Goal: Information Seeking & Learning: Learn about a topic

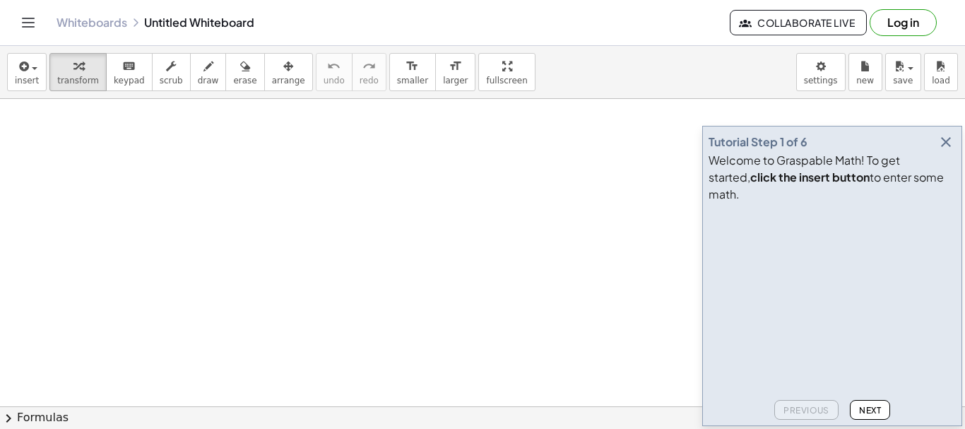
click at [874, 407] on span "Next" at bounding box center [870, 410] width 22 height 11
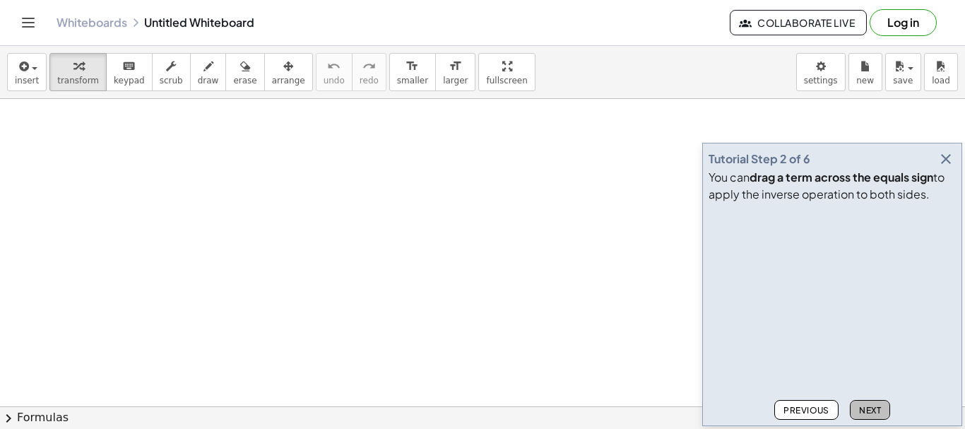
click at [870, 408] on span "Next" at bounding box center [870, 410] width 22 height 11
click at [854, 405] on button "Next" at bounding box center [870, 410] width 40 height 20
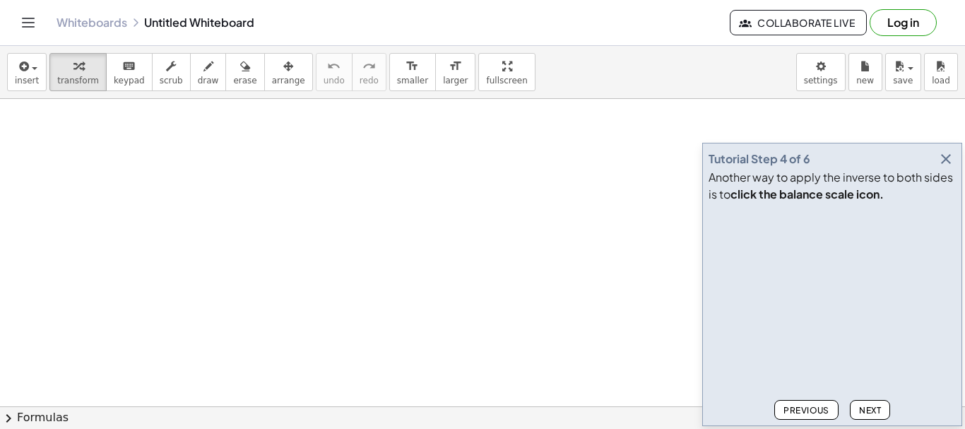
click at [861, 405] on span "Next" at bounding box center [870, 410] width 22 height 11
click at [869, 409] on span "Next" at bounding box center [870, 410] width 22 height 11
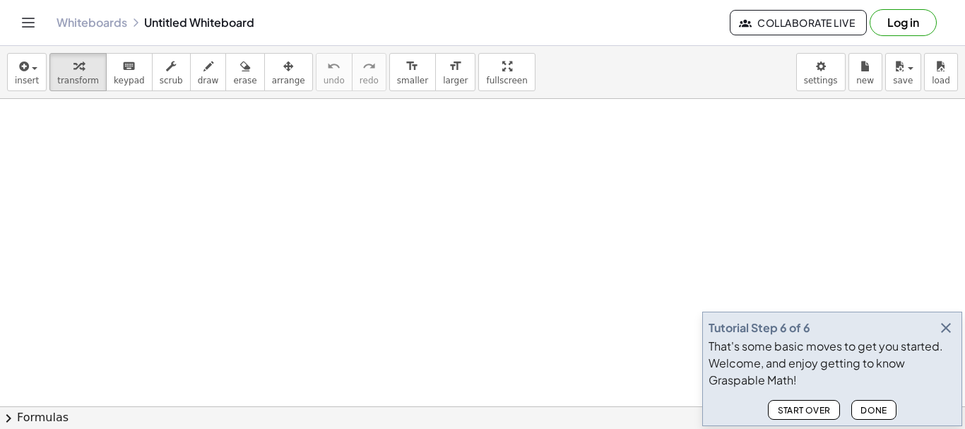
click at [869, 409] on span "Done" at bounding box center [873, 410] width 27 height 11
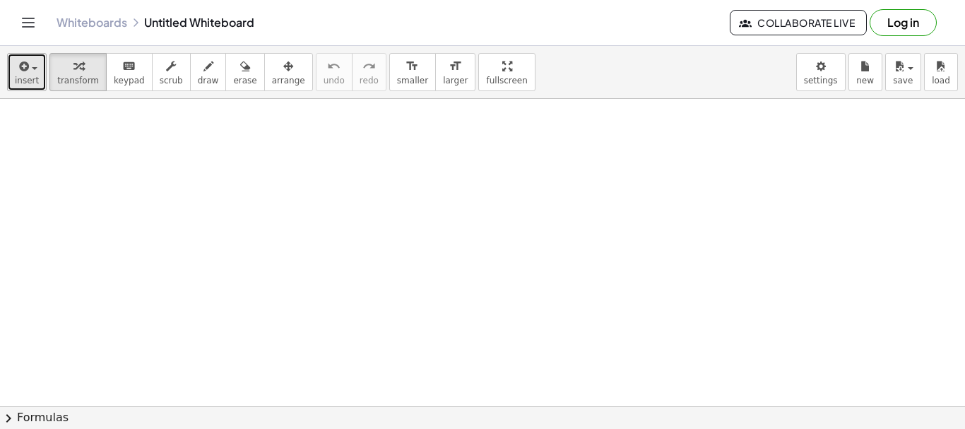
click at [24, 69] on icon "button" at bounding box center [22, 66] width 13 height 17
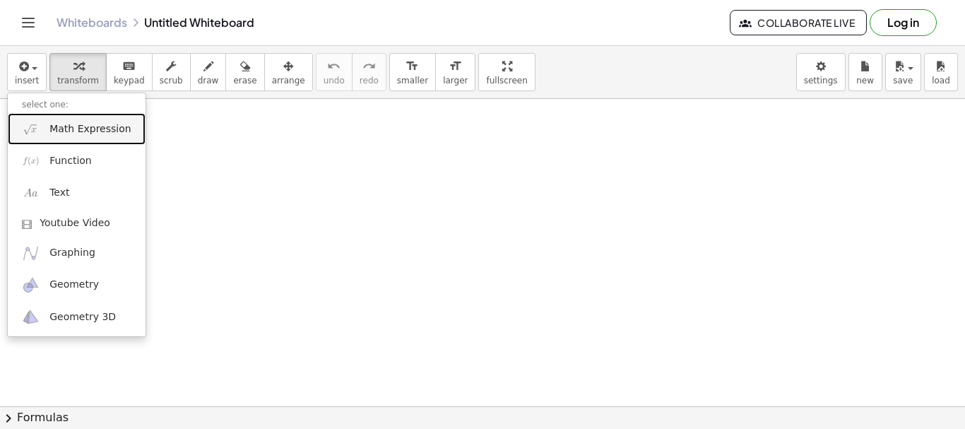
click at [100, 131] on span "Math Expression" at bounding box center [89, 129] width 81 height 14
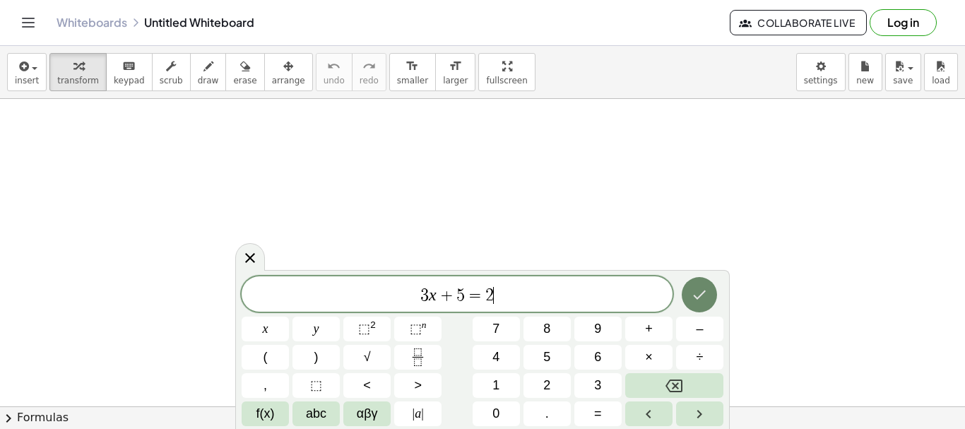
click at [698, 305] on button "Done" at bounding box center [698, 294] width 35 height 35
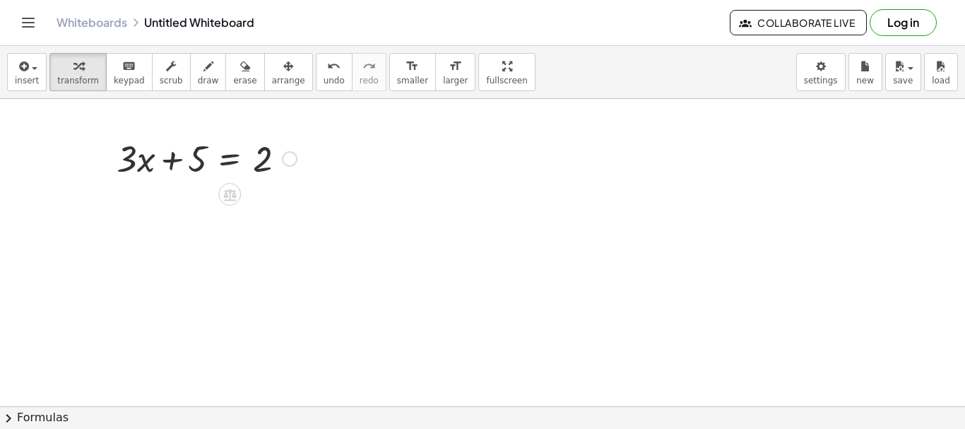
click at [205, 155] on div at bounding box center [206, 157] width 194 height 48
click at [200, 174] on div at bounding box center [206, 157] width 194 height 48
click at [200, 166] on div at bounding box center [206, 157] width 194 height 48
drag, startPoint x: 268, startPoint y: 162, endPoint x: 266, endPoint y: 169, distance: 7.9
click at [266, 169] on div at bounding box center [206, 157] width 194 height 48
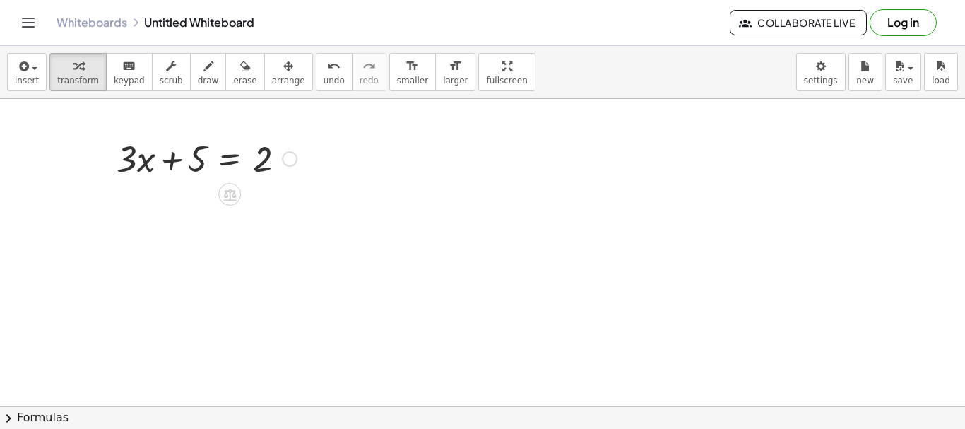
click at [197, 155] on div at bounding box center [206, 157] width 194 height 48
drag, startPoint x: 197, startPoint y: 155, endPoint x: 306, endPoint y: 157, distance: 108.8
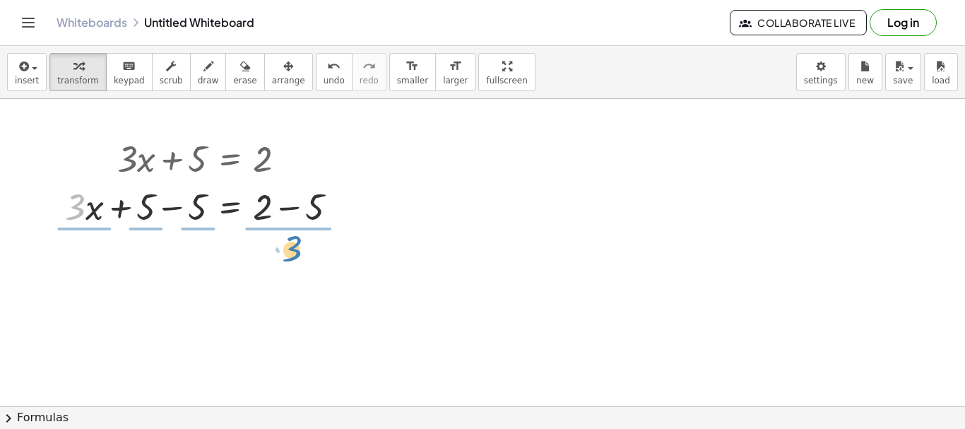
drag, startPoint x: 76, startPoint y: 213, endPoint x: 291, endPoint y: 255, distance: 219.5
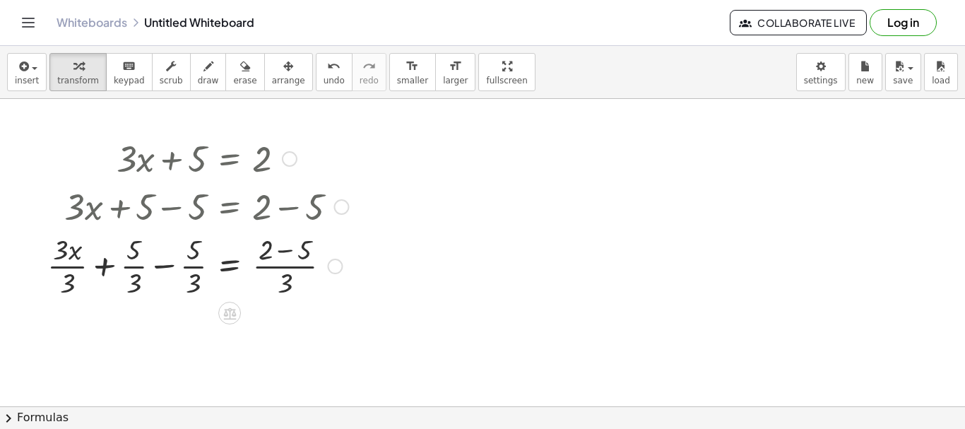
click at [140, 266] on div at bounding box center [197, 265] width 315 height 71
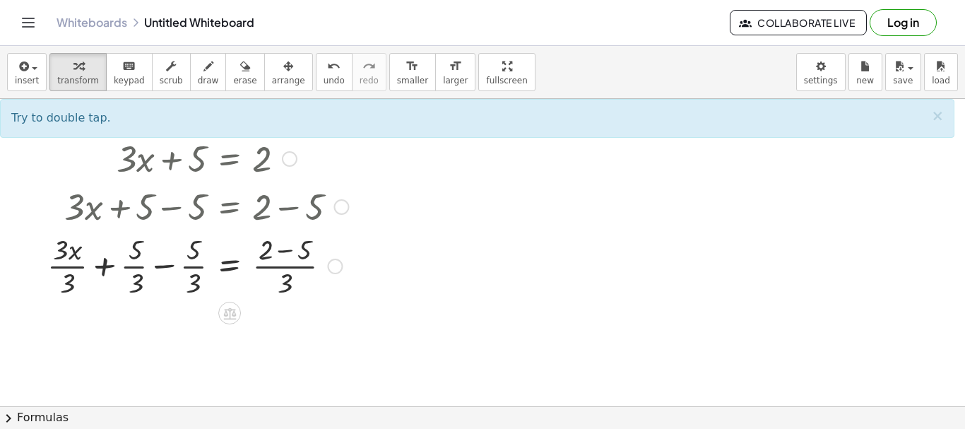
click at [137, 273] on div at bounding box center [197, 265] width 315 height 71
click at [139, 273] on div at bounding box center [197, 265] width 315 height 71
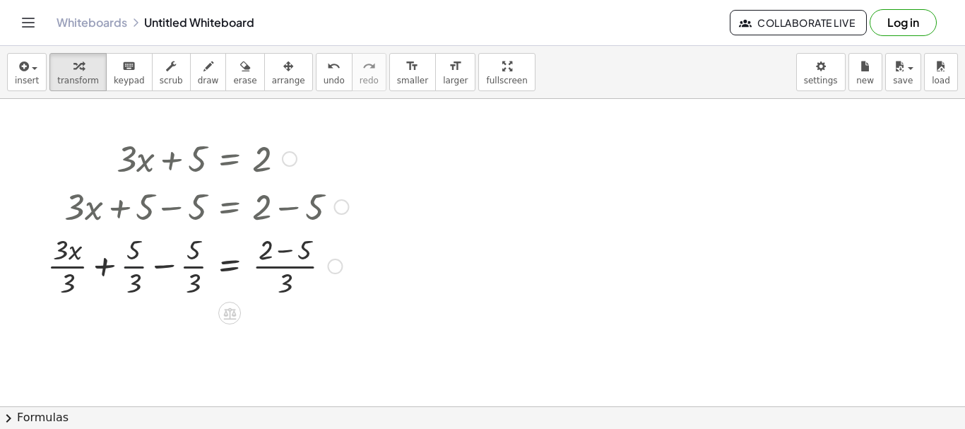
click at [139, 273] on div at bounding box center [197, 265] width 315 height 71
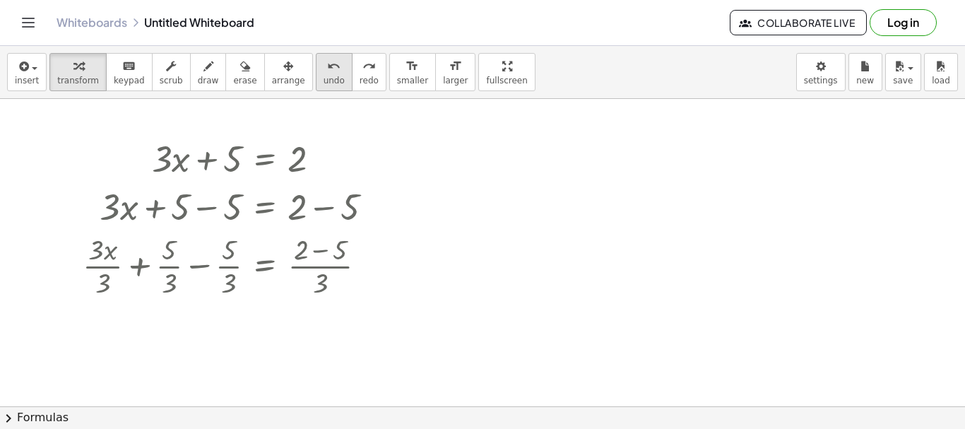
click at [323, 80] on span "undo" at bounding box center [333, 81] width 21 height 10
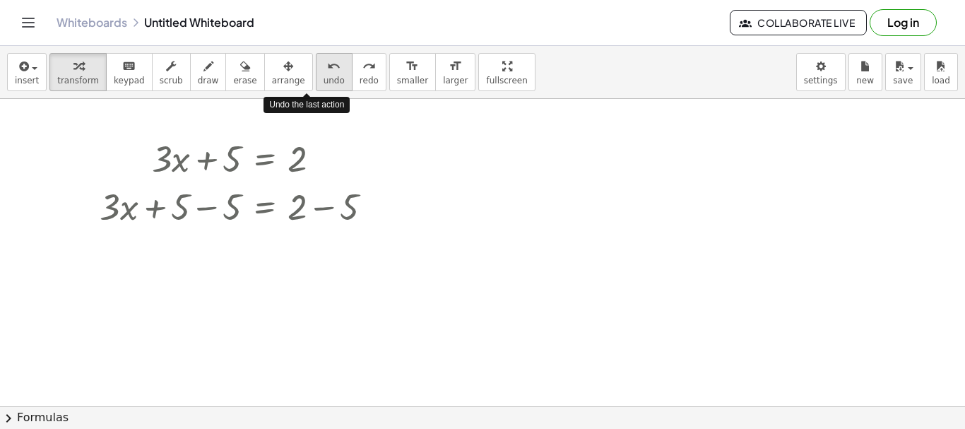
click at [323, 80] on span "undo" at bounding box center [333, 81] width 21 height 10
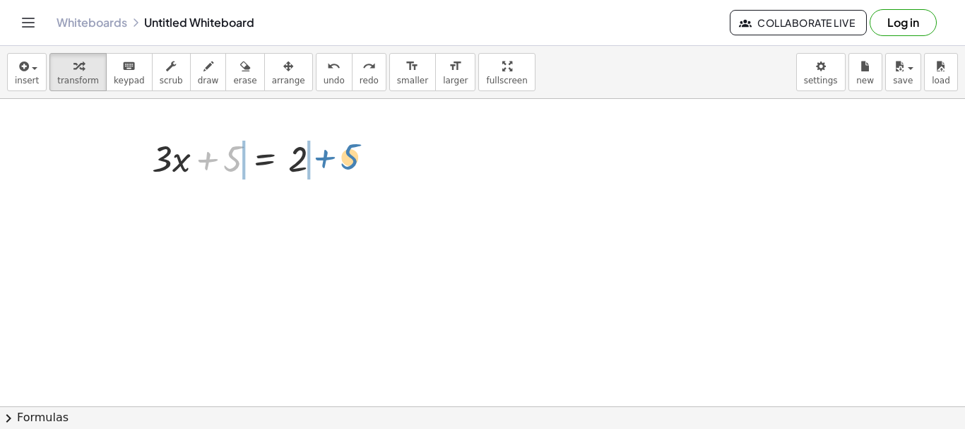
drag, startPoint x: 205, startPoint y: 159, endPoint x: 323, endPoint y: 157, distance: 117.2
click at [323, 157] on div at bounding box center [242, 157] width 194 height 48
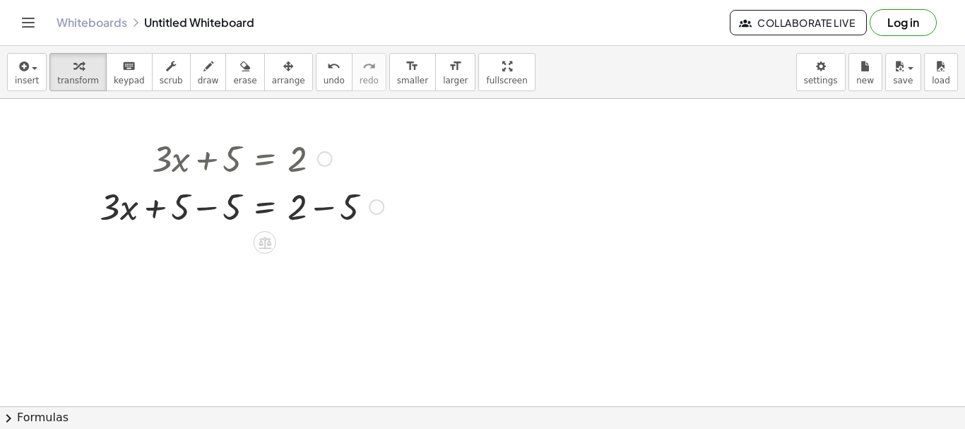
click at [180, 215] on div at bounding box center [242, 205] width 298 height 48
click at [181, 206] on div at bounding box center [242, 205] width 298 height 48
click at [228, 207] on div at bounding box center [242, 205] width 298 height 48
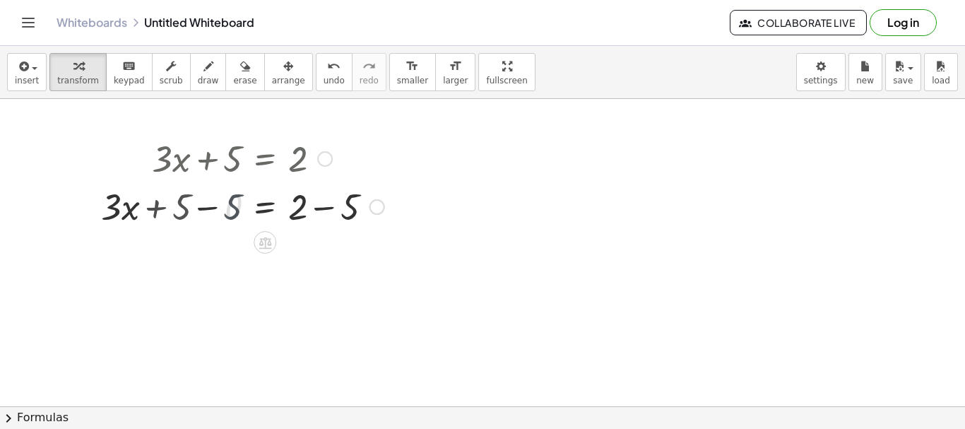
click at [227, 206] on div at bounding box center [268, 205] width 246 height 48
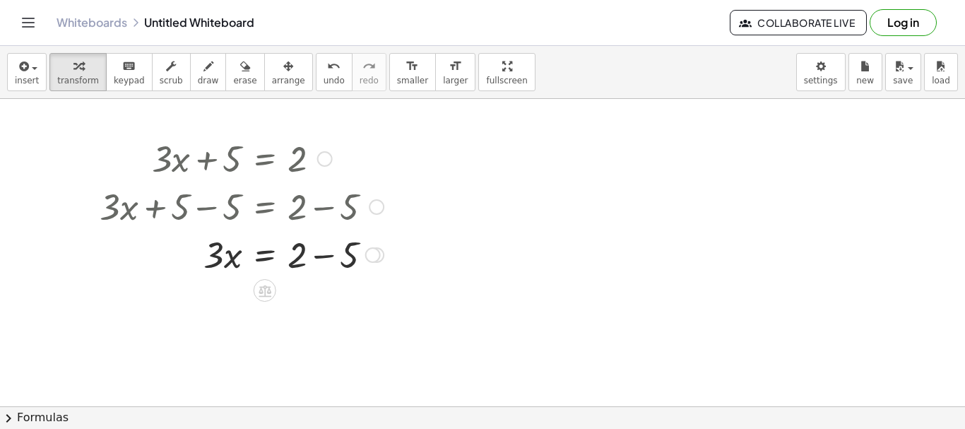
click at [220, 262] on div at bounding box center [242, 254] width 298 height 48
click at [216, 255] on div at bounding box center [242, 254] width 298 height 48
click at [209, 261] on div at bounding box center [242, 254] width 298 height 48
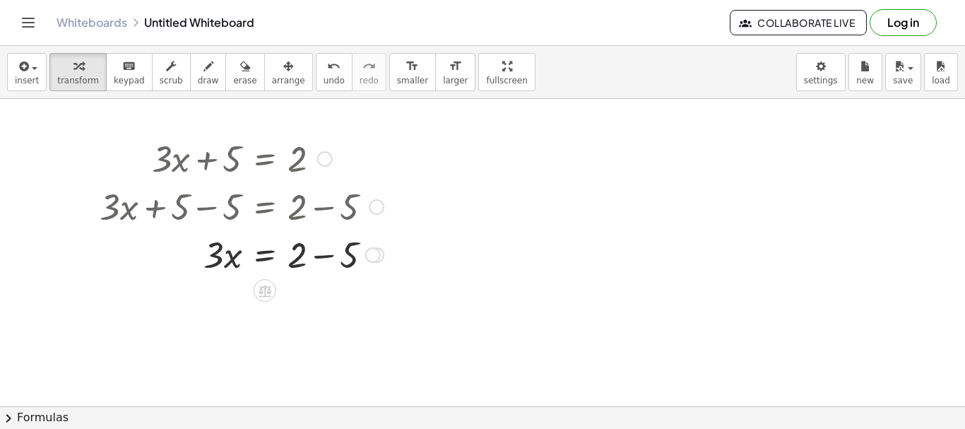
click at [209, 261] on div at bounding box center [242, 254] width 298 height 48
drag, startPoint x: 213, startPoint y: 253, endPoint x: 330, endPoint y: 289, distance: 123.3
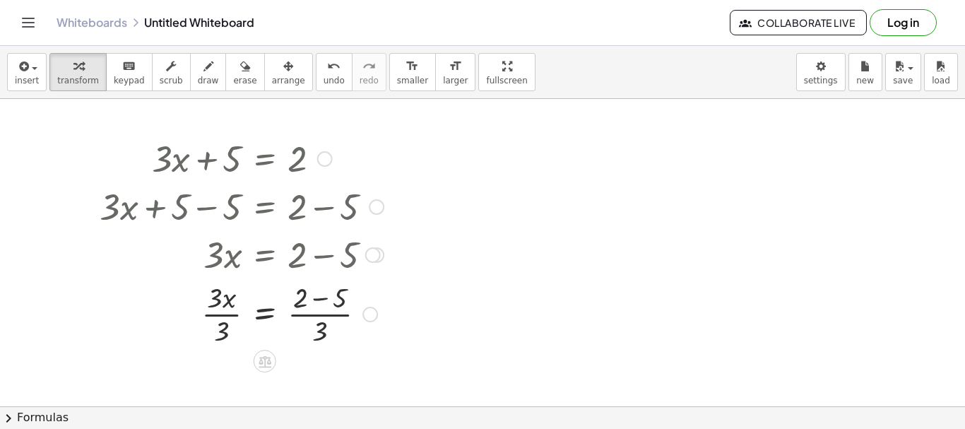
click at [219, 330] on div at bounding box center [242, 313] width 298 height 71
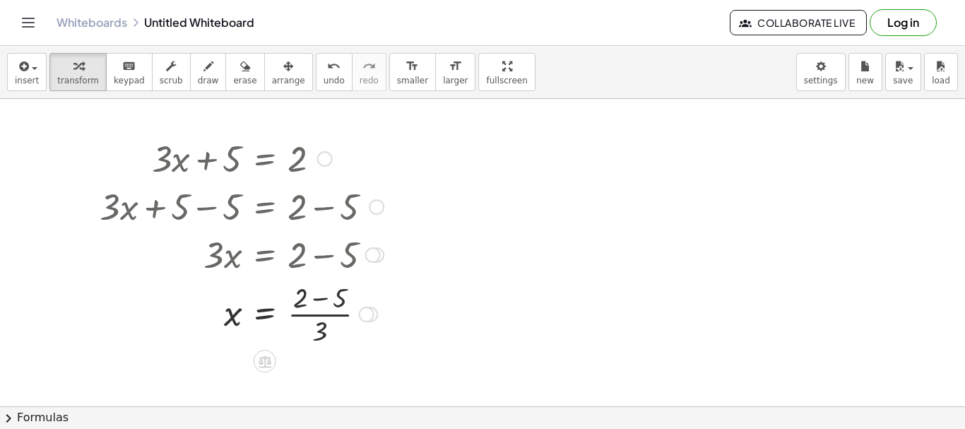
click at [328, 321] on div at bounding box center [242, 313] width 298 height 71
click at [323, 297] on div at bounding box center [242, 313] width 298 height 71
click at [312, 297] on div at bounding box center [242, 313] width 298 height 71
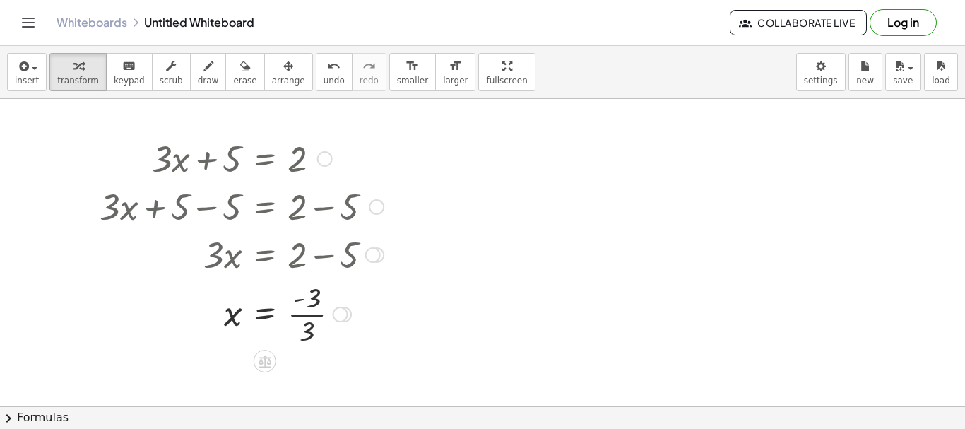
click at [312, 297] on div at bounding box center [242, 313] width 298 height 71
click at [305, 329] on div at bounding box center [242, 313] width 298 height 71
click at [240, 73] on icon "button" at bounding box center [245, 66] width 10 height 17
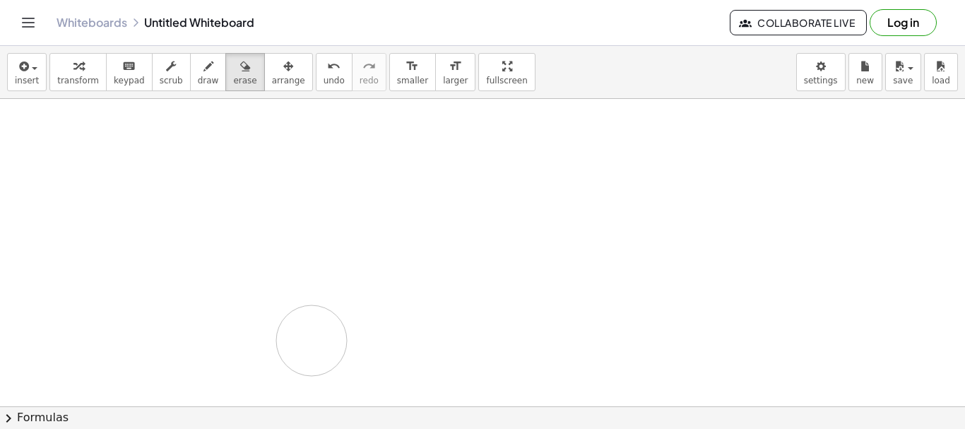
drag, startPoint x: 157, startPoint y: 155, endPoint x: 312, endPoint y: 325, distance: 229.4
click at [312, 325] on div at bounding box center [482, 406] width 965 height 614
drag, startPoint x: 141, startPoint y: 162, endPoint x: 399, endPoint y: 370, distance: 332.0
click at [399, 370] on div at bounding box center [482, 406] width 965 height 614
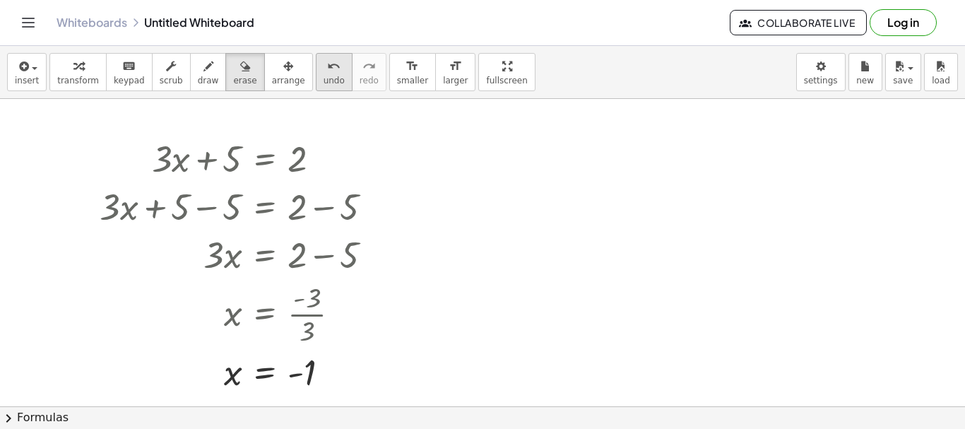
click at [323, 76] on span "undo" at bounding box center [333, 81] width 21 height 10
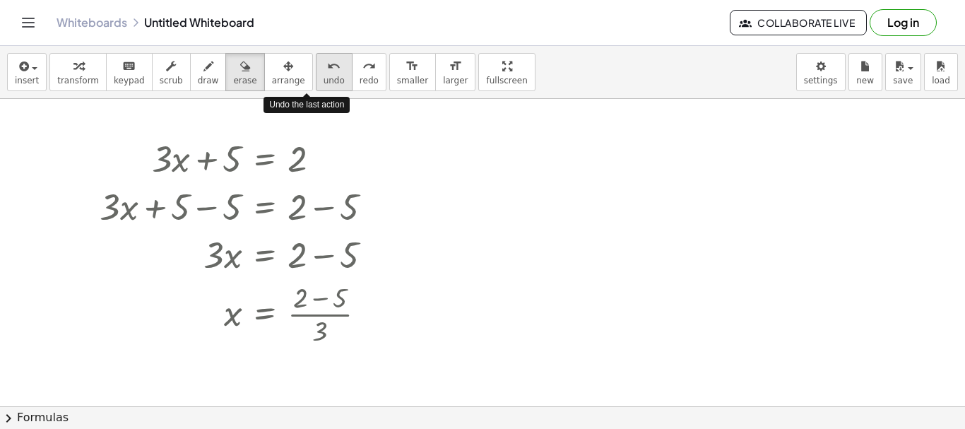
click at [323, 76] on span "undo" at bounding box center [333, 81] width 21 height 10
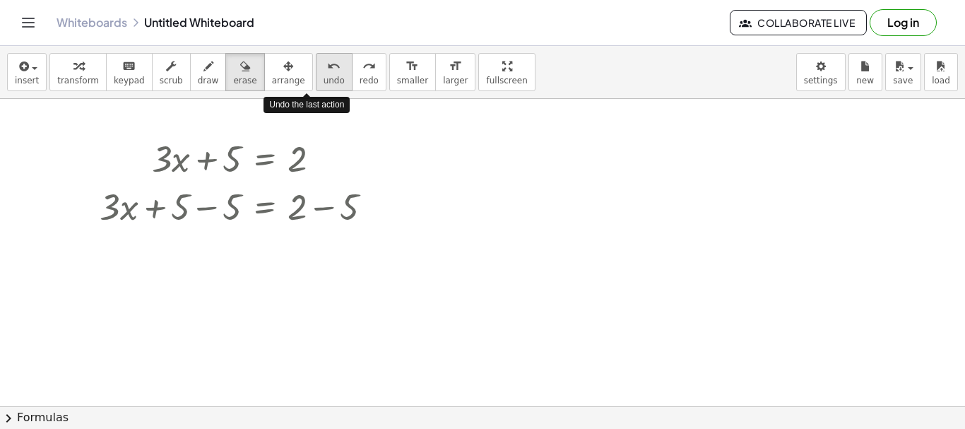
click at [323, 76] on span "undo" at bounding box center [333, 81] width 21 height 10
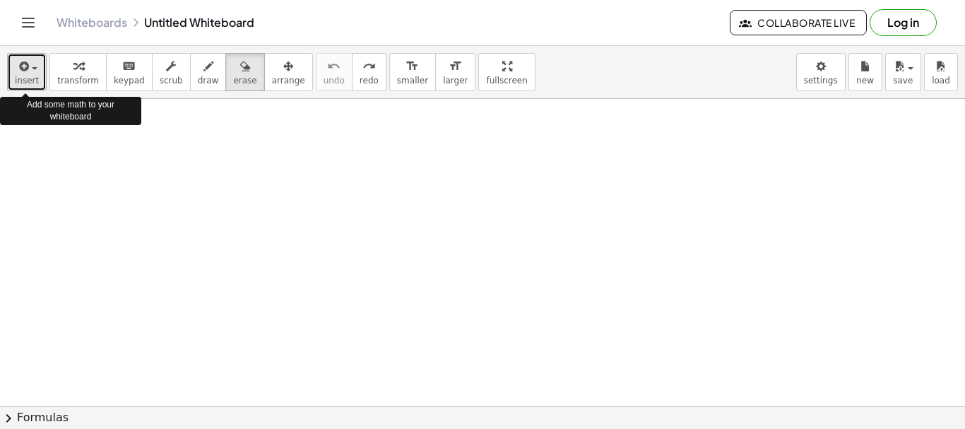
click at [36, 77] on button "insert" at bounding box center [27, 72] width 40 height 38
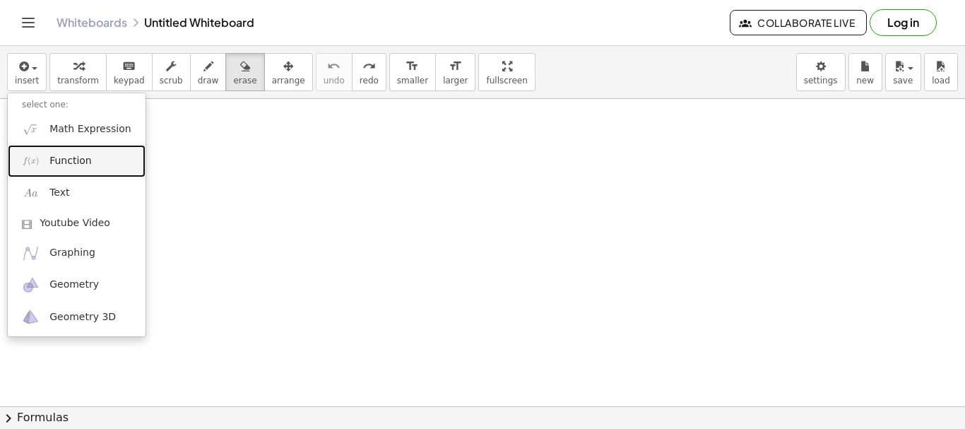
click at [85, 157] on span "Function" at bounding box center [70, 161] width 42 height 14
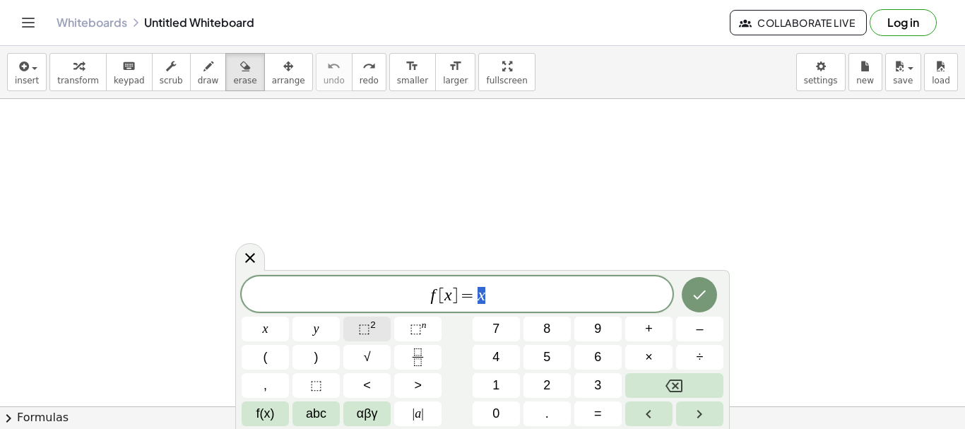
click at [370, 328] on sup "2" at bounding box center [373, 324] width 6 height 11
click at [265, 331] on span "x" at bounding box center [266, 328] width 6 height 19
click at [549, 389] on span "2" at bounding box center [546, 385] width 7 height 19
click at [370, 325] on sup "2" at bounding box center [373, 324] width 6 height 11
click at [372, 328] on sup "2" at bounding box center [373, 324] width 6 height 11
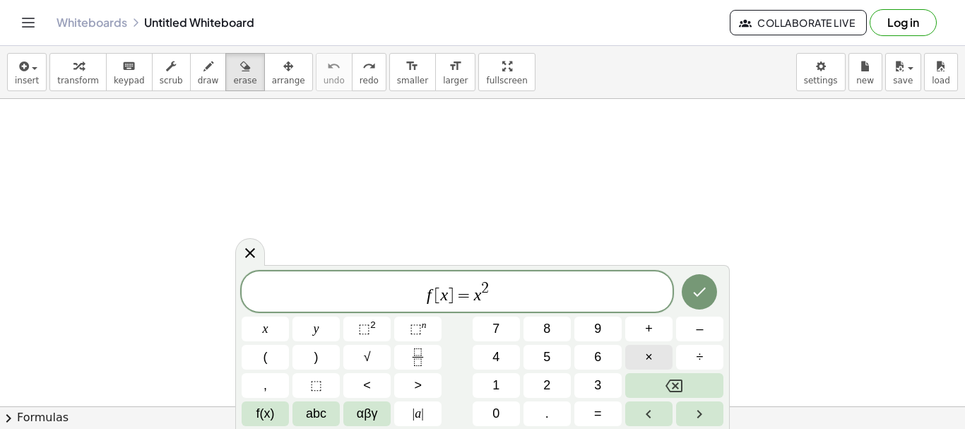
click at [652, 355] on span "×" at bounding box center [649, 356] width 8 height 19
click at [677, 386] on icon "Backspace" at bounding box center [673, 385] width 17 height 13
click at [642, 334] on button "+" at bounding box center [648, 328] width 47 height 25
click at [543, 356] on span "5" at bounding box center [546, 356] width 7 height 19
click at [277, 329] on button "x" at bounding box center [265, 328] width 47 height 25
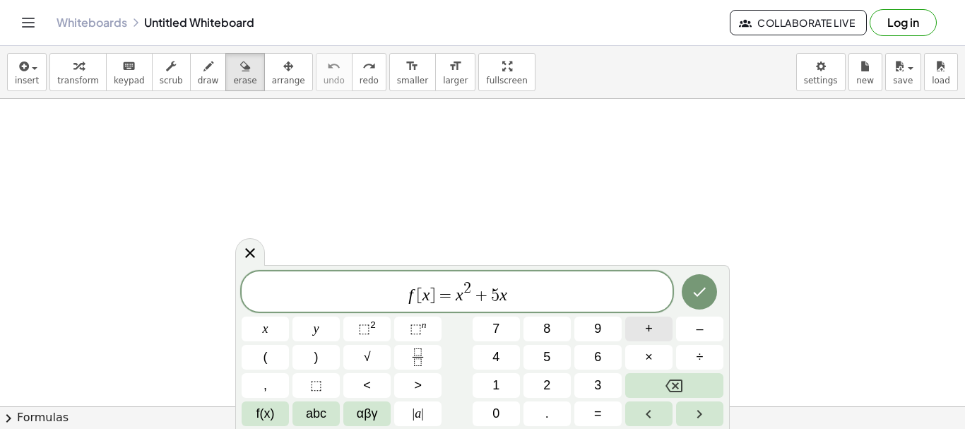
click at [655, 335] on button "+" at bounding box center [648, 328] width 47 height 25
click at [602, 354] on button "6" at bounding box center [597, 357] width 47 height 25
click at [701, 297] on icon "Done" at bounding box center [699, 291] width 17 height 17
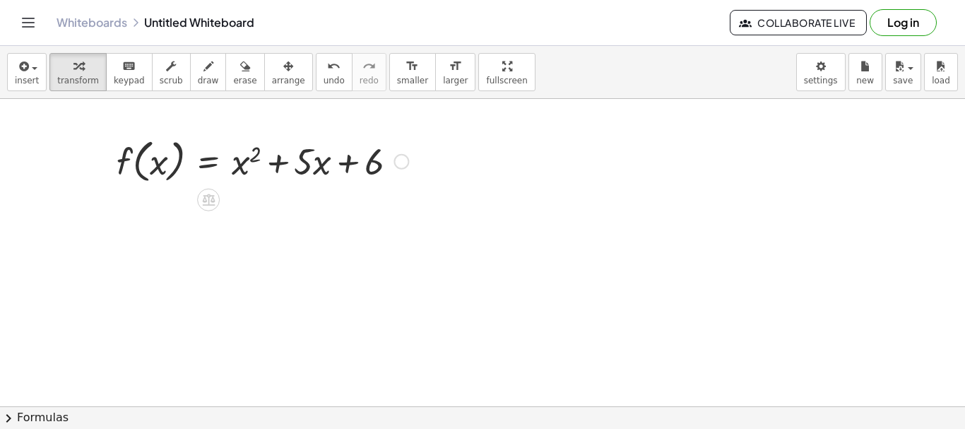
click at [372, 171] on div at bounding box center [262, 160] width 306 height 54
click at [372, 161] on div at bounding box center [262, 160] width 306 height 54
click at [370, 158] on div at bounding box center [262, 160] width 306 height 54
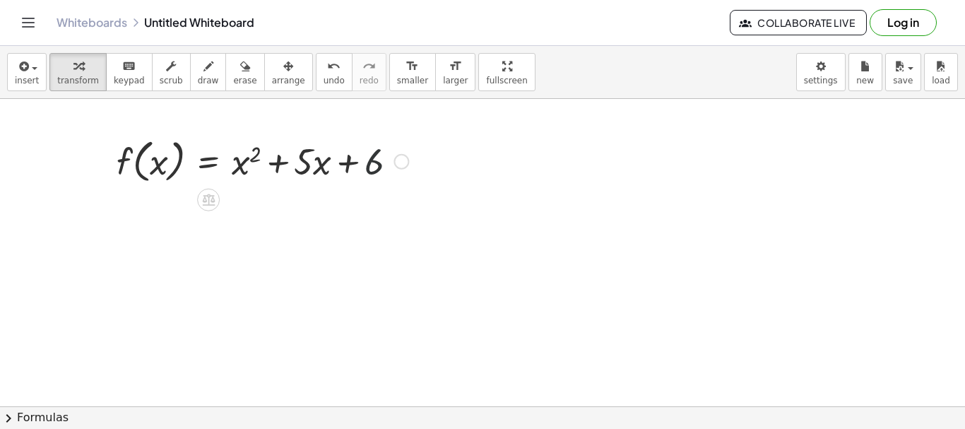
click at [370, 158] on div at bounding box center [262, 160] width 306 height 54
click at [401, 158] on div at bounding box center [401, 162] width 16 height 16
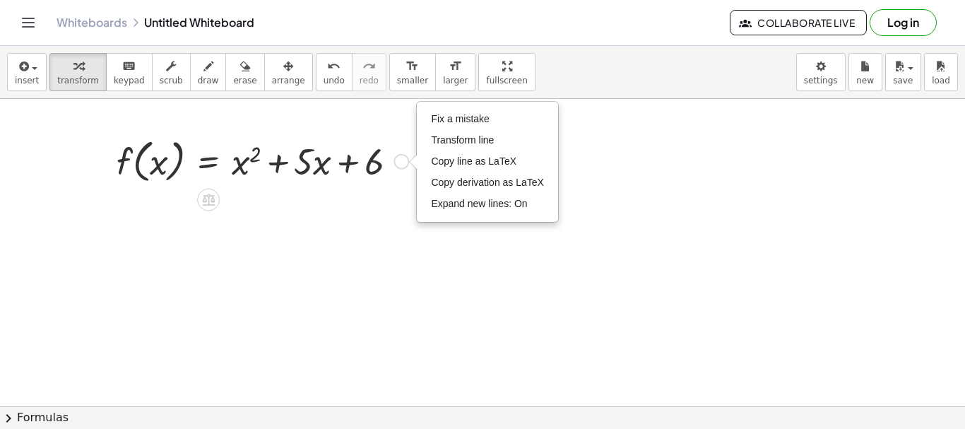
click at [362, 150] on div at bounding box center [262, 160] width 306 height 54
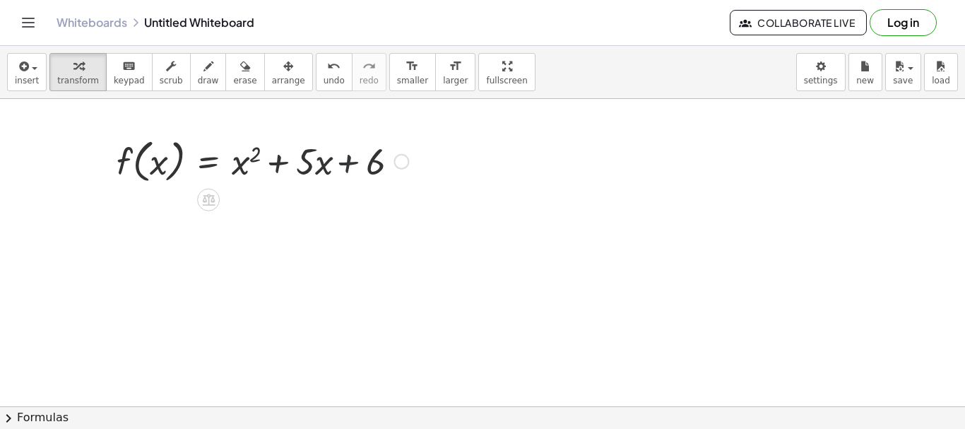
click at [362, 150] on div at bounding box center [262, 160] width 306 height 54
click at [371, 156] on div at bounding box center [262, 160] width 306 height 54
drag, startPoint x: 366, startPoint y: 165, endPoint x: 354, endPoint y: 162, distance: 12.3
click at [353, 162] on div at bounding box center [262, 160] width 306 height 54
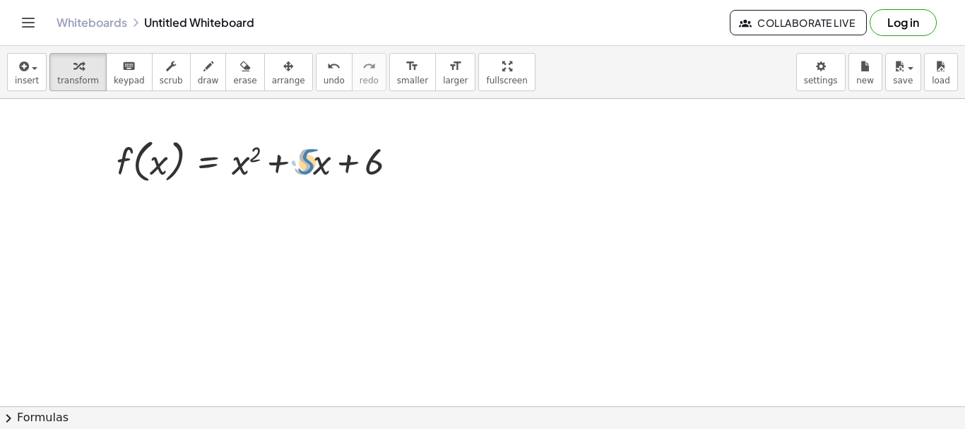
click at [309, 162] on div at bounding box center [262, 160] width 306 height 54
click at [306, 157] on div at bounding box center [262, 160] width 306 height 54
click at [306, 158] on div at bounding box center [262, 160] width 306 height 54
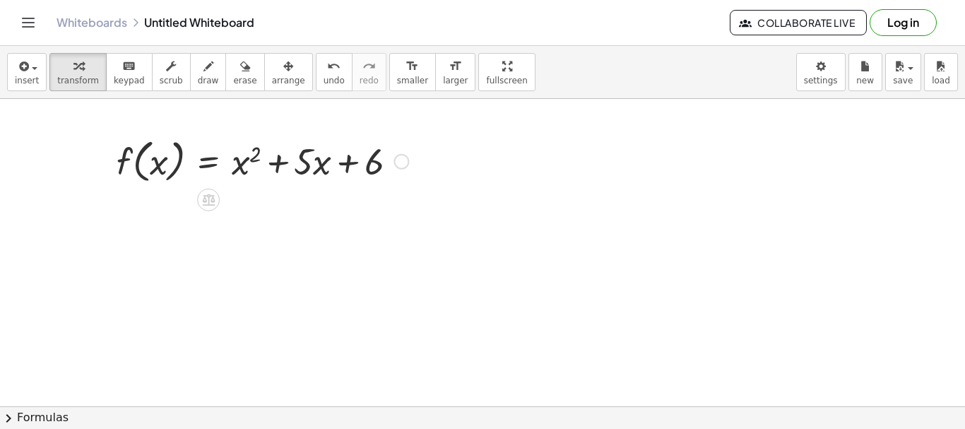
drag, startPoint x: 306, startPoint y: 158, endPoint x: 302, endPoint y: 169, distance: 11.8
click at [302, 169] on div at bounding box center [262, 160] width 306 height 54
click at [212, 201] on icon at bounding box center [208, 200] width 13 height 12
click at [262, 201] on icon at bounding box center [264, 199] width 13 height 13
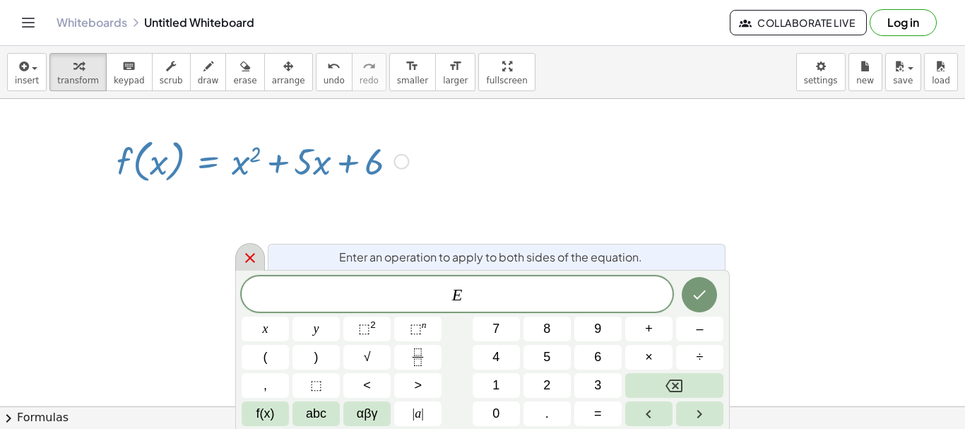
click at [249, 258] on icon at bounding box center [250, 258] width 10 height 10
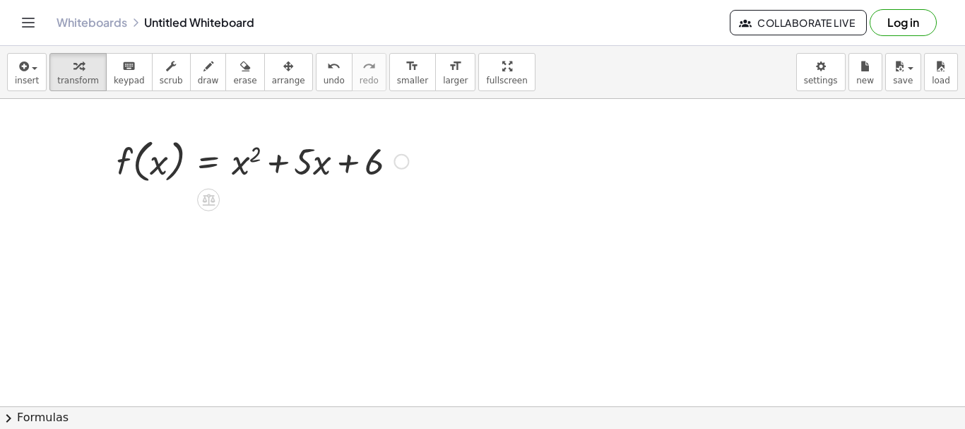
click at [400, 165] on div "Fix a mistake Transform line Copy line as LaTeX Copy derivation as LaTeX Expand…" at bounding box center [401, 162] width 16 height 16
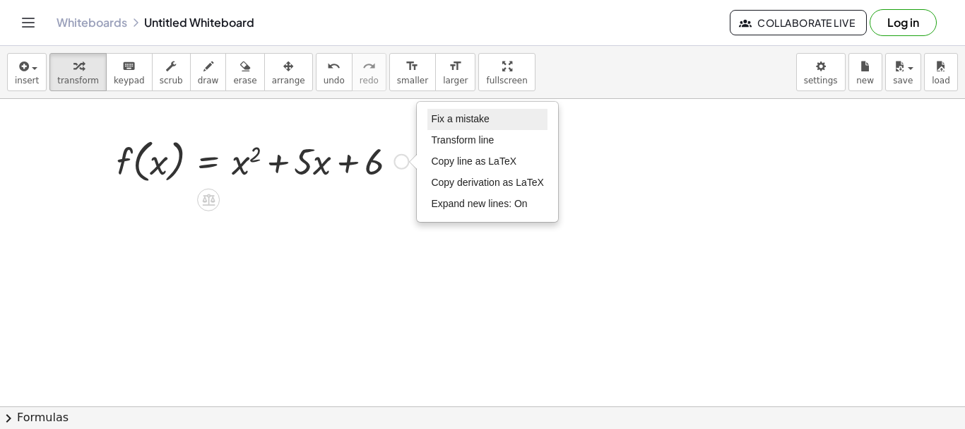
click at [471, 118] on span "Fix a mistake" at bounding box center [460, 118] width 58 height 11
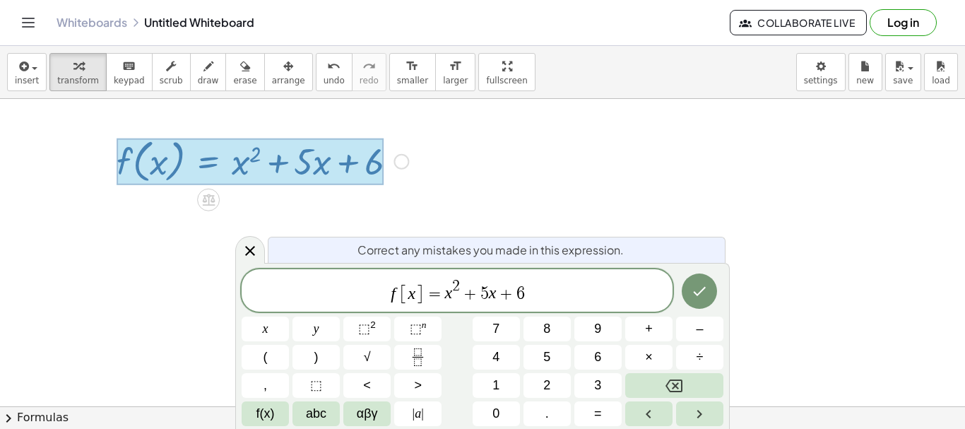
click at [421, 293] on span "]" at bounding box center [419, 293] width 9 height 20
click at [405, 294] on span "[" at bounding box center [403, 290] width 10 height 27
click at [271, 362] on button "(" at bounding box center [265, 357] width 47 height 25
click at [417, 294] on span "=" at bounding box center [425, 293] width 20 height 17
click at [321, 350] on button ")" at bounding box center [315, 357] width 47 height 25
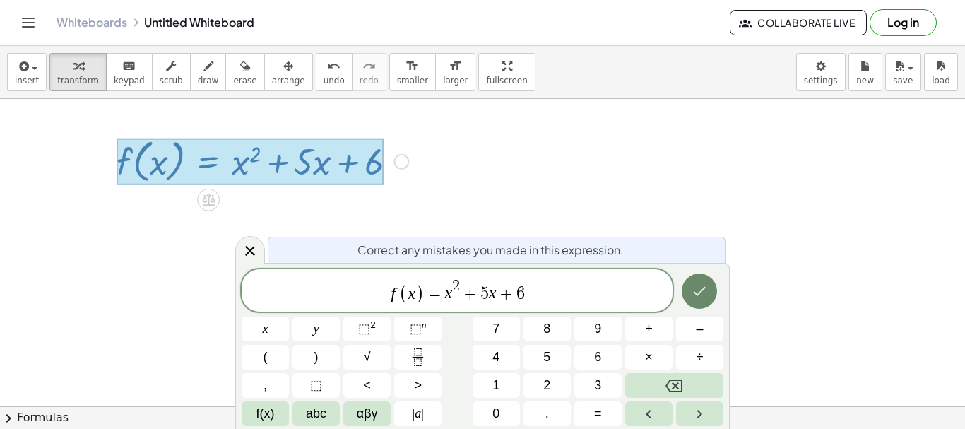
click at [698, 292] on icon "Done" at bounding box center [699, 290] width 17 height 17
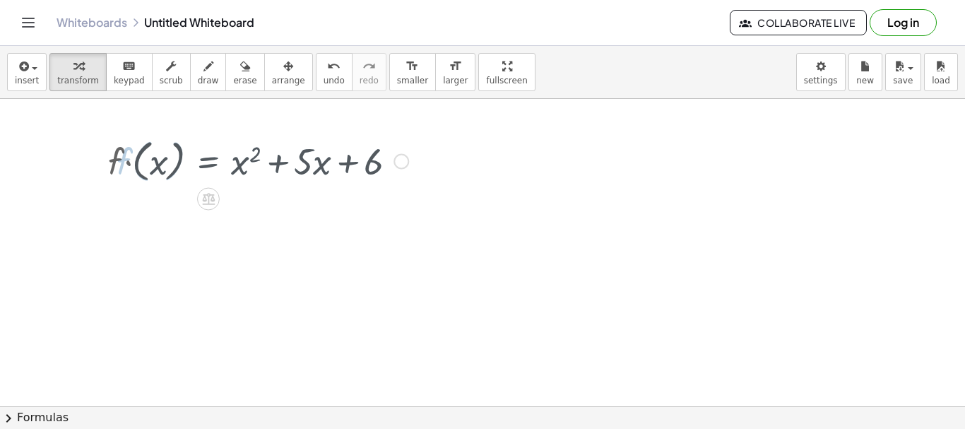
click at [468, 201] on div at bounding box center [482, 406] width 965 height 614
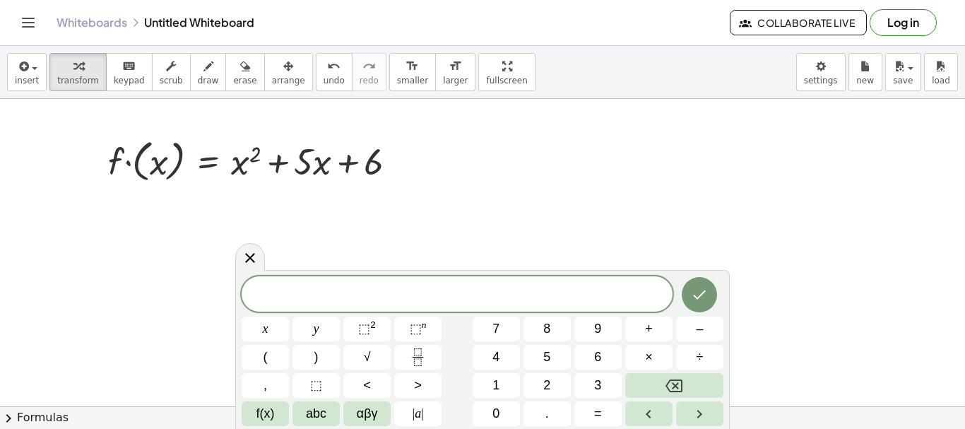
click at [468, 218] on div at bounding box center [482, 406] width 965 height 614
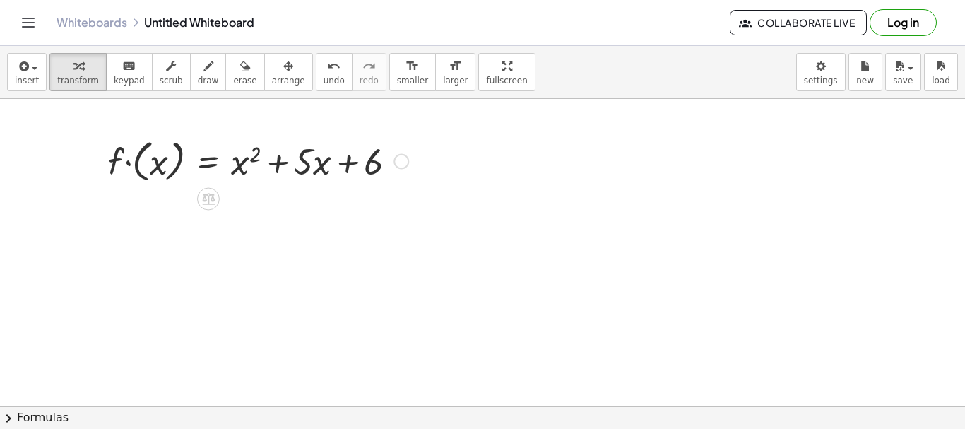
click at [248, 169] on div at bounding box center [258, 160] width 314 height 52
click at [239, 160] on div at bounding box center [258, 160] width 314 height 52
click at [234, 162] on div at bounding box center [258, 160] width 314 height 52
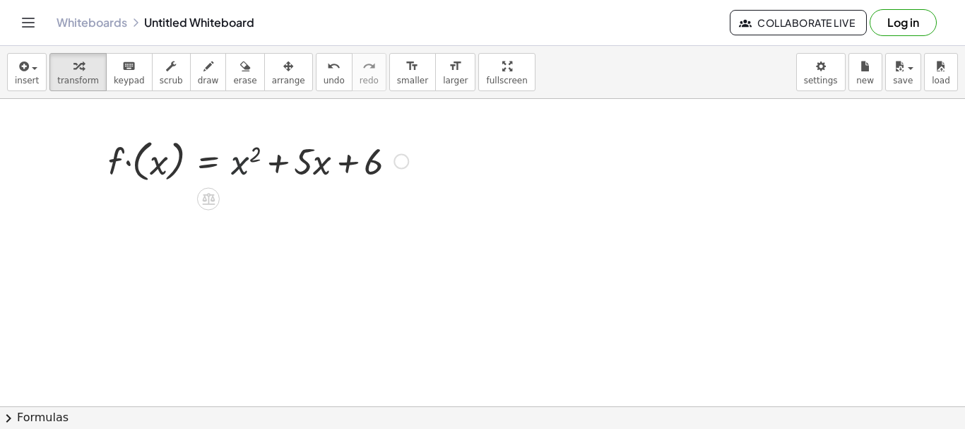
click at [234, 162] on div at bounding box center [258, 160] width 314 height 52
click at [312, 163] on div at bounding box center [258, 160] width 314 height 52
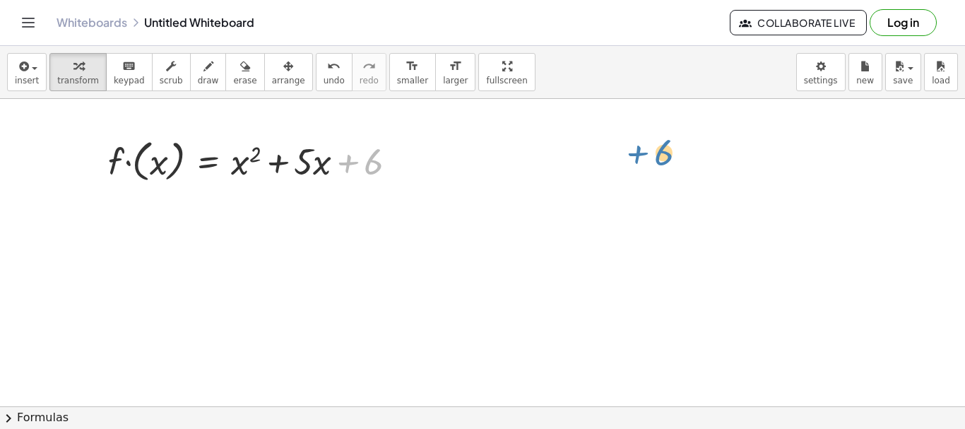
drag, startPoint x: 371, startPoint y: 165, endPoint x: 669, endPoint y: 153, distance: 298.2
click at [129, 162] on div at bounding box center [258, 160] width 314 height 52
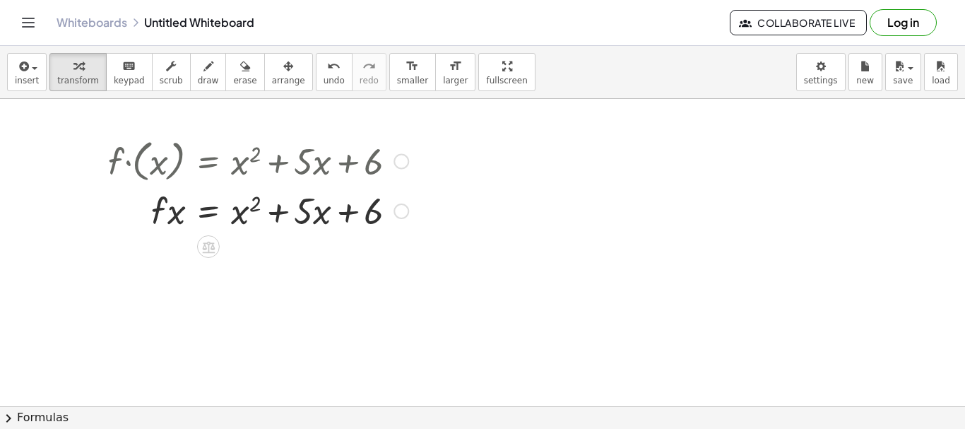
click at [161, 218] on div at bounding box center [258, 210] width 314 height 48
drag, startPoint x: 239, startPoint y: 215, endPoint x: 443, endPoint y: 210, distance: 204.1
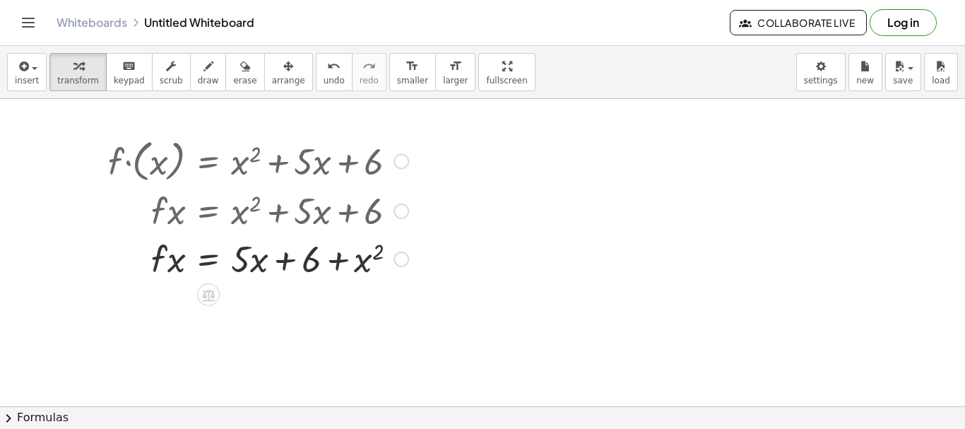
click at [246, 265] on div at bounding box center [258, 258] width 314 height 48
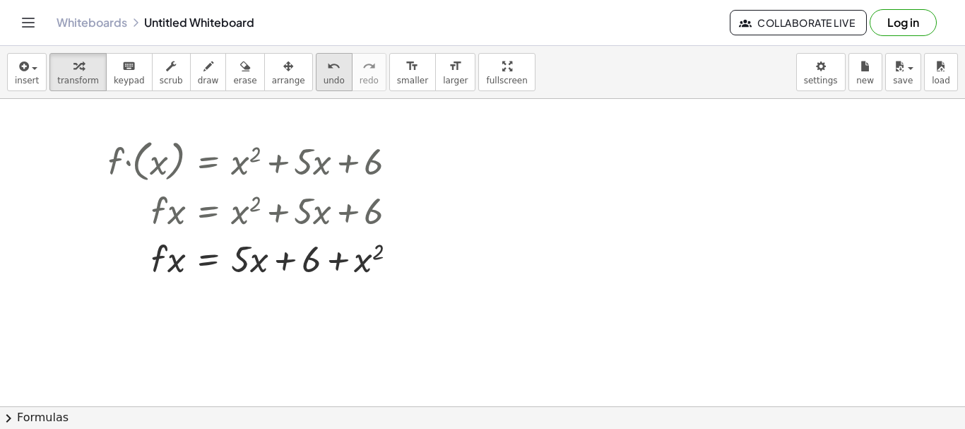
click at [327, 69] on icon "undo" at bounding box center [333, 66] width 13 height 17
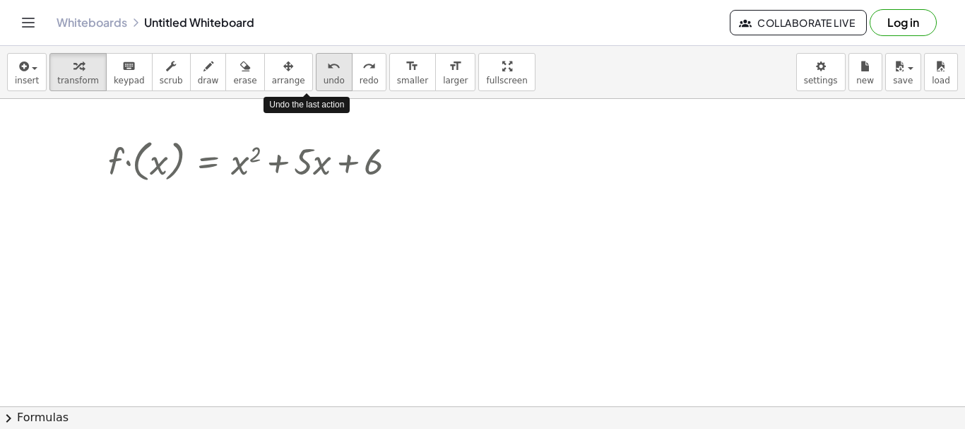
click at [327, 69] on icon "undo" at bounding box center [333, 66] width 13 height 17
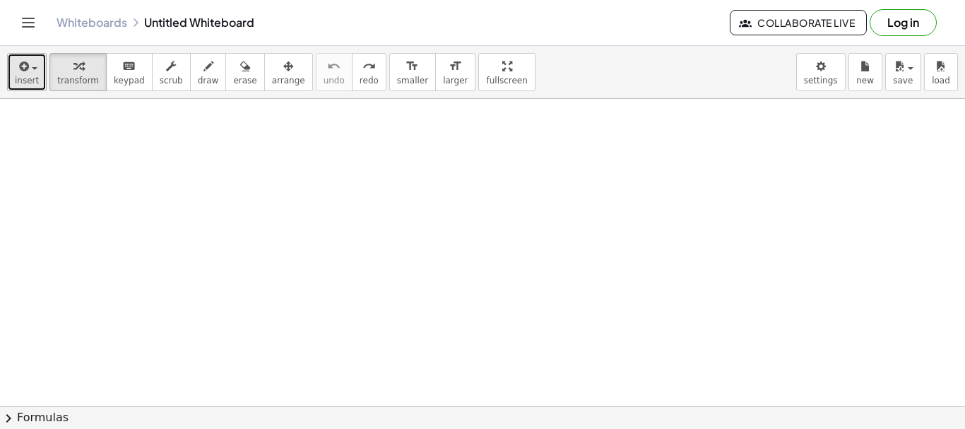
click at [19, 62] on icon "button" at bounding box center [22, 66] width 13 height 17
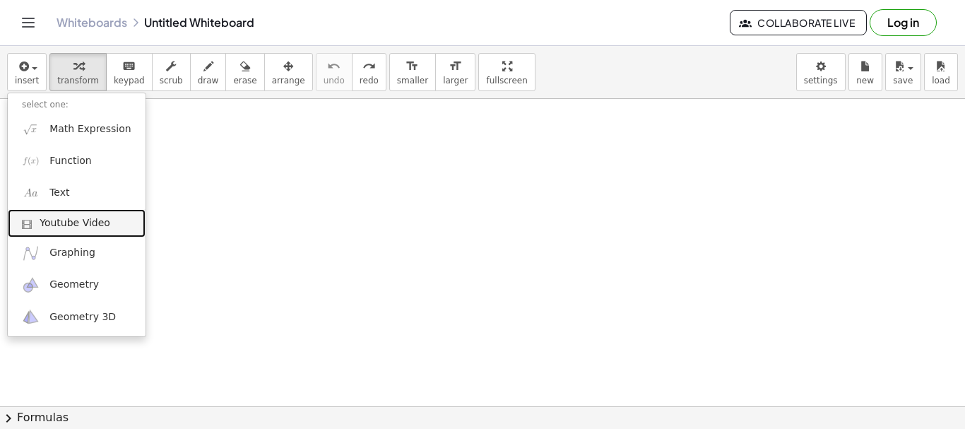
click at [81, 225] on span "Youtube Video" at bounding box center [75, 223] width 71 height 14
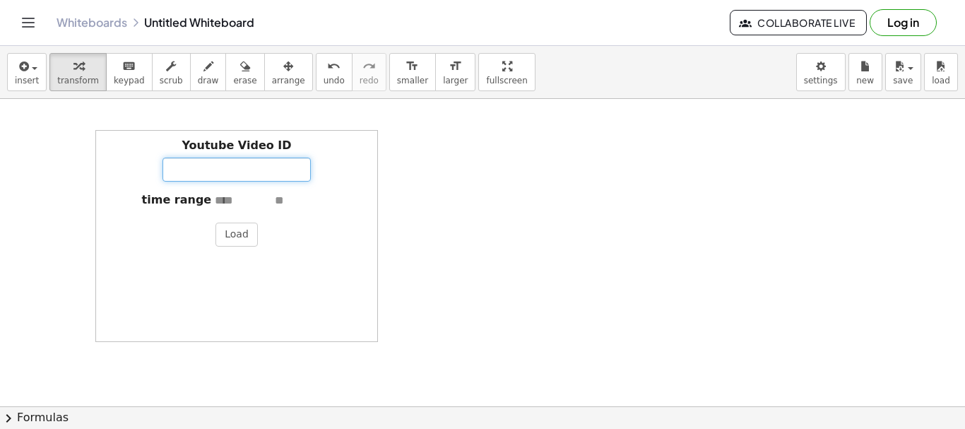
click at [238, 162] on input "Youtube Video ID" at bounding box center [236, 169] width 148 height 24
paste input "**********"
type input "**********"
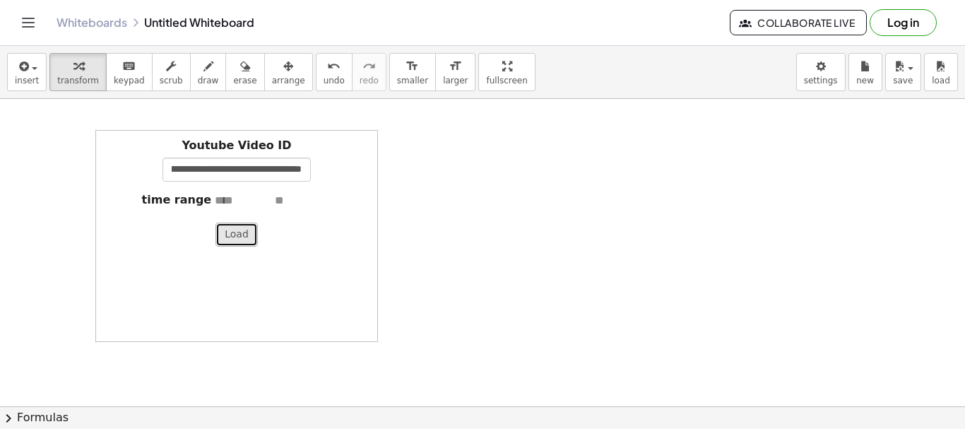
scroll to position [0, 0]
click at [239, 237] on button "Load" at bounding box center [236, 234] width 42 height 24
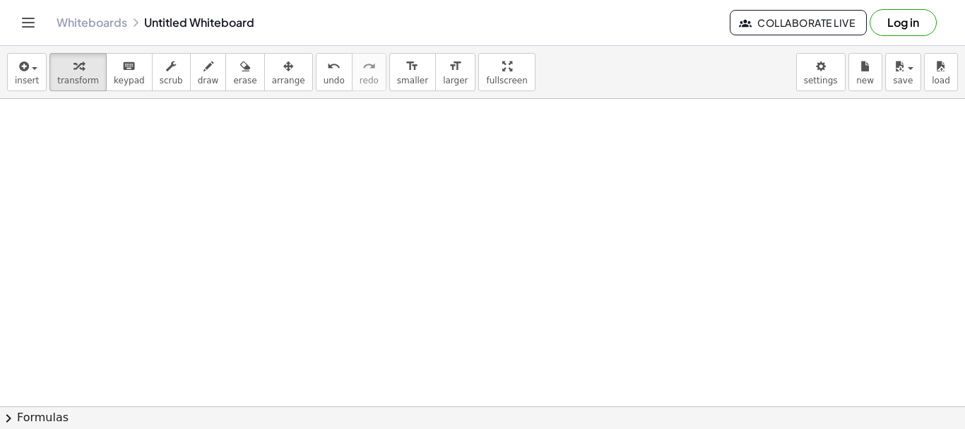
click at [615, 216] on div at bounding box center [482, 406] width 965 height 614
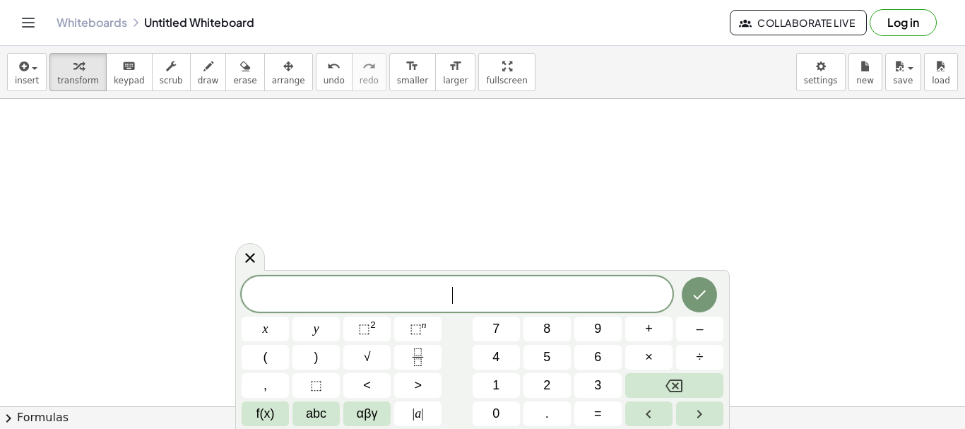
click at [615, 216] on div at bounding box center [482, 406] width 965 height 614
click at [640, 172] on div at bounding box center [482, 406] width 965 height 614
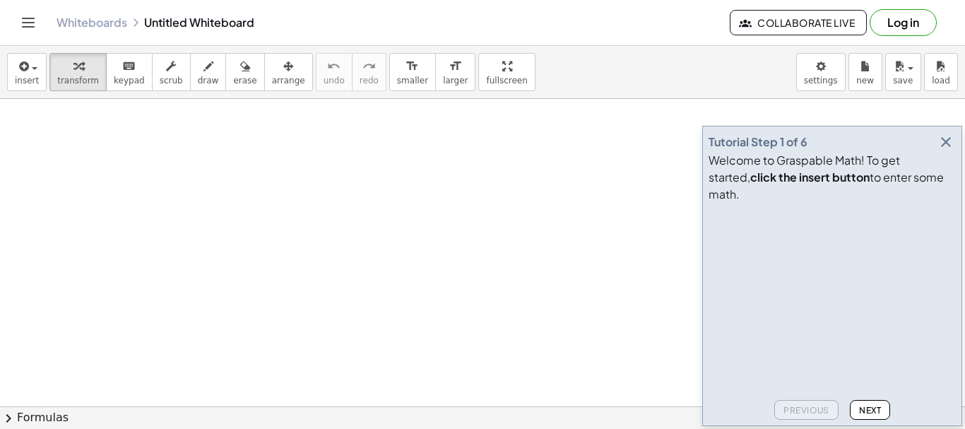
click at [866, 409] on span "Next" at bounding box center [870, 410] width 22 height 11
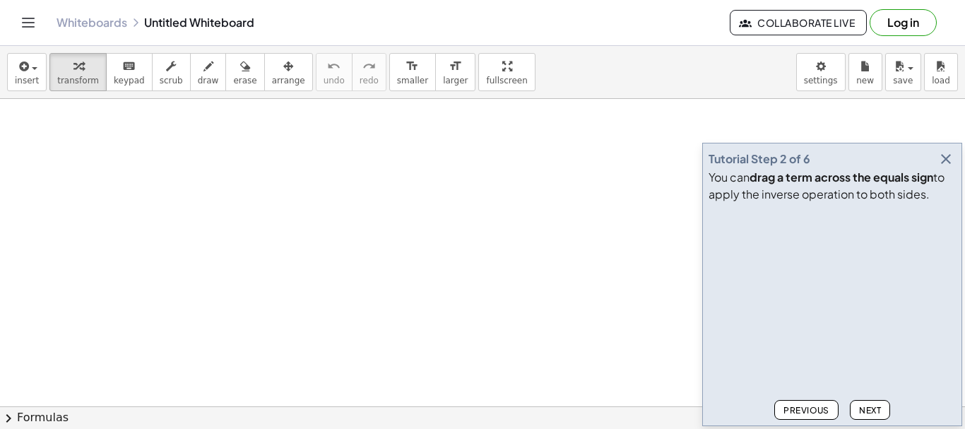
click at [866, 409] on span "Next" at bounding box center [870, 410] width 22 height 11
click at [869, 408] on span "Next" at bounding box center [870, 410] width 22 height 11
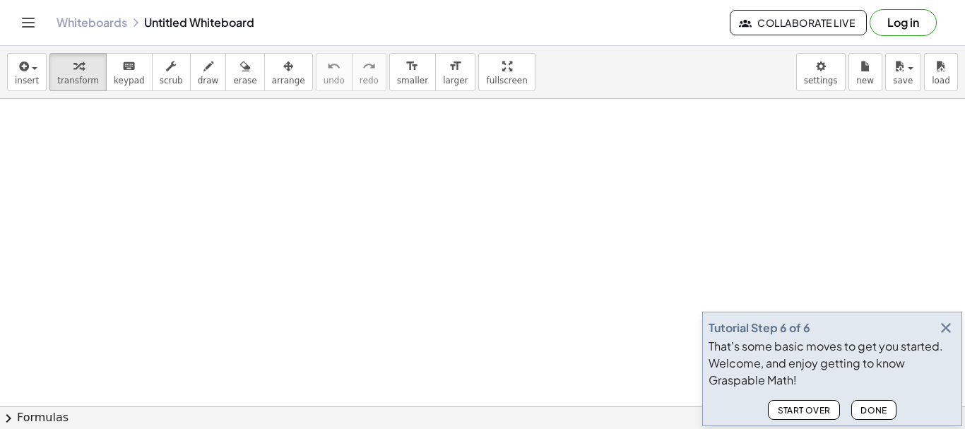
click at [869, 408] on span "Done" at bounding box center [873, 410] width 27 height 11
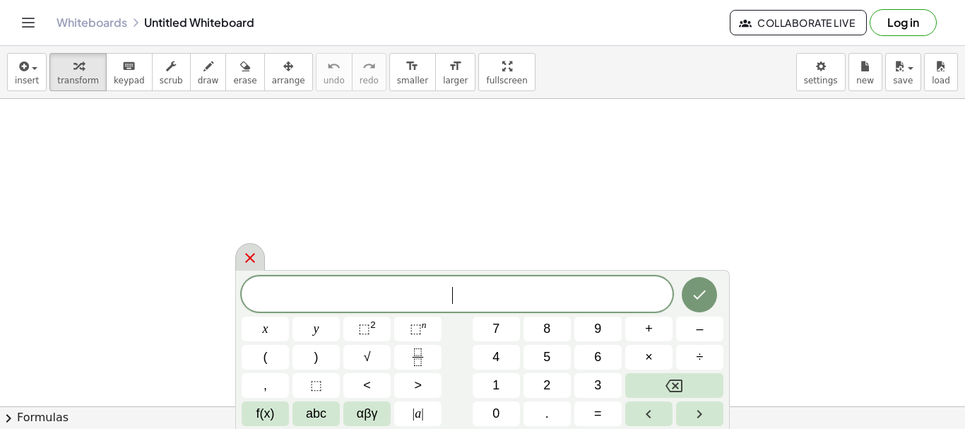
click at [254, 256] on icon at bounding box center [250, 257] width 17 height 17
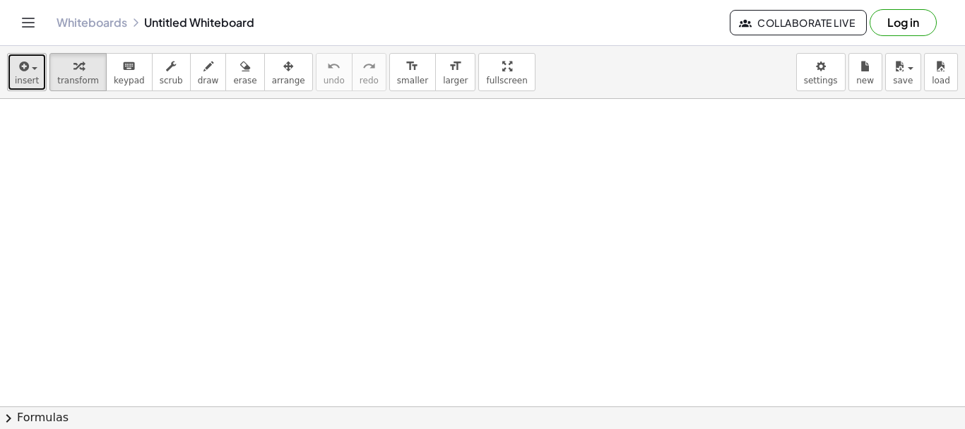
click at [35, 76] on span "insert" at bounding box center [27, 81] width 24 height 10
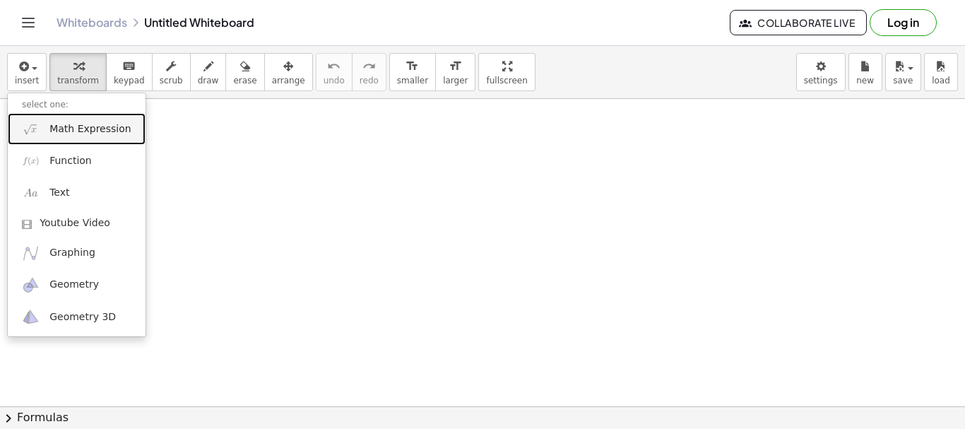
click at [85, 125] on span "Math Expression" at bounding box center [89, 129] width 81 height 14
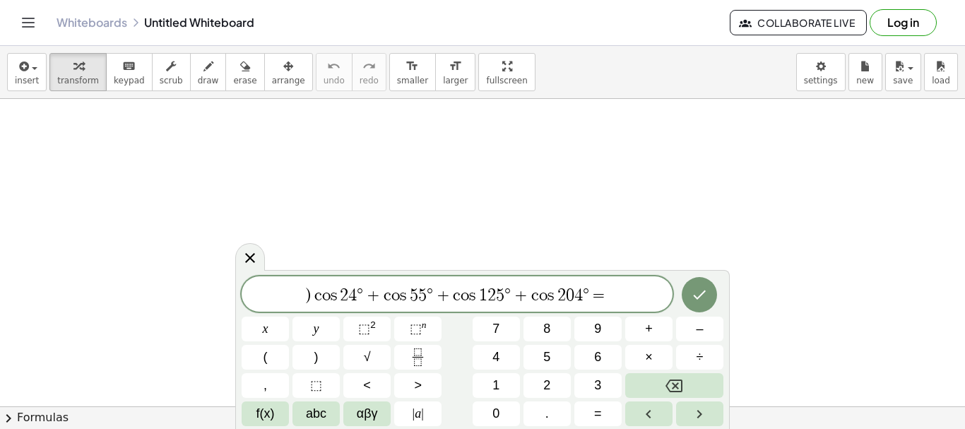
click at [314, 295] on var "c" at bounding box center [316, 295] width 11 height 17
click at [703, 288] on icon "Done" at bounding box center [699, 294] width 17 height 17
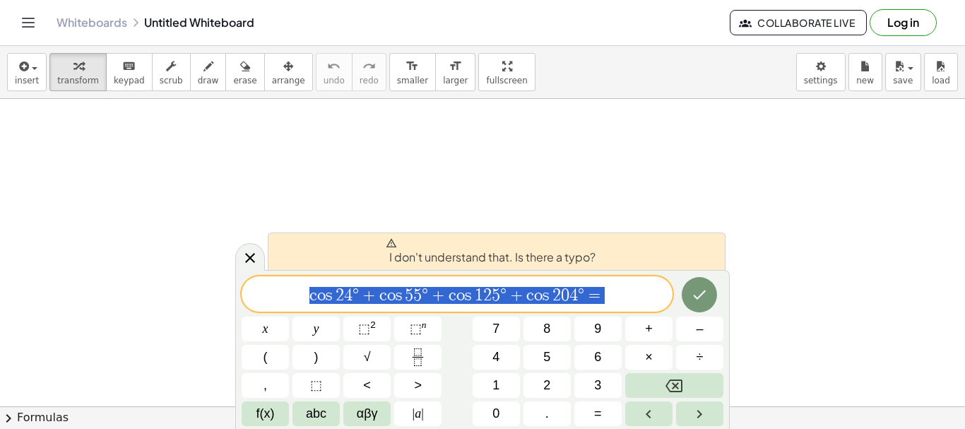
drag, startPoint x: 619, startPoint y: 292, endPoint x: 220, endPoint y: 280, distance: 398.4
click at [220, 280] on body "Graspable Math Activities Get Started Activity Bank Assigned Work Classes White…" at bounding box center [482, 214] width 965 height 429
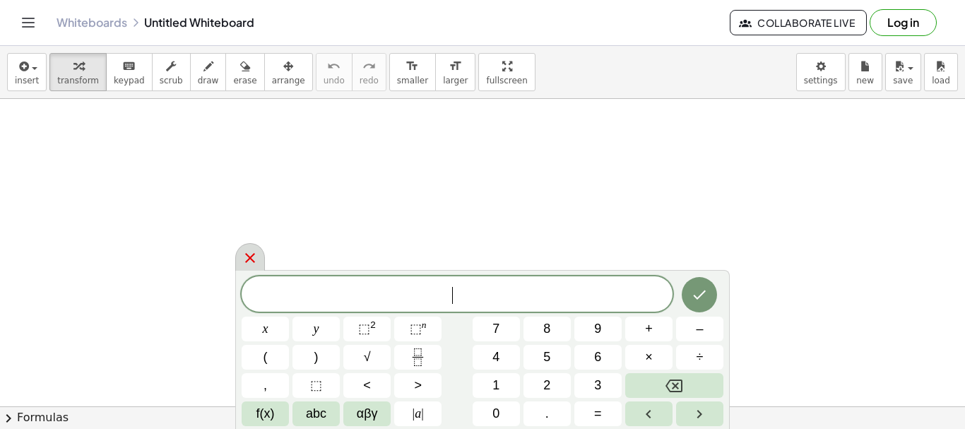
click at [255, 252] on icon at bounding box center [250, 257] width 17 height 17
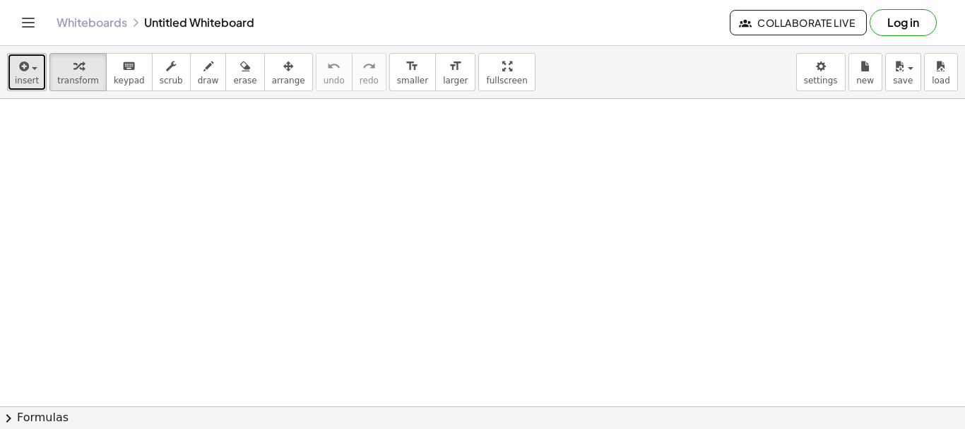
click at [31, 66] on div "button" at bounding box center [27, 65] width 24 height 17
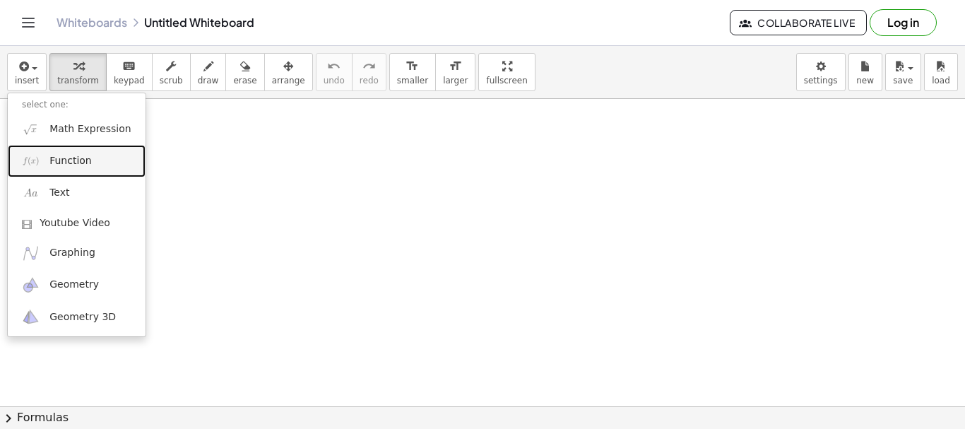
click at [78, 164] on span "Function" at bounding box center [70, 161] width 42 height 14
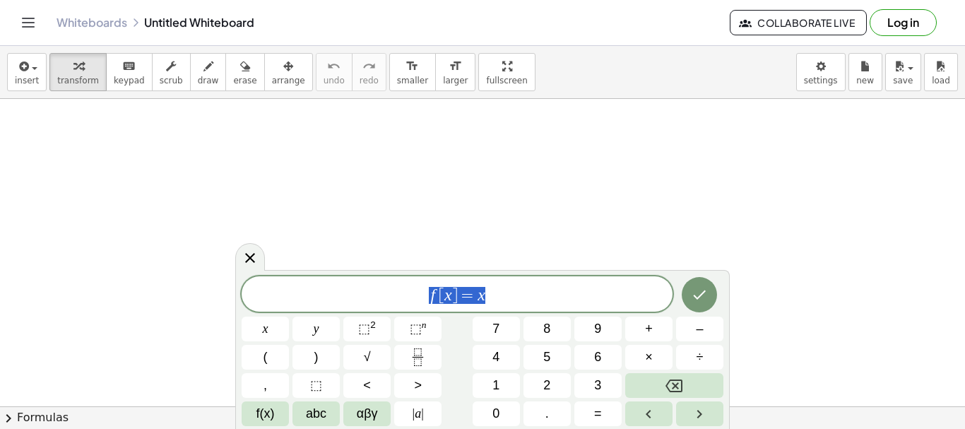
drag, startPoint x: 530, startPoint y: 296, endPoint x: 325, endPoint y: 296, distance: 205.5
click at [325, 296] on span "f [ x ] = x" at bounding box center [457, 295] width 431 height 20
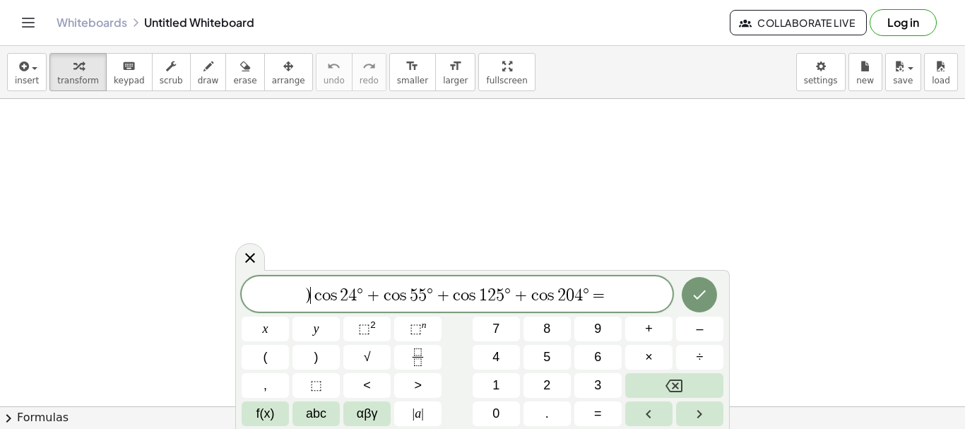
click at [313, 295] on var "c" at bounding box center [316, 295] width 11 height 17
click at [705, 298] on icon "Done" at bounding box center [699, 294] width 17 height 17
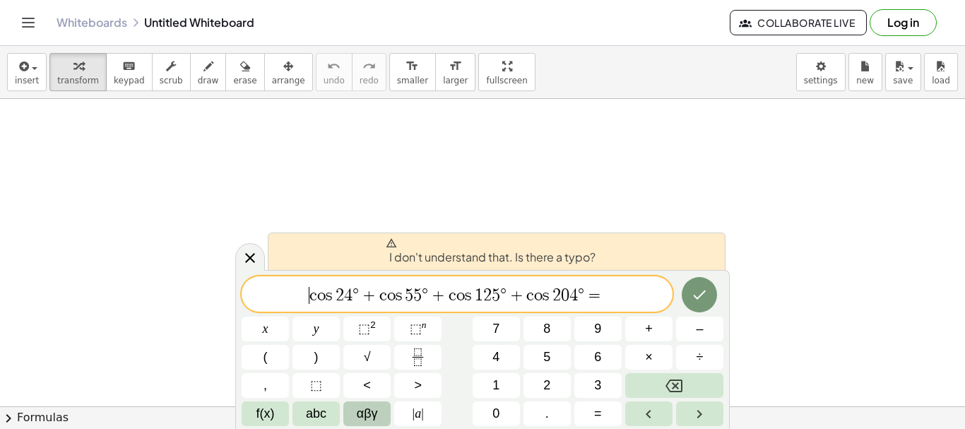
click at [365, 414] on span "αβγ" at bounding box center [367, 413] width 21 height 19
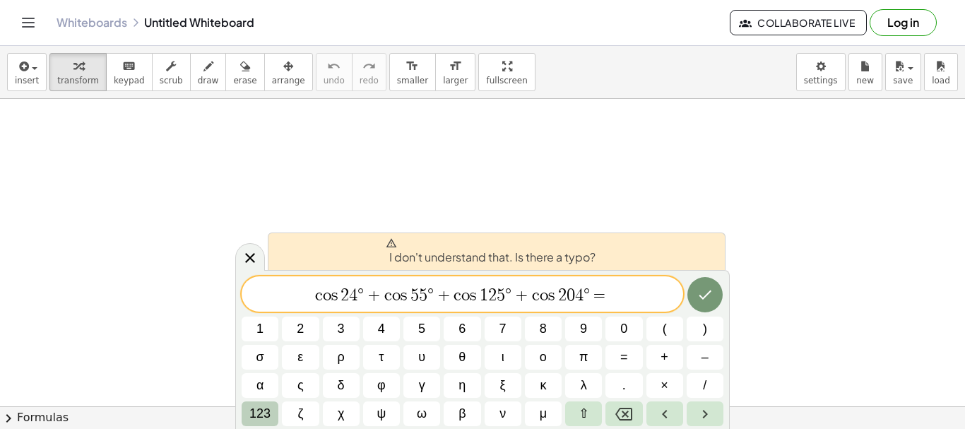
click at [265, 415] on span "123" at bounding box center [259, 413] width 21 height 19
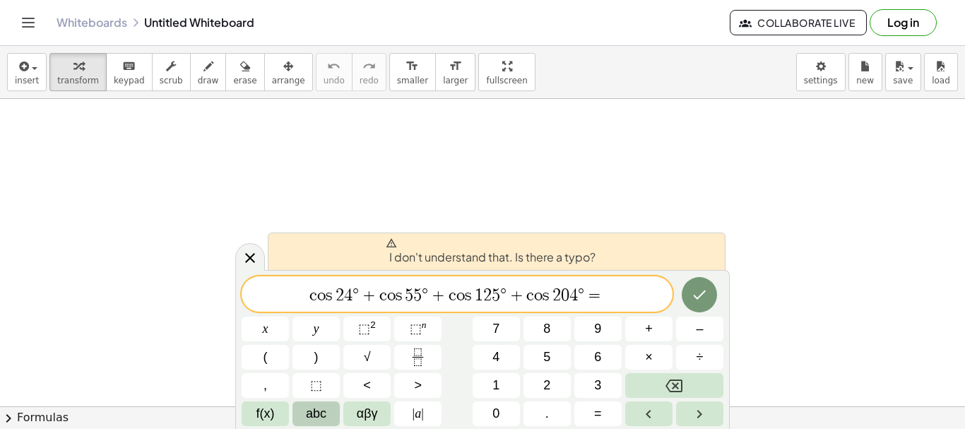
click at [321, 401] on button "abc" at bounding box center [315, 413] width 47 height 25
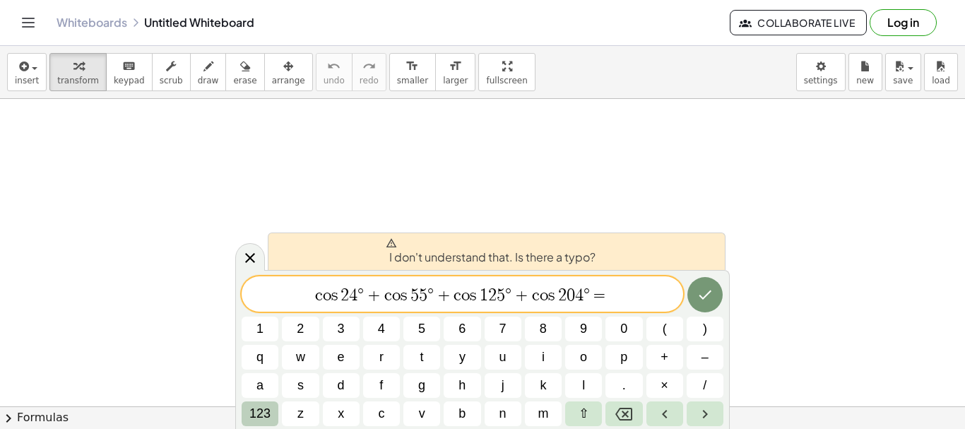
click at [257, 411] on span "123" at bounding box center [259, 413] width 21 height 19
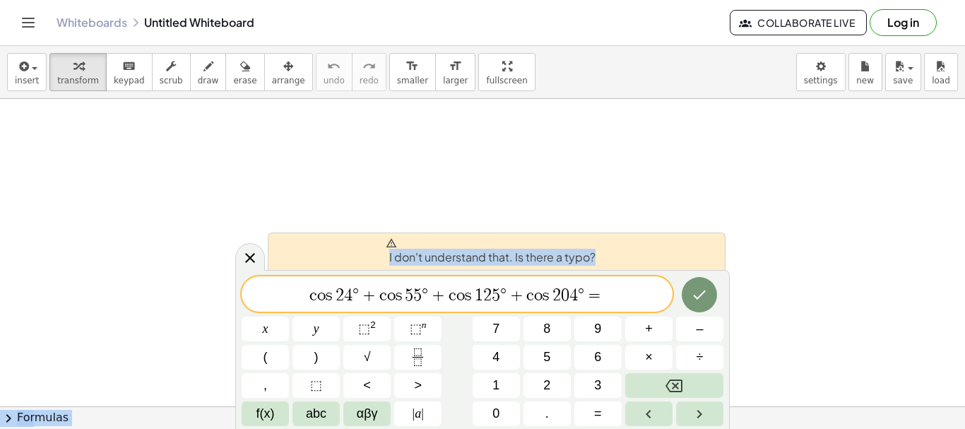
drag, startPoint x: 624, startPoint y: 249, endPoint x: 632, endPoint y: 229, distance: 22.2
click at [632, 229] on body "Graspable Math Activities Get Started Activity Bank Assigned Work Classes White…" at bounding box center [482, 214] width 965 height 429
click at [701, 412] on icon "Right arrow" at bounding box center [699, 413] width 17 height 17
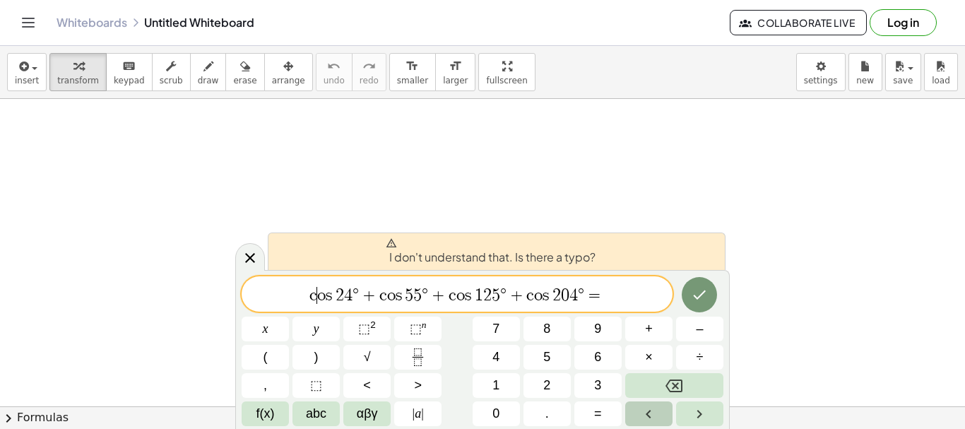
click at [644, 411] on icon "Left arrow" at bounding box center [648, 413] width 17 height 17
click at [644, 410] on icon "Left arrow" at bounding box center [648, 413] width 17 height 17
click at [251, 254] on icon at bounding box center [250, 257] width 17 height 17
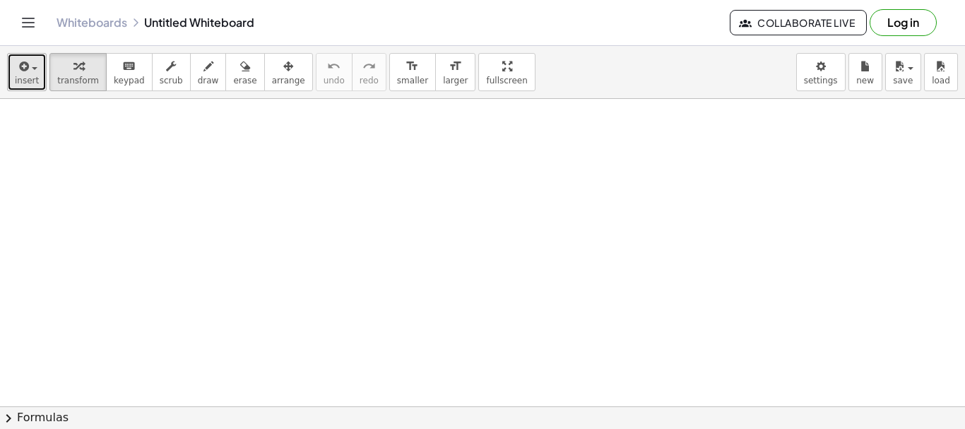
click at [35, 76] on span "insert" at bounding box center [27, 81] width 24 height 10
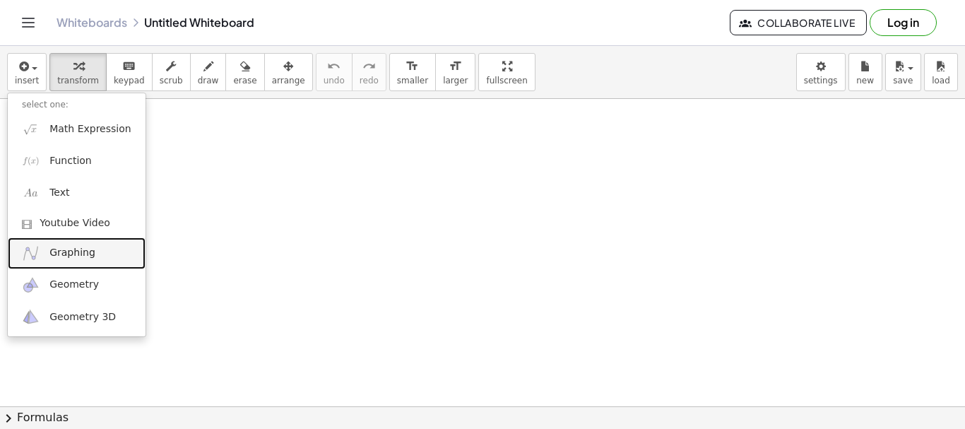
click at [99, 258] on link "Graphing" at bounding box center [77, 253] width 138 height 32
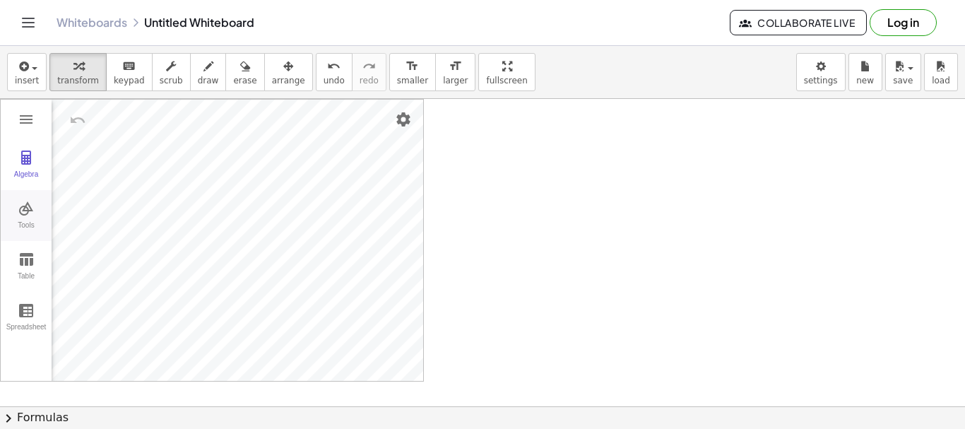
click at [28, 217] on button "Tools" at bounding box center [26, 215] width 51 height 51
click at [32, 265] on img "Graphing Calculator" at bounding box center [26, 259] width 17 height 17
click at [42, 216] on button "Tools" at bounding box center [26, 215] width 51 height 51
click at [88, 303] on img "Intersect. Select intersection or two objects successively" at bounding box center [91, 308] width 56 height 23
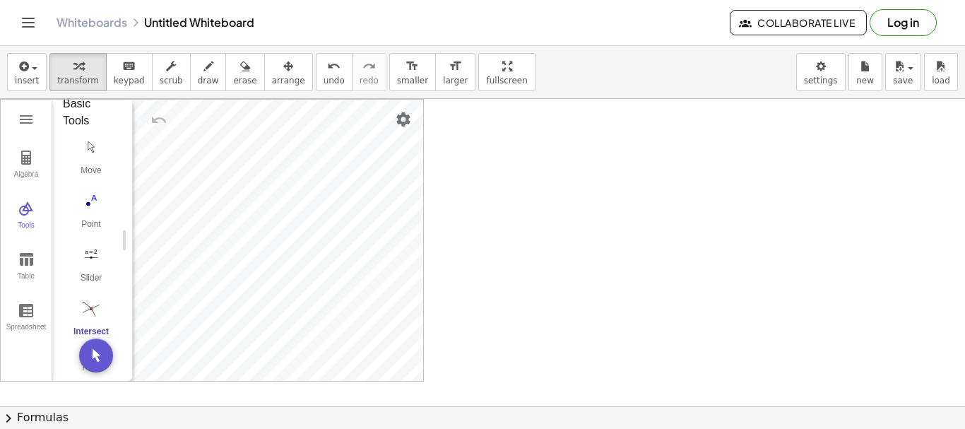
drag, startPoint x: 488, startPoint y: 210, endPoint x: 627, endPoint y: 268, distance: 150.7
click at [86, 304] on img "Intersect. Select intersection or two objects successively" at bounding box center [91, 308] width 56 height 23
click at [94, 307] on img "Intersect. Select intersection or two objects successively" at bounding box center [91, 308] width 56 height 23
click at [88, 302] on img "Intersect. Select intersection or two objects successively" at bounding box center [91, 308] width 56 height 23
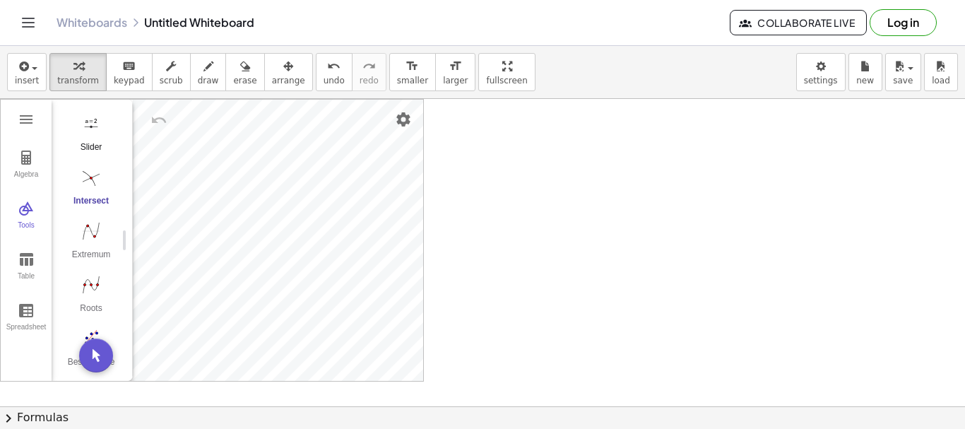
scroll to position [157, 0]
click at [198, 175] on div "Algebra Tools Table Spreadsheet GeoGebra Graphing Calculator Basic Tools Move P…" at bounding box center [212, 240] width 422 height 281
click at [91, 222] on img "Extremum. Select a function" at bounding box center [91, 220] width 56 height 23
click at [90, 268] on img "Best Fit Line. Select several points or list of points" at bounding box center [91, 257] width 56 height 23
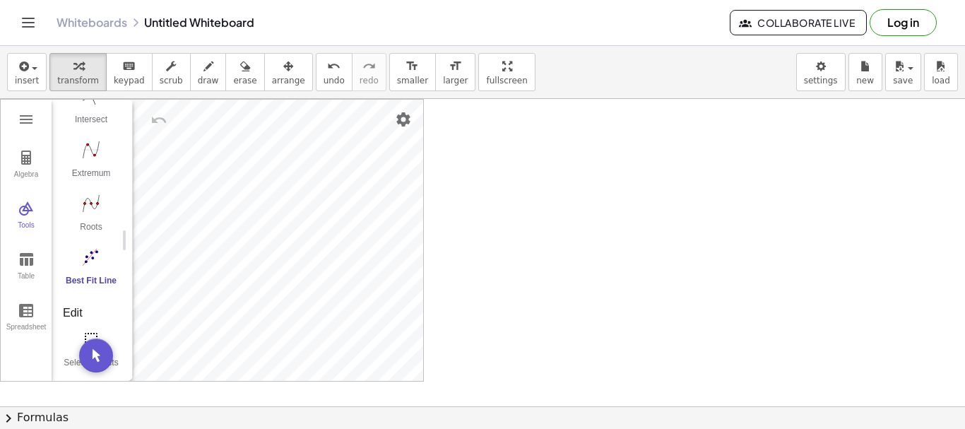
scroll to position [298, 0]
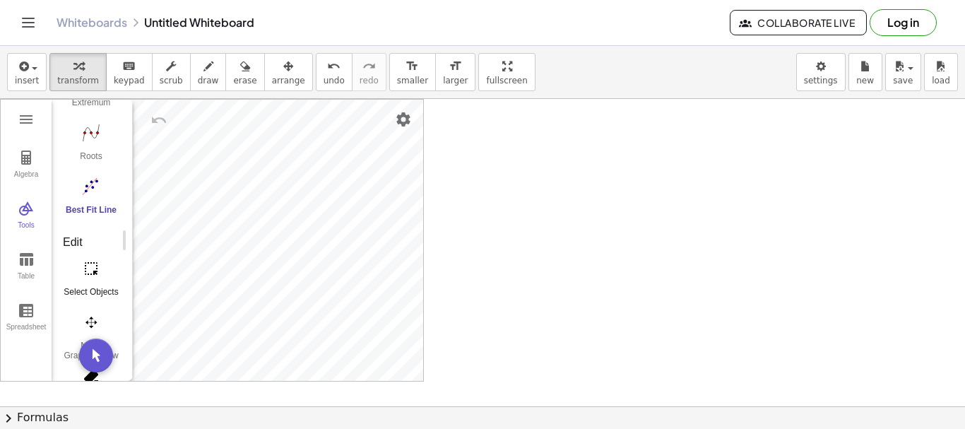
click at [90, 271] on img "Select Objects. Click on object to select it or drag a rectangle to select mult…" at bounding box center [91, 268] width 56 height 23
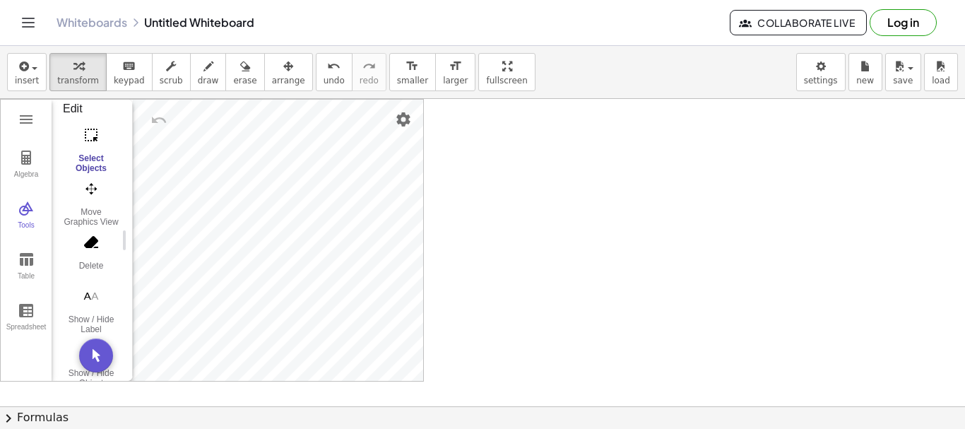
scroll to position [439, 0]
click at [95, 230] on img "Delete. Select object which should be deleted" at bounding box center [91, 234] width 56 height 23
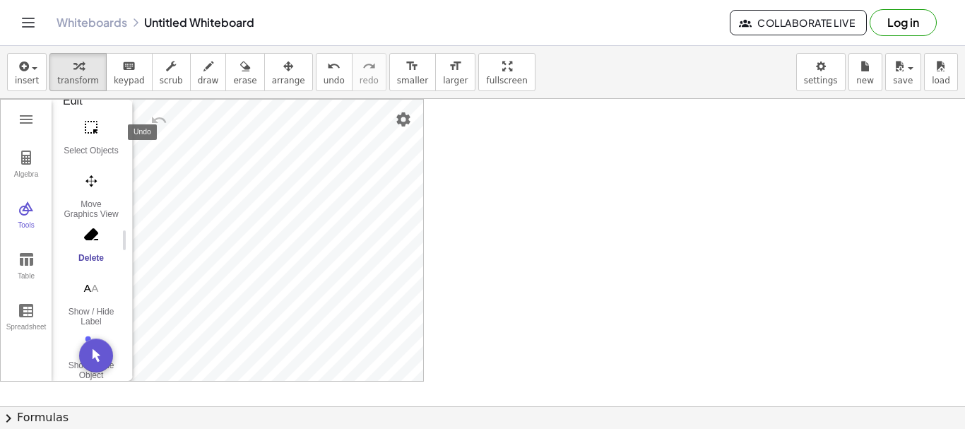
click at [156, 114] on img "Undo" at bounding box center [158, 120] width 17 height 17
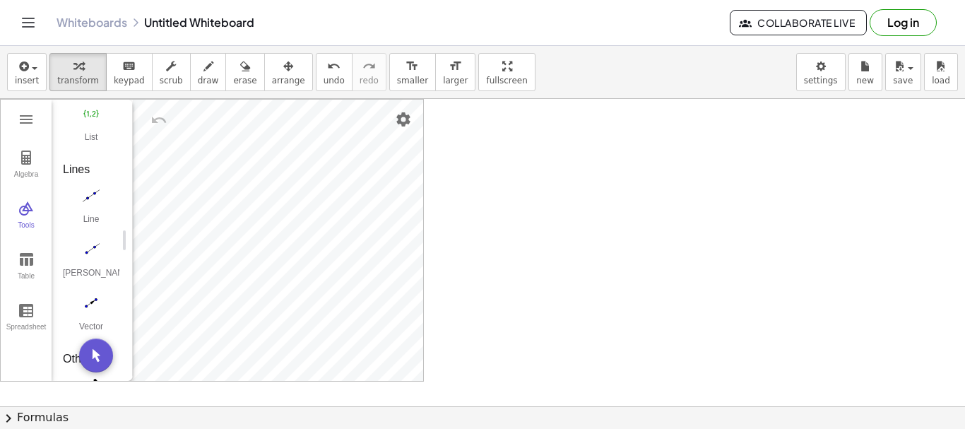
scroll to position [1287, 0]
click at [404, 118] on img "Settings" at bounding box center [403, 119] width 17 height 17
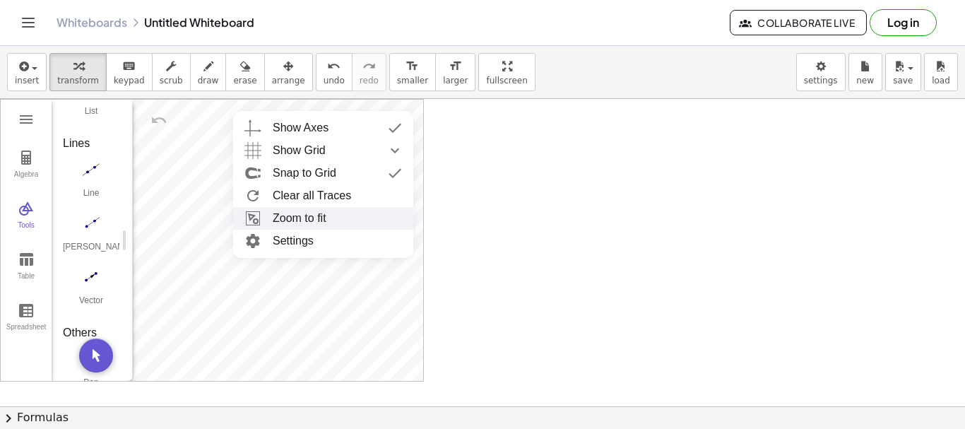
click at [350, 216] on li "Zoom to fit" at bounding box center [323, 218] width 180 height 23
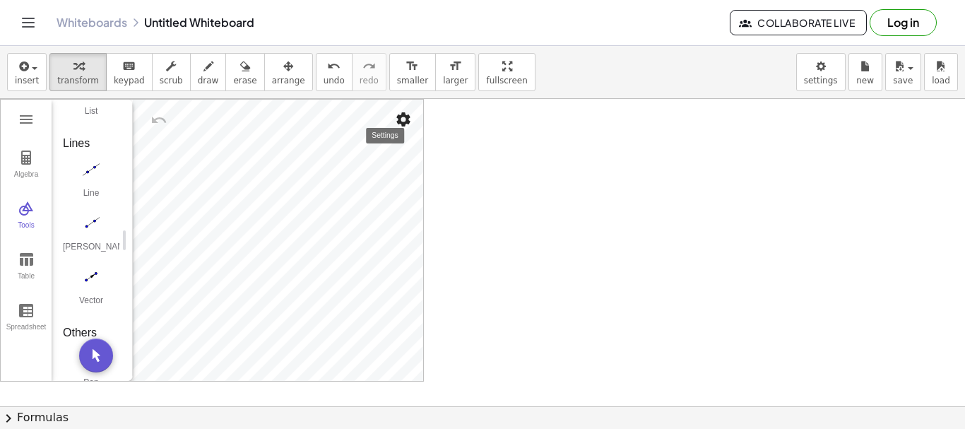
click at [409, 117] on img "Settings" at bounding box center [403, 119] width 17 height 17
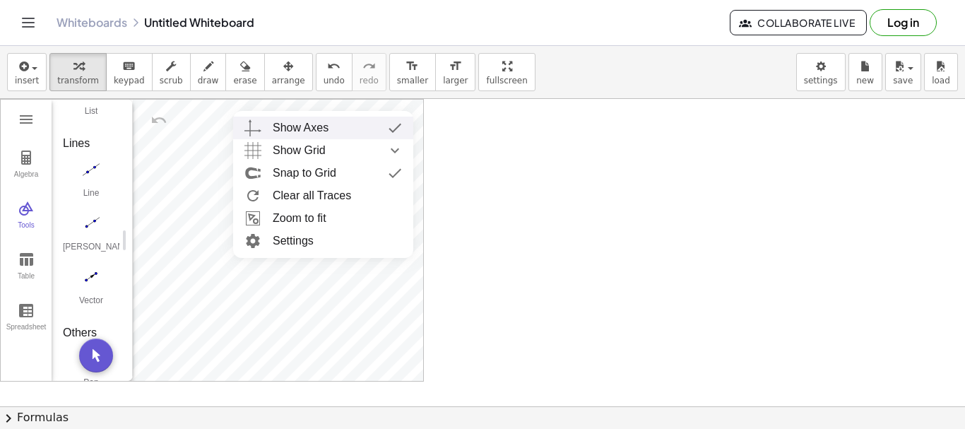
click at [320, 131] on div "Show Axes" at bounding box center [301, 128] width 56 height 23
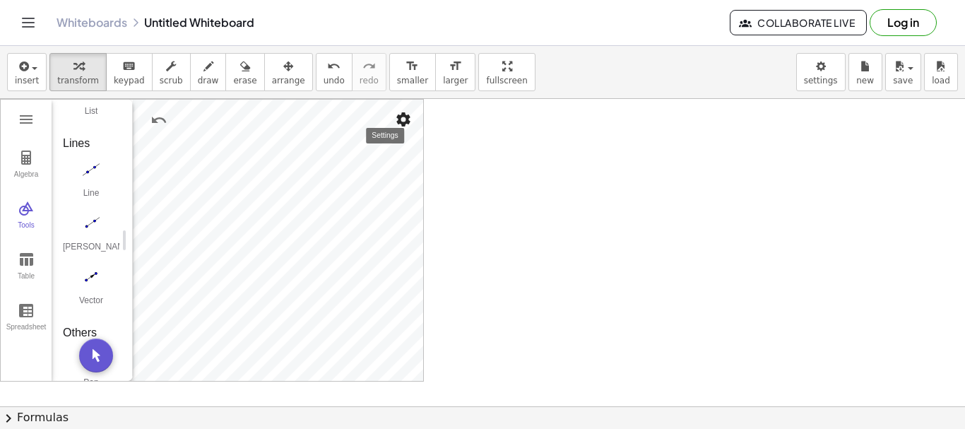
click at [405, 119] on img "Settings" at bounding box center [403, 119] width 17 height 17
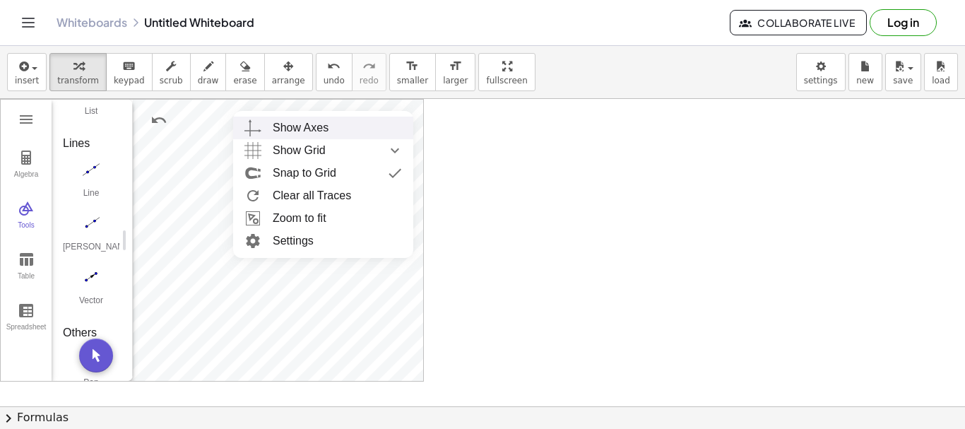
click at [359, 123] on div "Show Axes" at bounding box center [337, 128] width 129 height 23
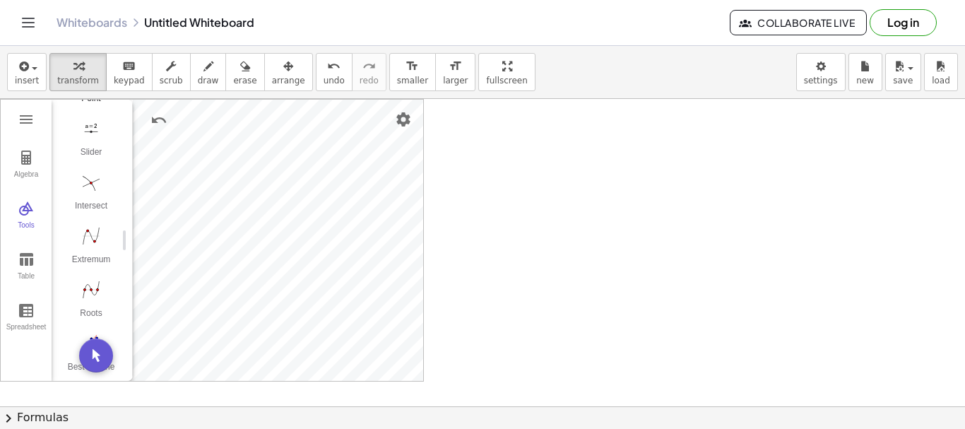
scroll to position [0, 0]
click at [85, 160] on img "Move. Drag or select object" at bounding box center [91, 162] width 56 height 23
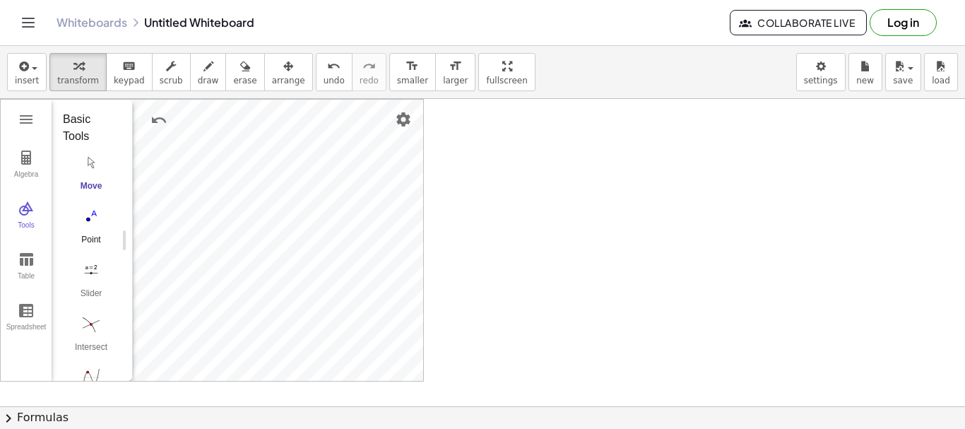
click at [90, 220] on img "Point. Select position or line, function, or curve" at bounding box center [91, 216] width 56 height 23
click at [90, 275] on img "Slider. Select position" at bounding box center [91, 269] width 56 height 23
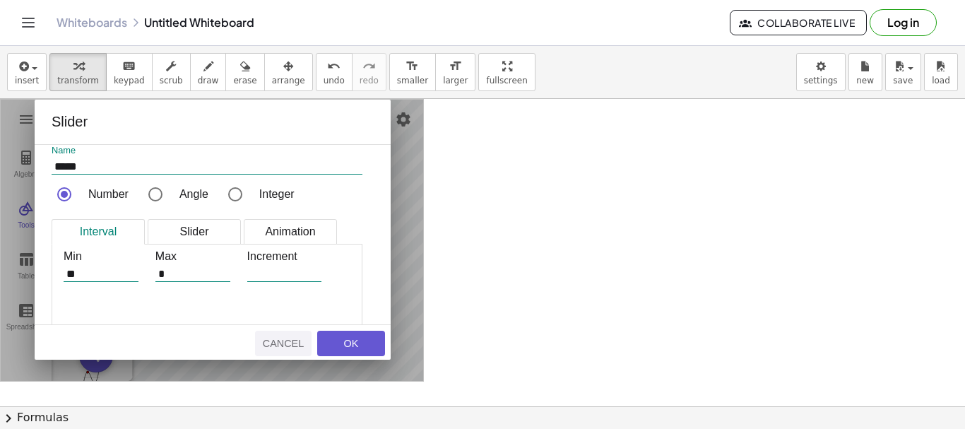
click at [282, 343] on div "Cancel" at bounding box center [283, 343] width 45 height 11
click at [346, 345] on div "OK" at bounding box center [350, 343] width 45 height 11
click at [345, 349] on button "OK" at bounding box center [351, 342] width 68 height 25
click at [340, 344] on div "OK" at bounding box center [350, 343] width 45 height 11
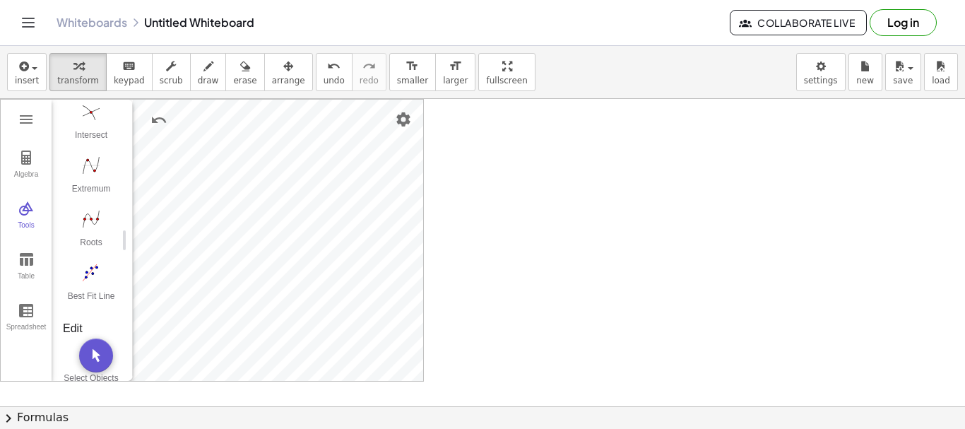
scroll to position [282, 0]
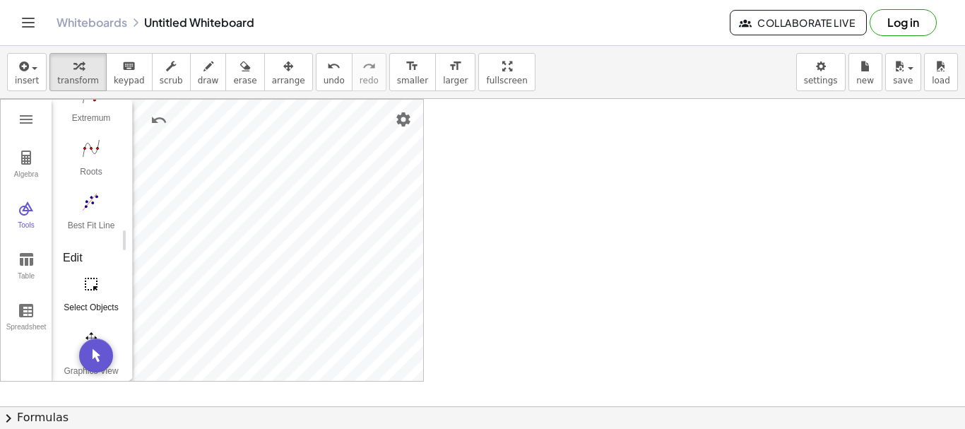
click at [93, 287] on img "Select Objects. Click on object to select it or drag a rectangle to select mult…" at bounding box center [91, 284] width 56 height 23
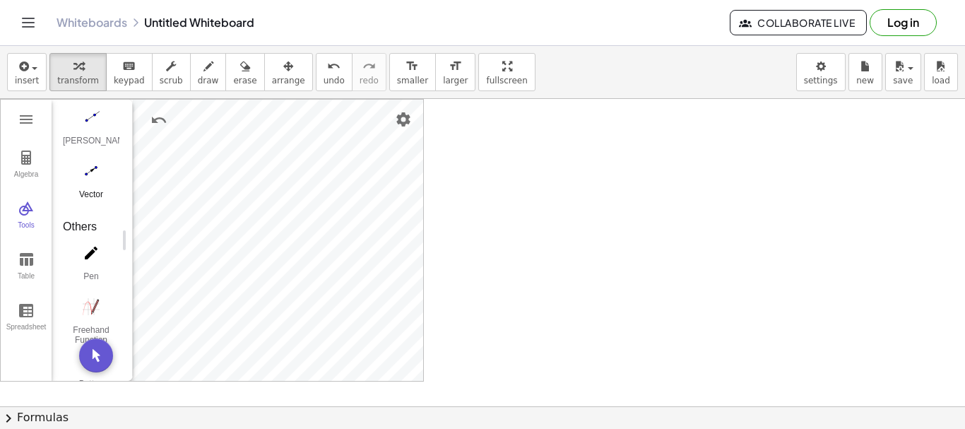
scroll to position [1412, 0]
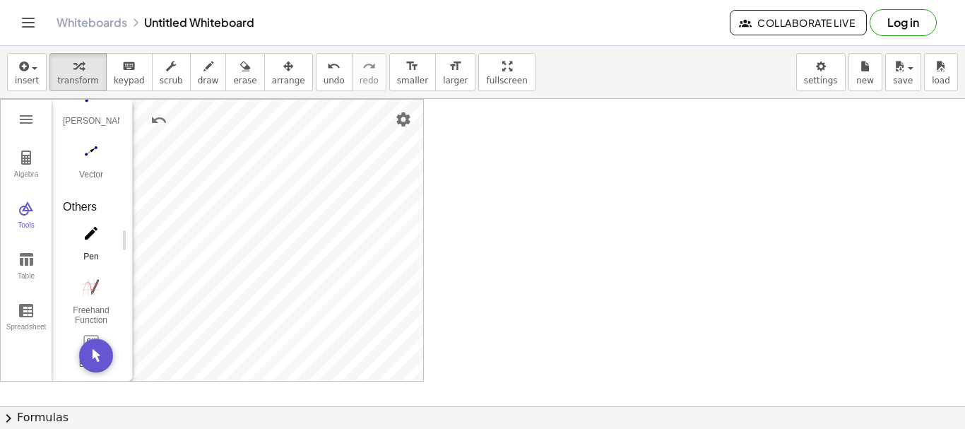
click at [87, 228] on img "Pen. Write or draw, change color using the Style Bar" at bounding box center [91, 233] width 56 height 23
click at [323, 245] on div "Graphing Calculator" at bounding box center [278, 240] width 290 height 281
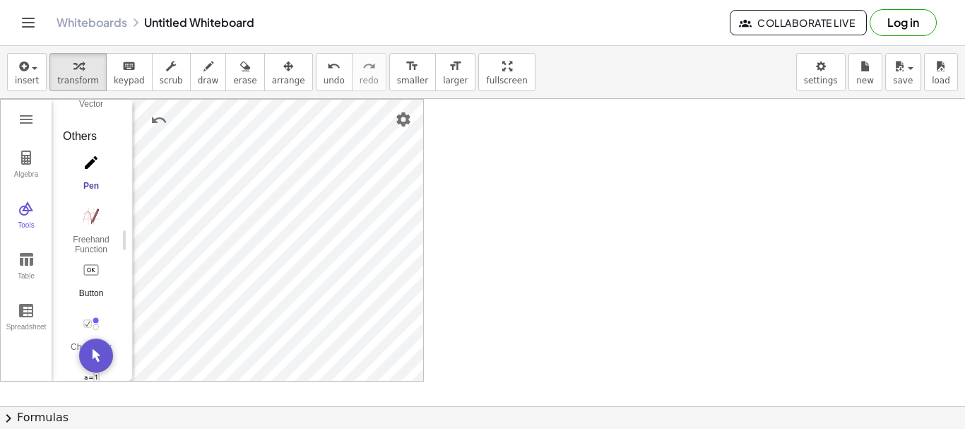
scroll to position [1538, 0]
click at [92, 220] on img "Button. Select position" at bounding box center [91, 221] width 56 height 23
drag, startPoint x: 97, startPoint y: 216, endPoint x: 129, endPoint y: 201, distance: 35.7
click at [96, 216] on img "Button. Select position" at bounding box center [91, 221] width 56 height 23
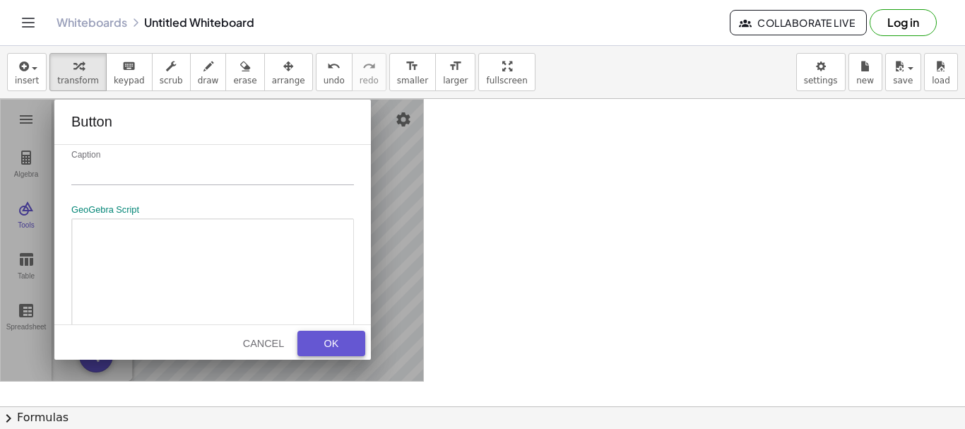
click at [328, 341] on div "OK" at bounding box center [331, 343] width 45 height 11
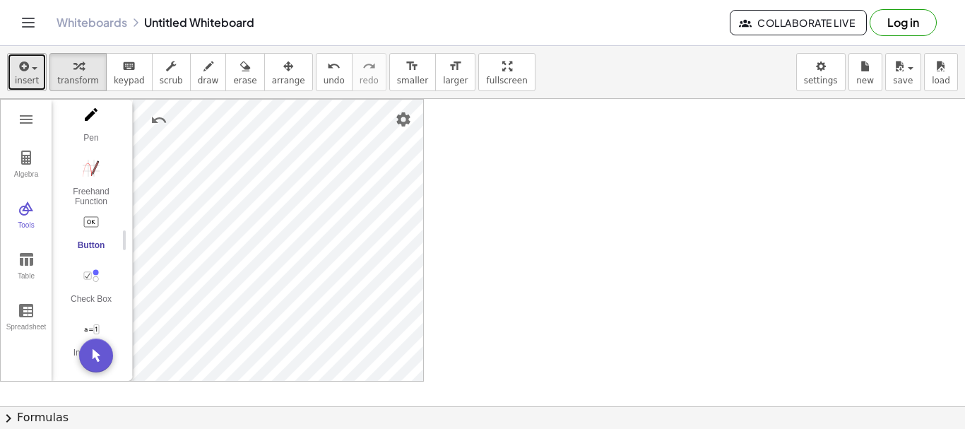
click at [34, 65] on div "button" at bounding box center [27, 65] width 24 height 17
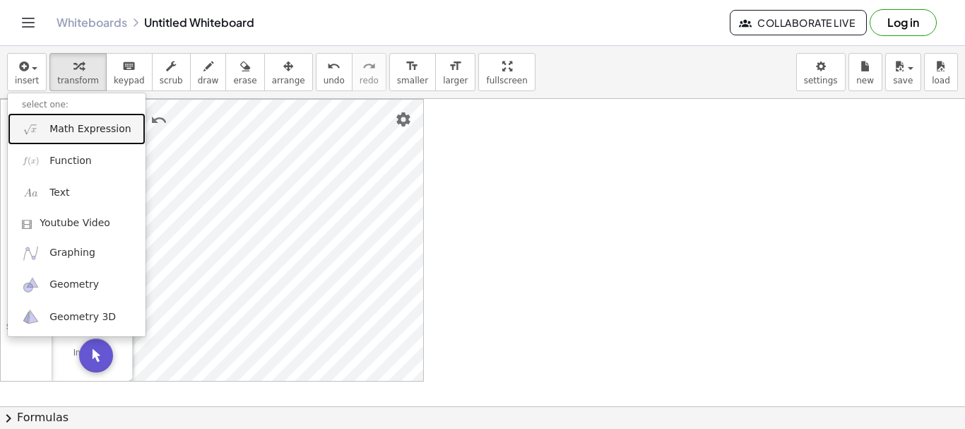
click at [76, 128] on span "Math Expression" at bounding box center [89, 129] width 81 height 14
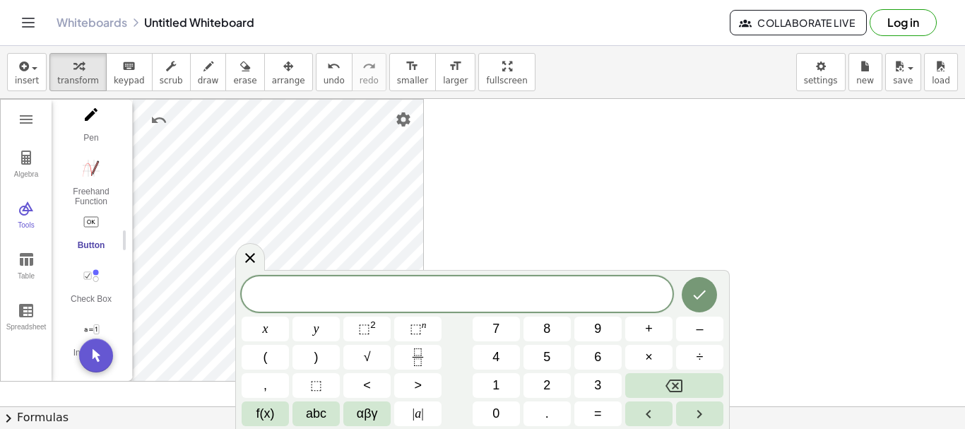
click at [542, 167] on div at bounding box center [482, 406] width 965 height 614
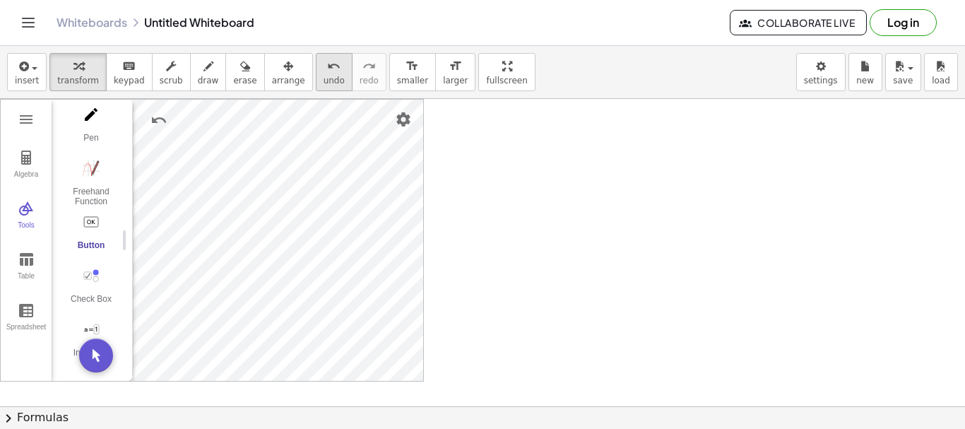
click at [327, 72] on icon "undo" at bounding box center [333, 66] width 13 height 17
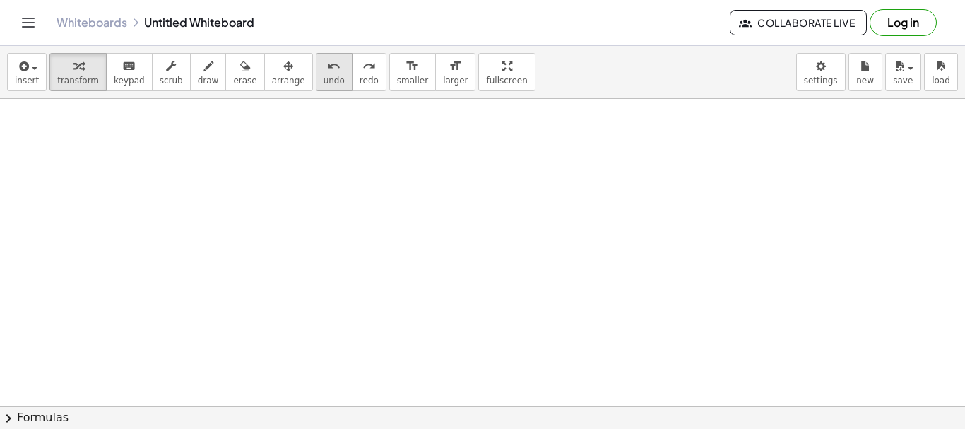
click at [327, 72] on icon "undo" at bounding box center [333, 66] width 13 height 17
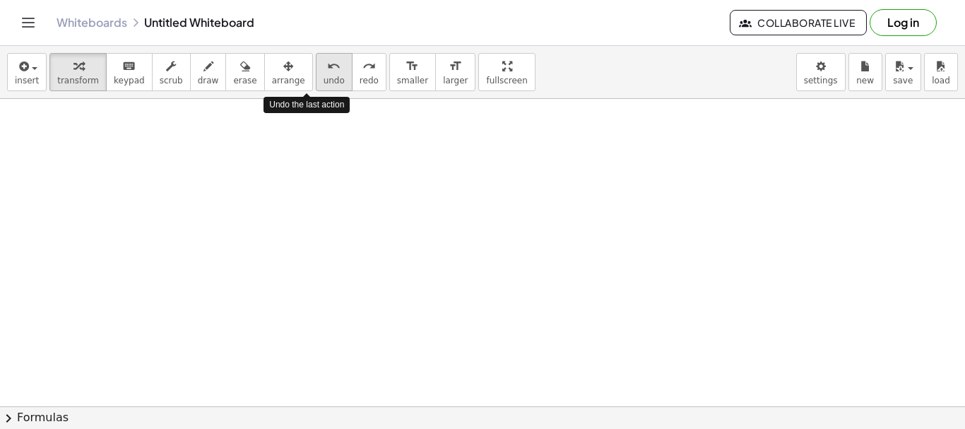
click at [327, 72] on icon "undo" at bounding box center [333, 66] width 13 height 17
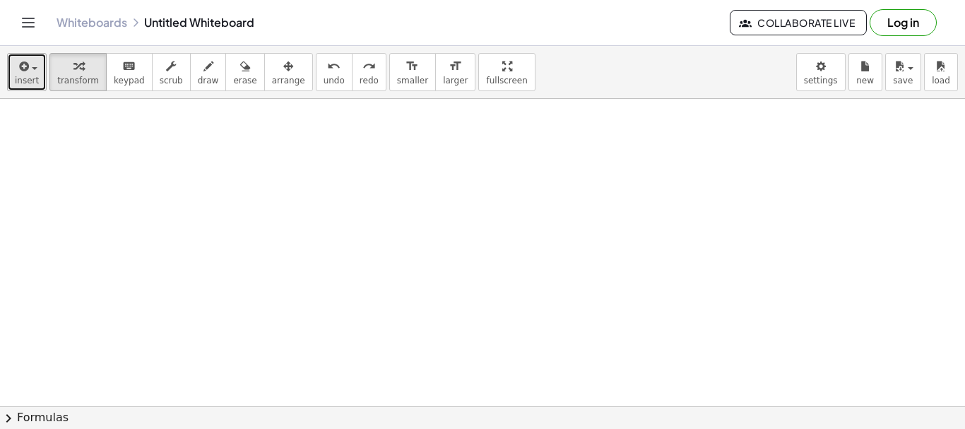
click at [20, 71] on icon "button" at bounding box center [22, 66] width 13 height 17
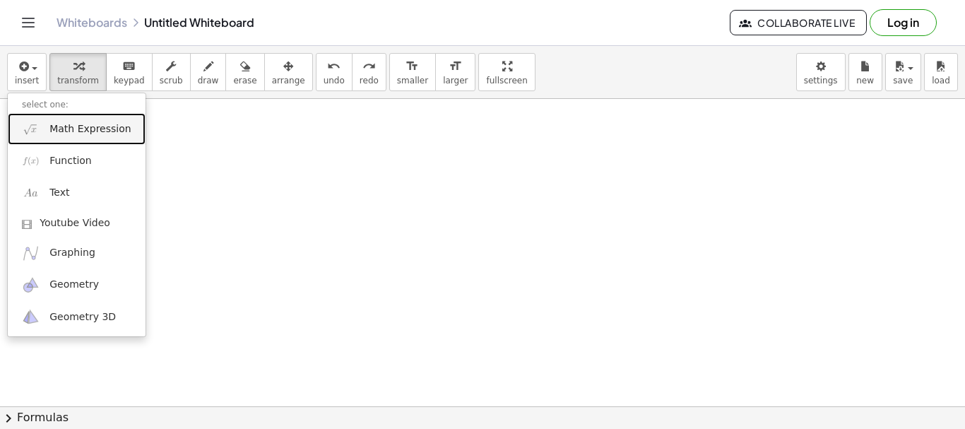
click at [92, 131] on span "Math Expression" at bounding box center [89, 129] width 81 height 14
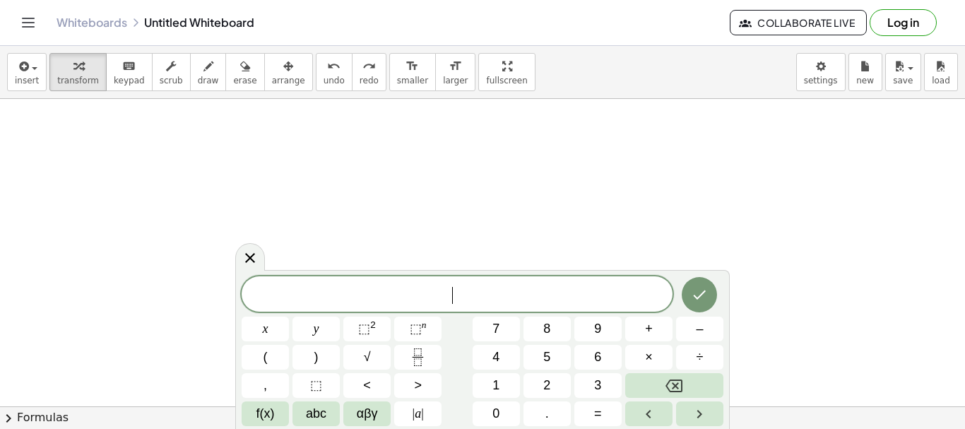
click at [477, 287] on span "​" at bounding box center [457, 295] width 431 height 20
click at [699, 302] on icon "Done" at bounding box center [699, 294] width 17 height 17
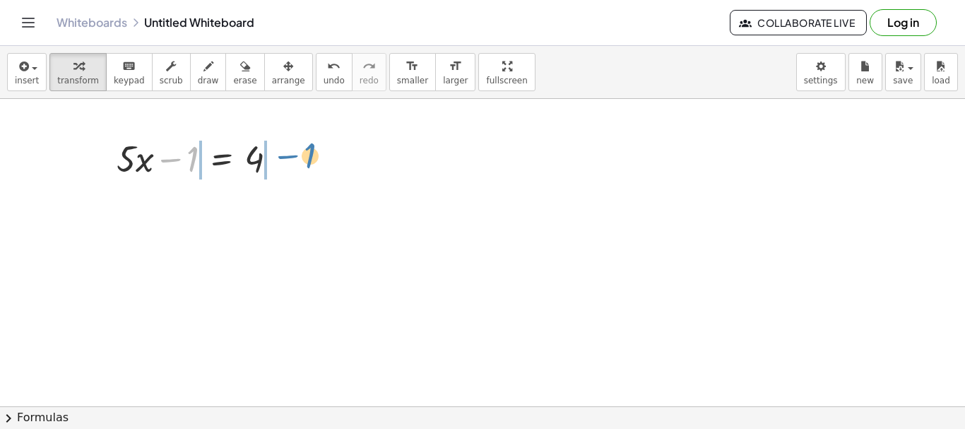
drag, startPoint x: 176, startPoint y: 160, endPoint x: 293, endPoint y: 157, distance: 117.3
click at [293, 157] on div at bounding box center [202, 157] width 186 height 48
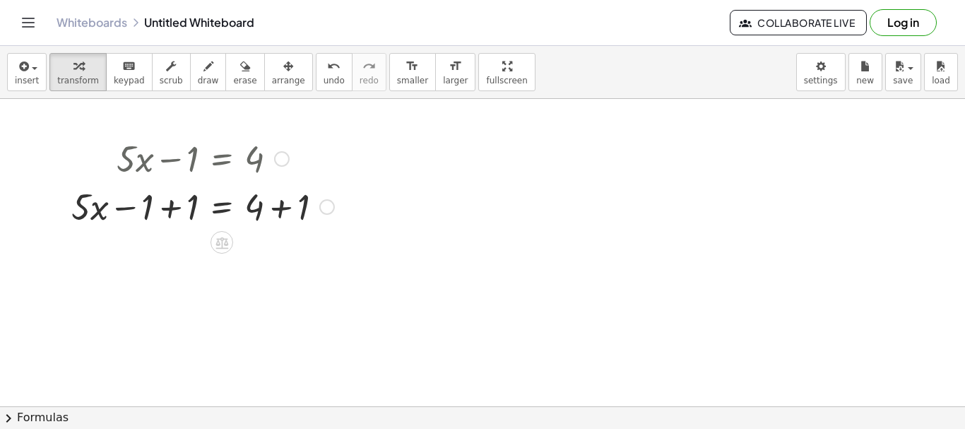
click at [147, 211] on div at bounding box center [202, 205] width 277 height 48
click at [167, 210] on div at bounding box center [202, 205] width 277 height 48
click at [167, 210] on div at bounding box center [225, 205] width 232 height 48
click at [167, 210] on div at bounding box center [202, 205] width 277 height 48
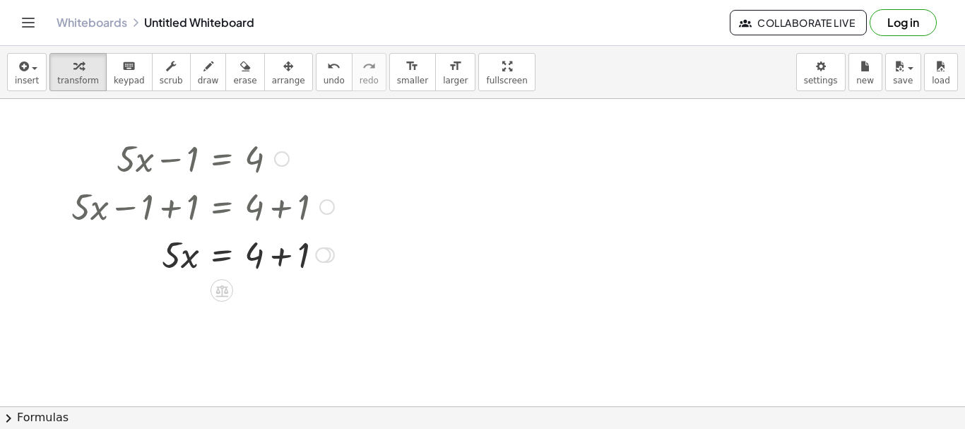
click at [282, 256] on div at bounding box center [202, 254] width 277 height 48
click at [222, 255] on div "· 5 · x = 4 + + 1 5" at bounding box center [222, 255] width 0 height 0
drag, startPoint x: 172, startPoint y: 261, endPoint x: 264, endPoint y: 299, distance: 99.4
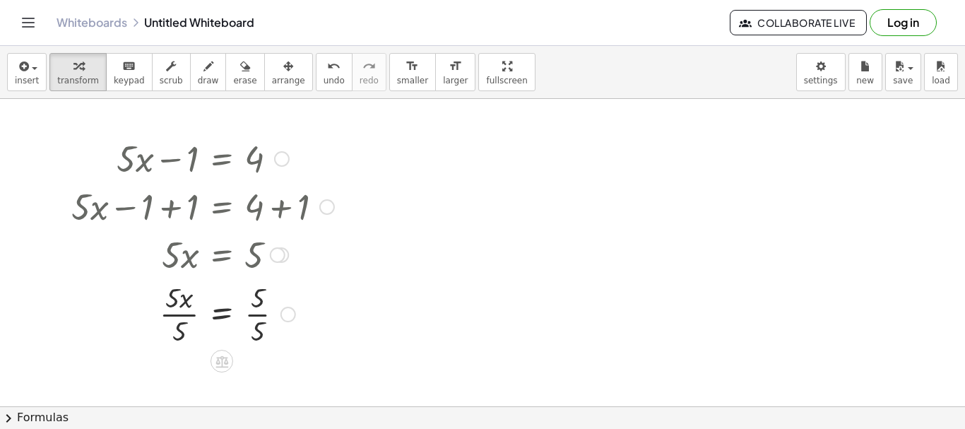
click at [255, 331] on div at bounding box center [202, 313] width 277 height 71
click at [179, 331] on div at bounding box center [202, 313] width 277 height 71
click at [179, 331] on div at bounding box center [202, 313] width 277 height 47
click at [323, 78] on span "undo" at bounding box center [333, 81] width 21 height 10
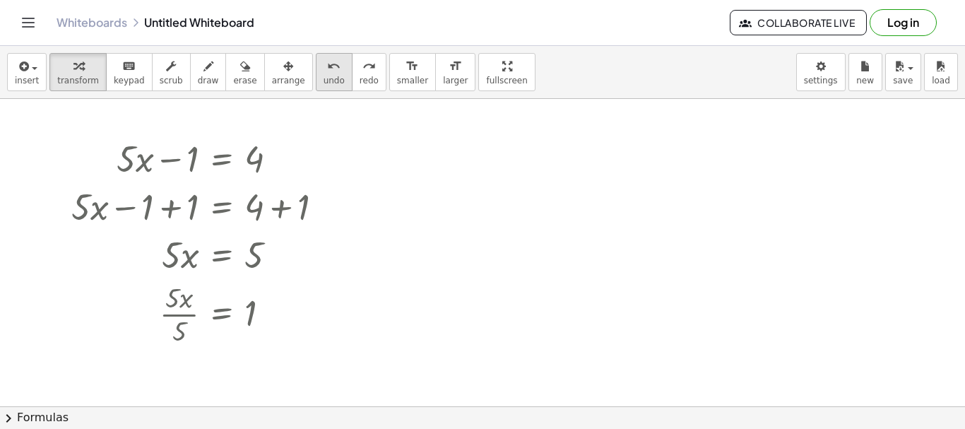
click at [323, 78] on span "undo" at bounding box center [333, 81] width 21 height 10
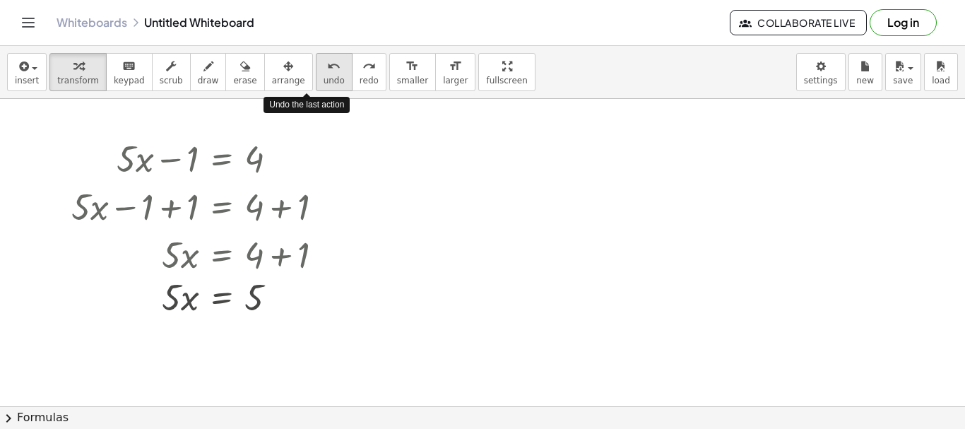
click at [323, 78] on span "undo" at bounding box center [333, 81] width 21 height 10
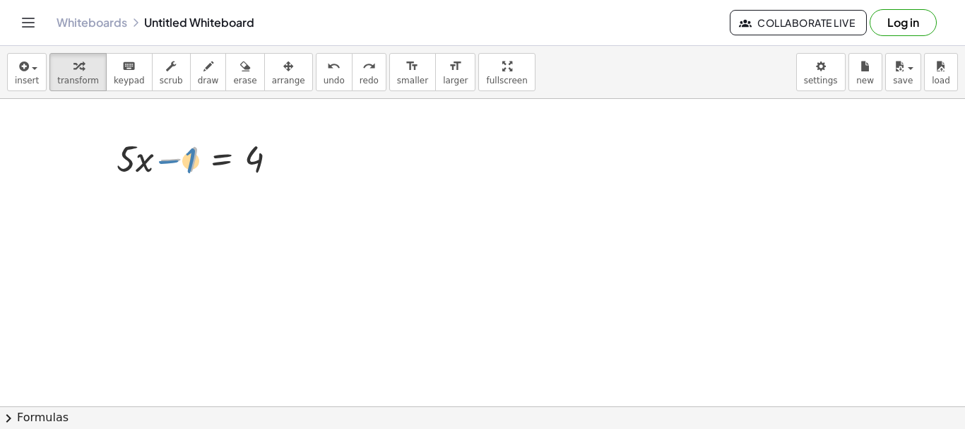
click at [169, 156] on div at bounding box center [202, 157] width 186 height 48
click at [174, 160] on div at bounding box center [202, 157] width 186 height 48
click at [186, 160] on div at bounding box center [202, 157] width 186 height 48
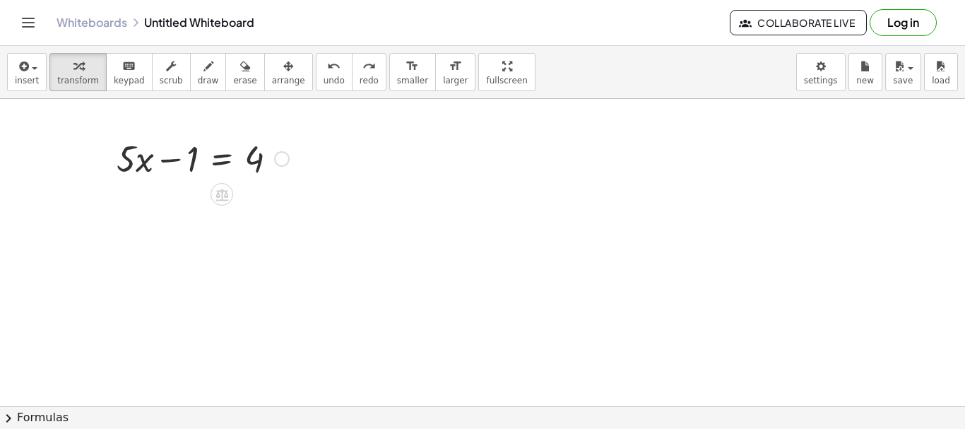
click at [168, 160] on div at bounding box center [202, 157] width 186 height 48
drag, startPoint x: 194, startPoint y: 159, endPoint x: 306, endPoint y: 158, distance: 112.3
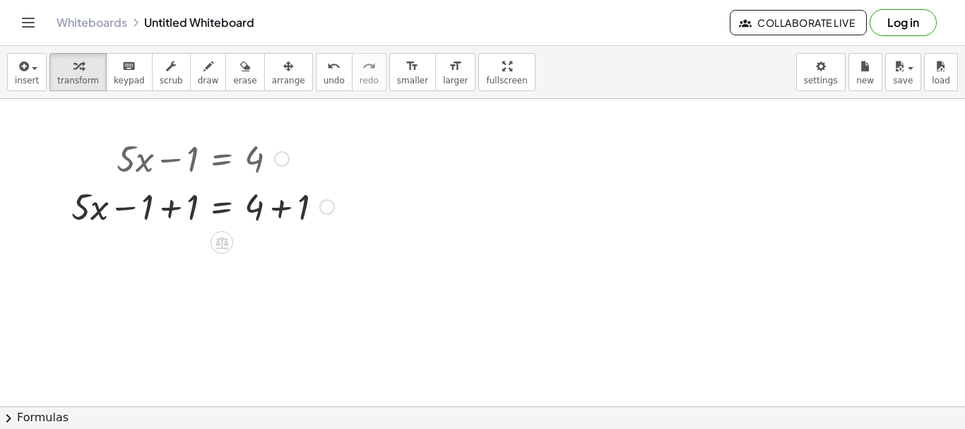
click at [169, 210] on div at bounding box center [202, 205] width 277 height 48
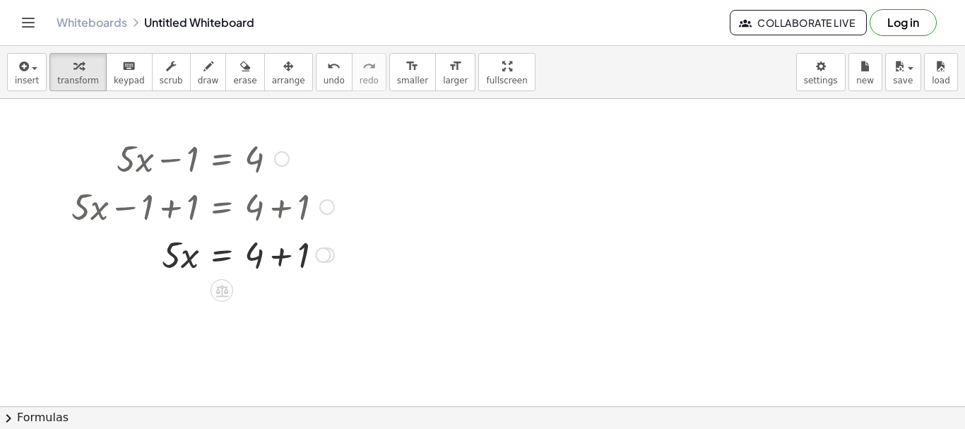
click at [283, 257] on div at bounding box center [202, 254] width 277 height 48
click at [222, 255] on div "· 5 · x = 4 + + 1 5" at bounding box center [222, 255] width 0 height 0
drag, startPoint x: 174, startPoint y: 261, endPoint x: 256, endPoint y: 291, distance: 87.1
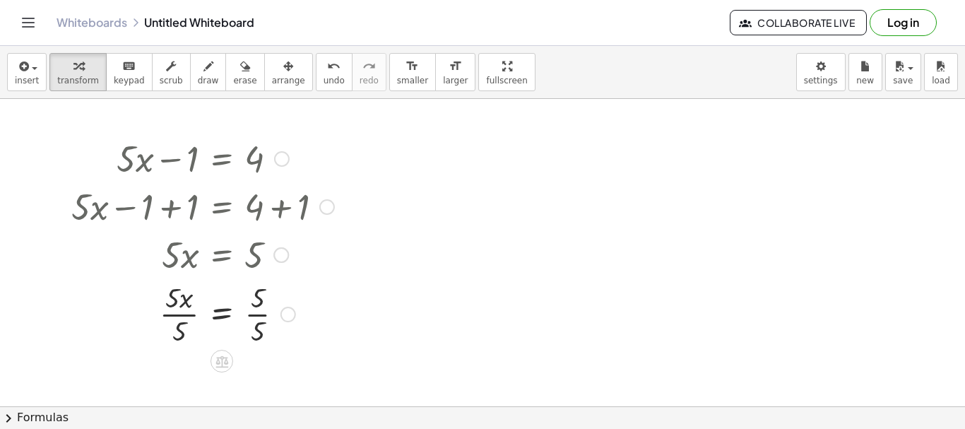
click at [257, 335] on div at bounding box center [202, 313] width 277 height 71
click at [185, 331] on div at bounding box center [202, 313] width 277 height 71
click at [185, 331] on div at bounding box center [202, 313] width 277 height 47
click at [499, 311] on div at bounding box center [482, 406] width 965 height 614
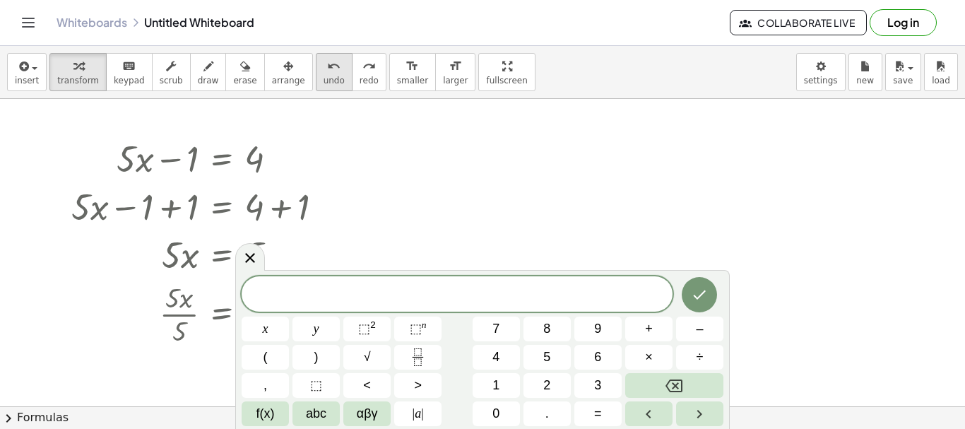
click at [323, 76] on span "undo" at bounding box center [333, 81] width 21 height 10
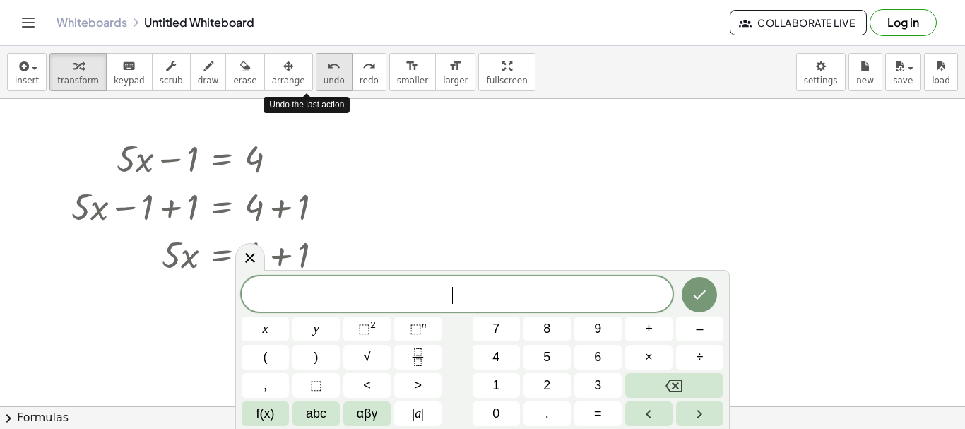
click at [323, 76] on span "undo" at bounding box center [333, 81] width 21 height 10
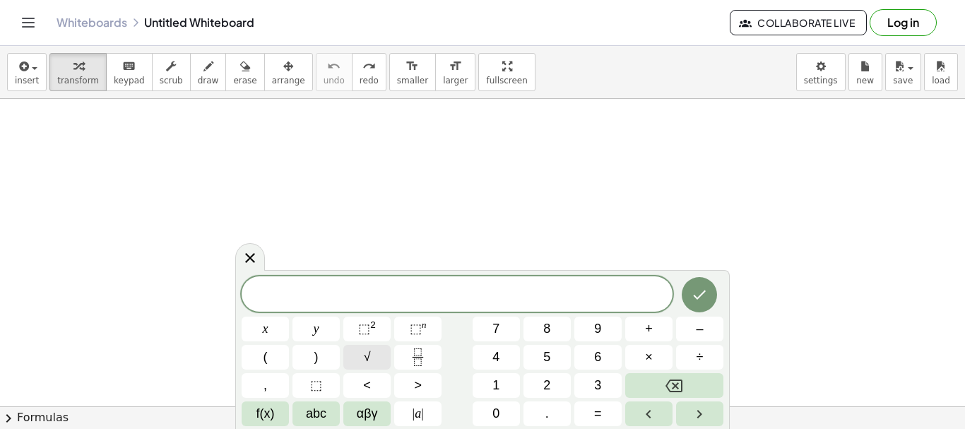
click at [366, 360] on span "√" at bounding box center [367, 356] width 7 height 19
click at [501, 363] on button "4" at bounding box center [495, 357] width 47 height 25
click at [595, 333] on span "9" at bounding box center [597, 328] width 7 height 19
click at [597, 414] on span "=" at bounding box center [598, 413] width 8 height 19
click at [701, 302] on icon "Done" at bounding box center [699, 293] width 17 height 17
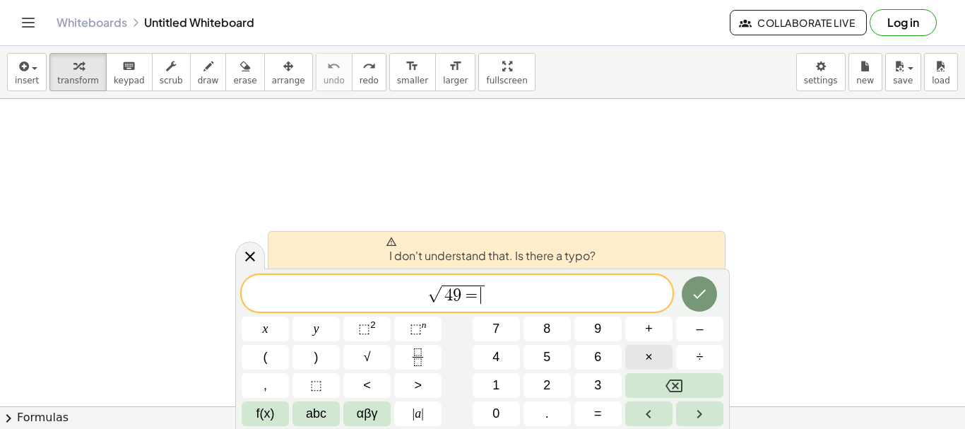
click at [652, 362] on button "×" at bounding box center [648, 357] width 47 height 25
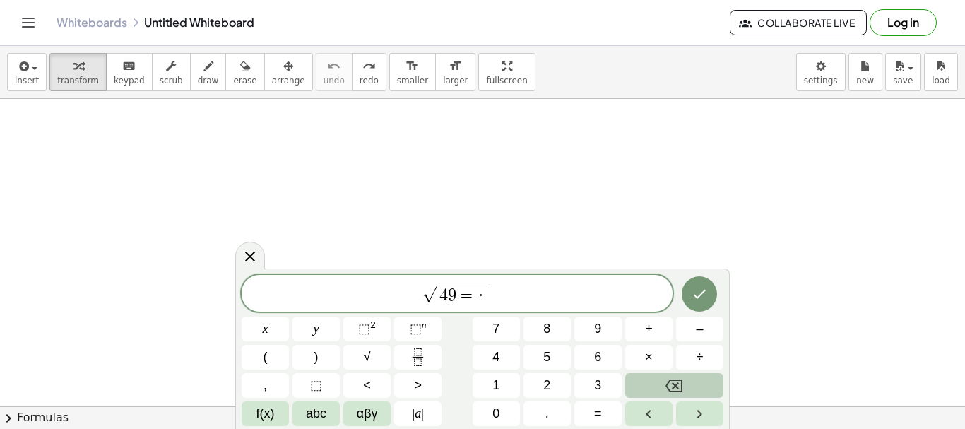
click at [679, 386] on icon "Backspace" at bounding box center [673, 385] width 17 height 17
click at [700, 292] on icon "Done" at bounding box center [699, 293] width 17 height 17
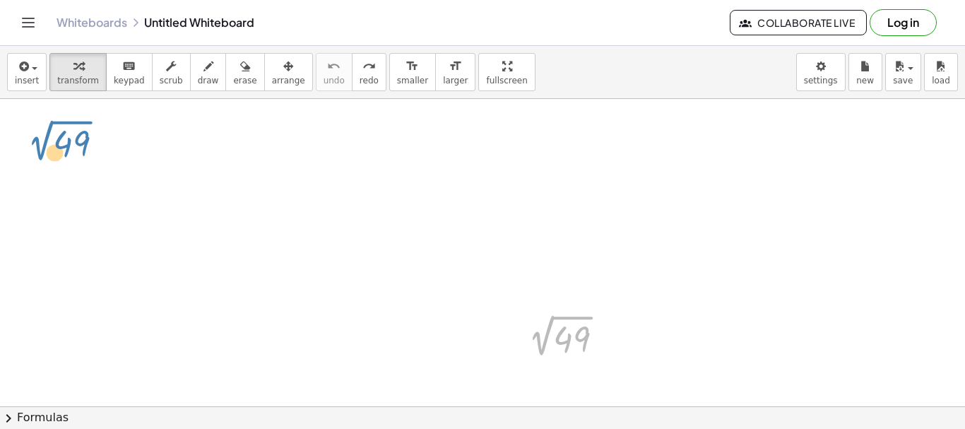
drag, startPoint x: 572, startPoint y: 338, endPoint x: 72, endPoint y: 141, distance: 537.1
click at [72, 141] on div "49 2 √ 2 √ 49" at bounding box center [482, 406] width 965 height 614
click at [604, 338] on div at bounding box center [608, 339] width 16 height 16
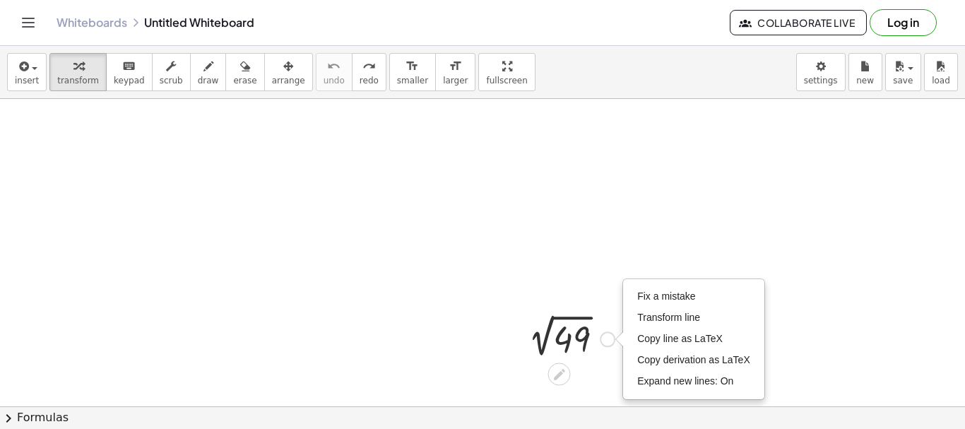
click at [609, 342] on div "Fix a mistake Transform line Copy line as LaTeX Copy derivation as LaTeX Expand…" at bounding box center [608, 339] width 16 height 16
click at [559, 344] on div at bounding box center [567, 337] width 108 height 47
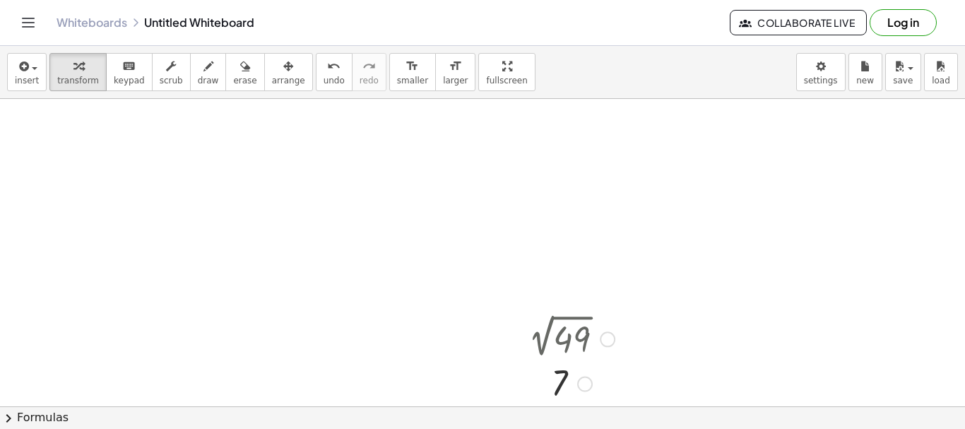
click at [583, 380] on div "Fix a mistake Transform line Copy line as LaTeX Copy derivation as LaTeX Expand…" at bounding box center [585, 384] width 16 height 16
click at [583, 380] on div "Transform line Copy line as LaTeX Copy derivation as LaTeX Expand new lines: On" at bounding box center [585, 384] width 16 height 16
click at [658, 375] on span "Copy line as LaTeX" at bounding box center [656, 372] width 85 height 11
click at [643, 312] on div at bounding box center [482, 406] width 965 height 614
drag, startPoint x: 581, startPoint y: 341, endPoint x: 548, endPoint y: 313, distance: 43.6
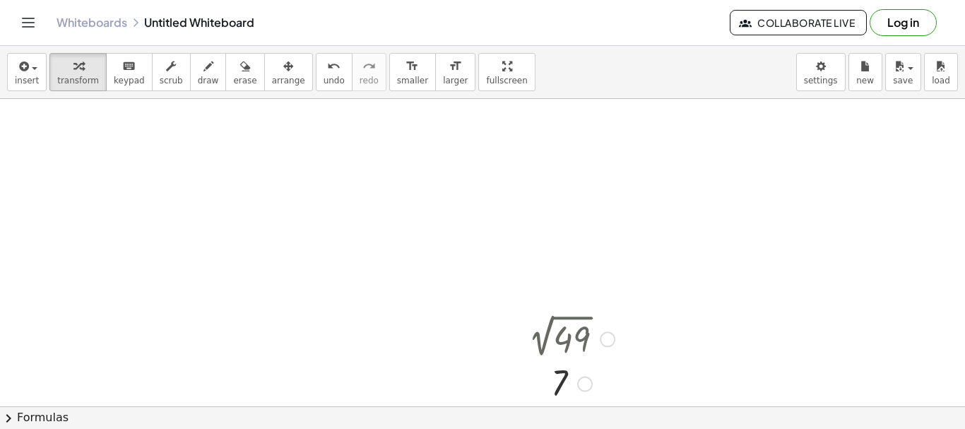
click at [548, 313] on div "2 √ 49 7 Copied done" at bounding box center [562, 360] width 126 height 98
click at [609, 340] on div at bounding box center [608, 339] width 16 height 16
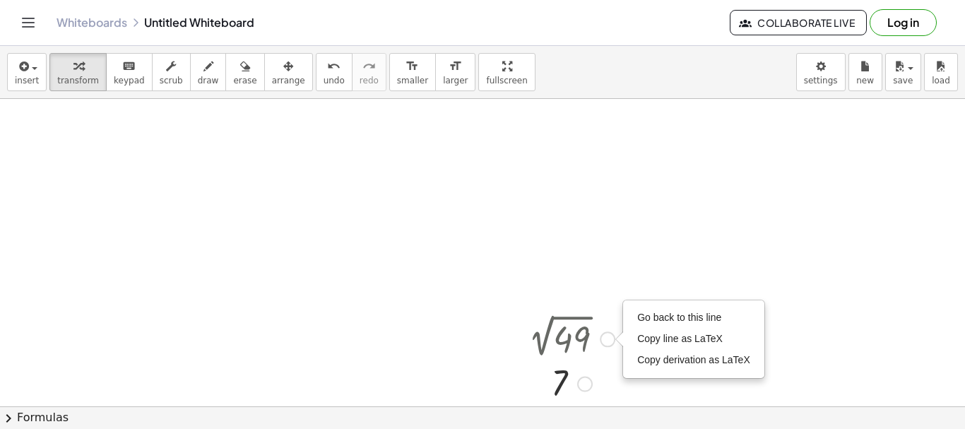
click at [609, 340] on div "Go back to this line Copy line as LaTeX Copy derivation as LaTeX" at bounding box center [608, 339] width 16 height 16
click at [660, 365] on span "Copy derivation as LaTeX" at bounding box center [693, 359] width 113 height 11
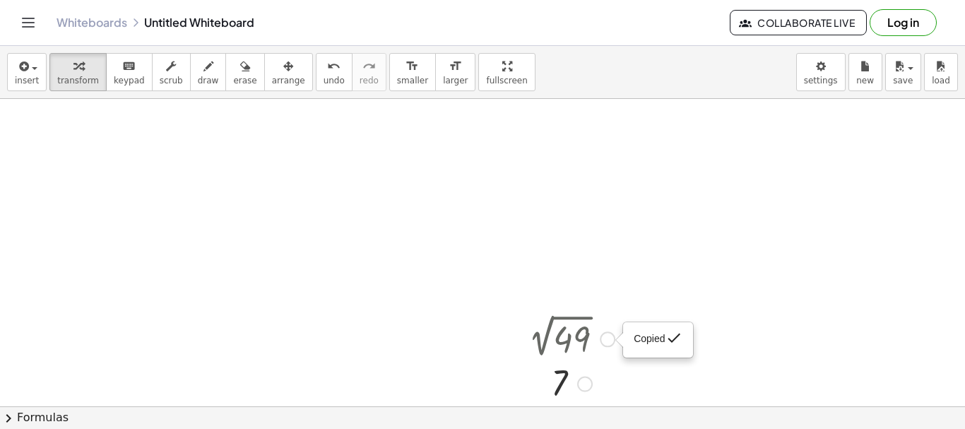
click at [607, 338] on div "Copied done" at bounding box center [608, 339] width 16 height 16
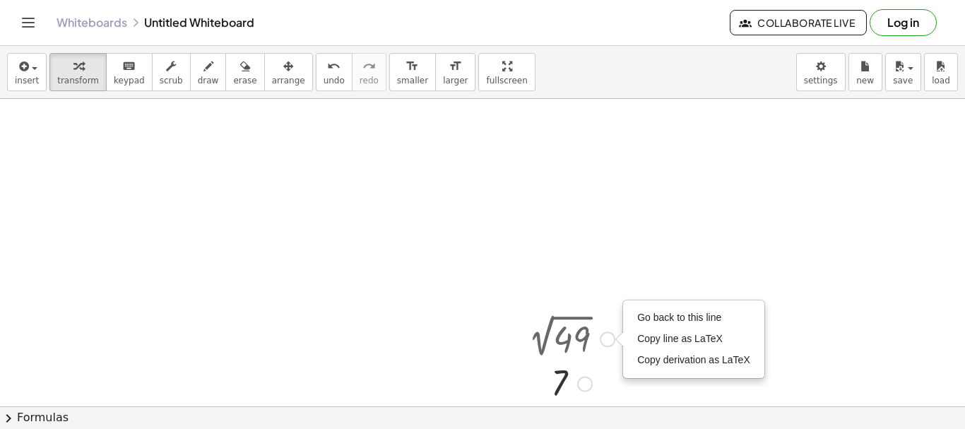
click at [607, 338] on div "Go back to this line Copy line as LaTeX Copy derivation as LaTeX" at bounding box center [608, 339] width 16 height 16
click at [654, 321] on span "Go back to this line" at bounding box center [679, 316] width 84 height 11
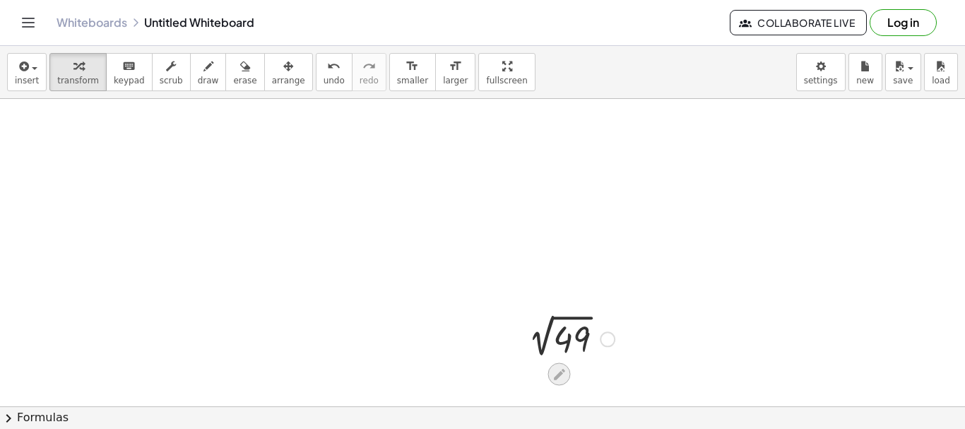
click at [560, 372] on icon at bounding box center [559, 374] width 11 height 11
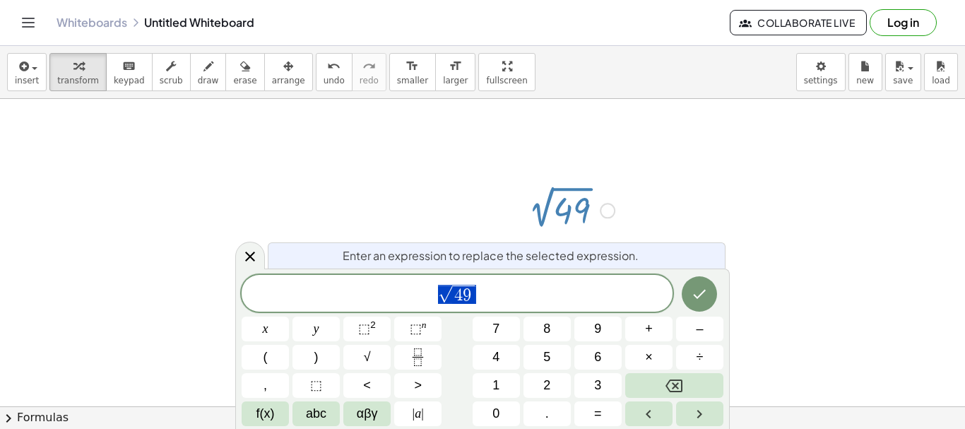
scroll to position [131, 0]
click at [245, 255] on icon at bounding box center [250, 256] width 17 height 17
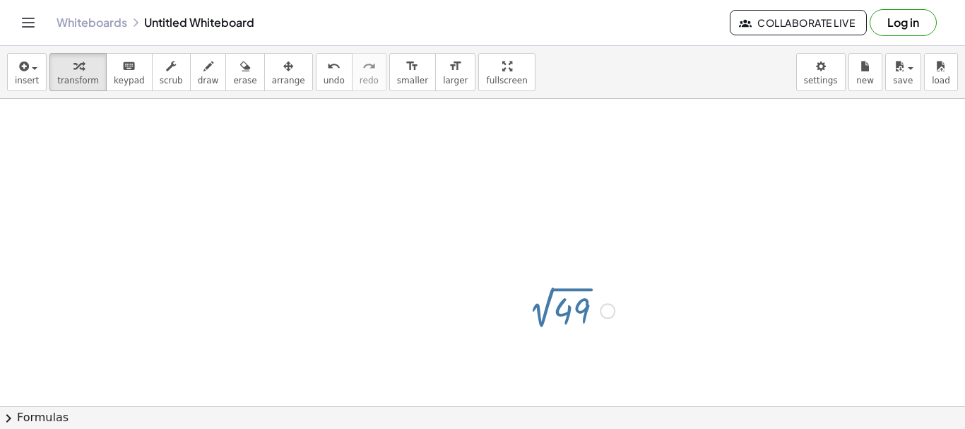
click at [220, 154] on div at bounding box center [482, 378] width 965 height 614
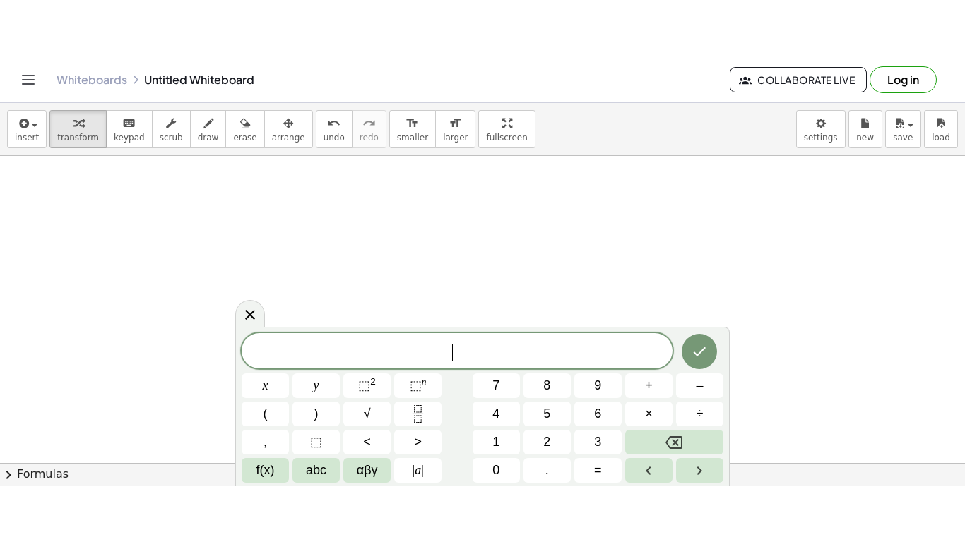
scroll to position [0, 0]
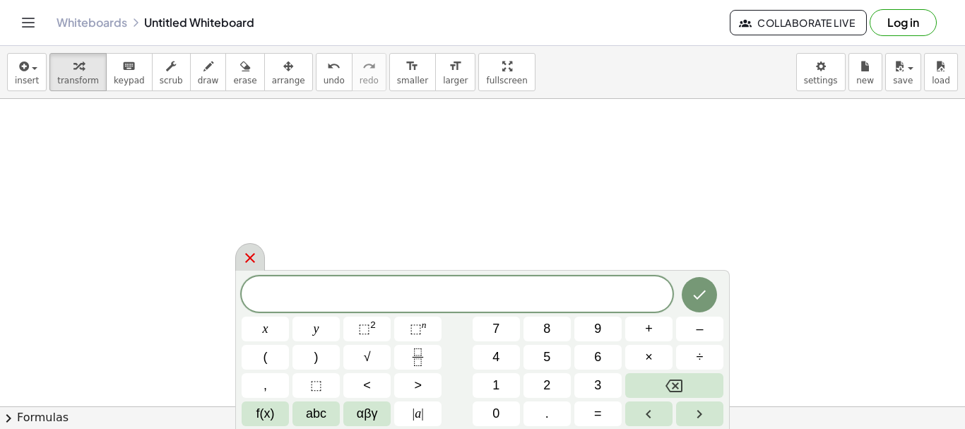
click at [249, 256] on icon at bounding box center [250, 258] width 10 height 10
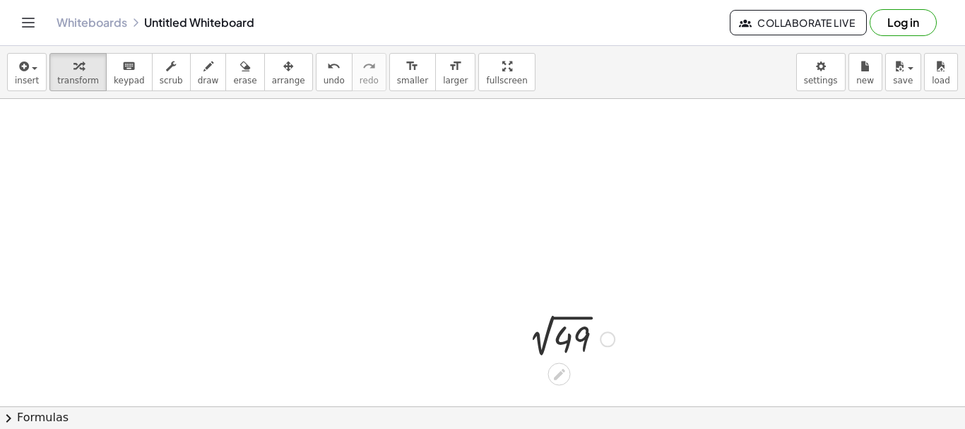
click at [559, 332] on div at bounding box center [567, 337] width 108 height 47
click at [570, 321] on div at bounding box center [567, 337] width 108 height 47
drag, startPoint x: 652, startPoint y: 379, endPoint x: 535, endPoint y: 314, distance: 133.1
click at [535, 314] on div "2 √ 49 7 Go back to this line Copy line as LaTeX Copy derivation as LaTeX" at bounding box center [482, 406] width 965 height 614
click at [608, 267] on div at bounding box center [482, 406] width 965 height 614
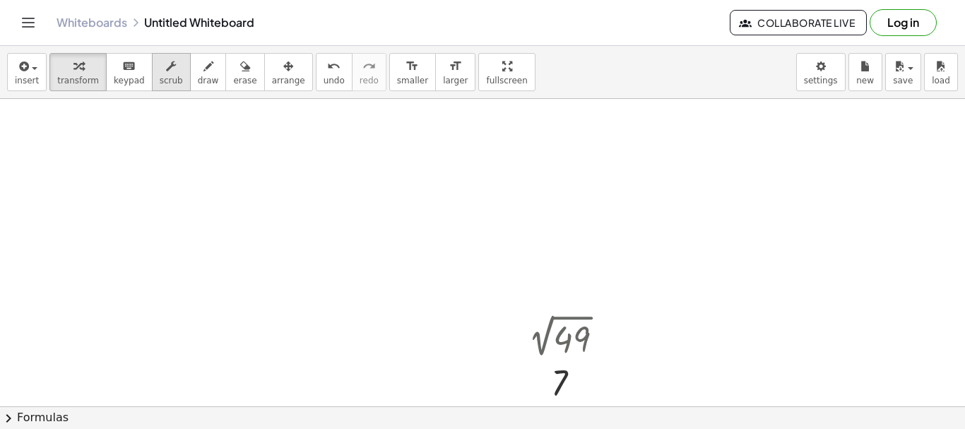
click at [165, 81] on span "scrub" at bounding box center [171, 81] width 23 height 10
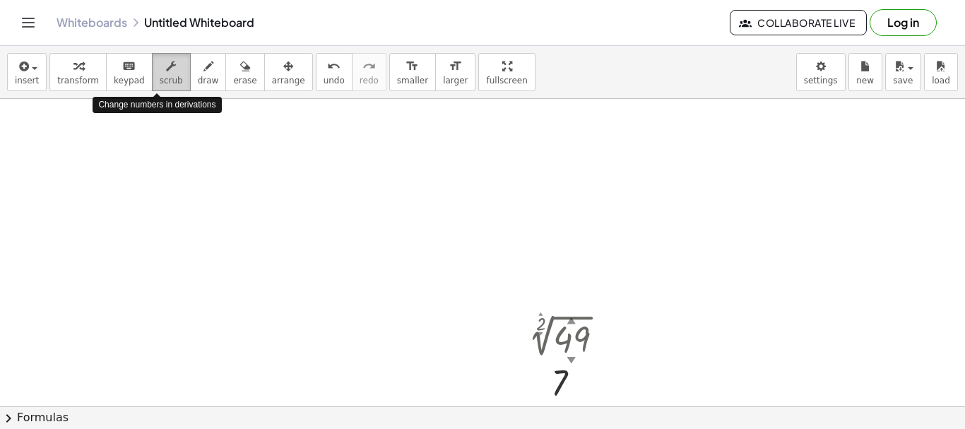
click at [160, 76] on span "scrub" at bounding box center [171, 81] width 23 height 10
click at [166, 68] on icon "button" at bounding box center [171, 66] width 10 height 17
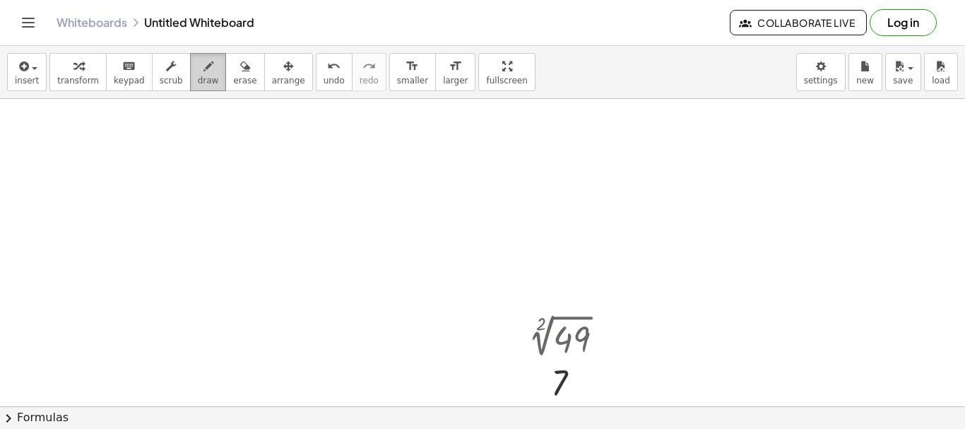
click at [203, 73] on icon "button" at bounding box center [208, 66] width 10 height 17
click at [225, 75] on button "erase" at bounding box center [244, 72] width 39 height 38
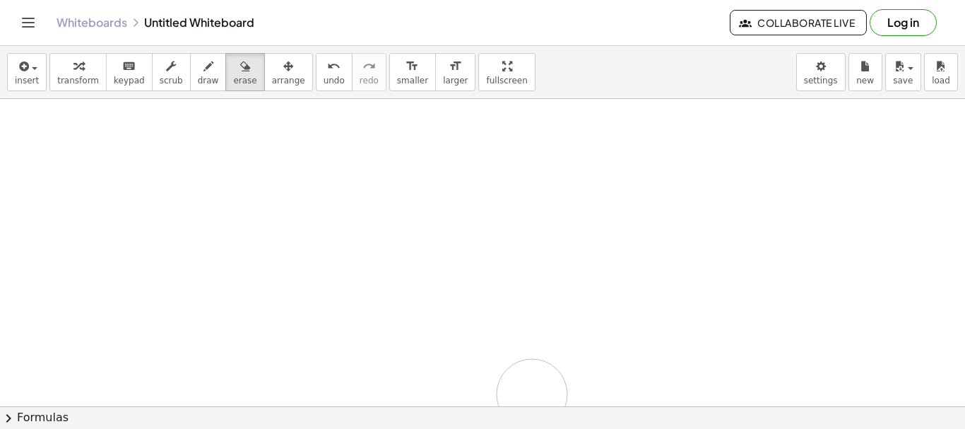
drag, startPoint x: 645, startPoint y: 296, endPoint x: 529, endPoint y: 382, distance: 144.9
click at [531, 386] on div at bounding box center [482, 406] width 965 height 614
drag, startPoint x: 568, startPoint y: 362, endPoint x: 585, endPoint y: 293, distance: 71.2
click at [585, 293] on div at bounding box center [482, 406] width 965 height 614
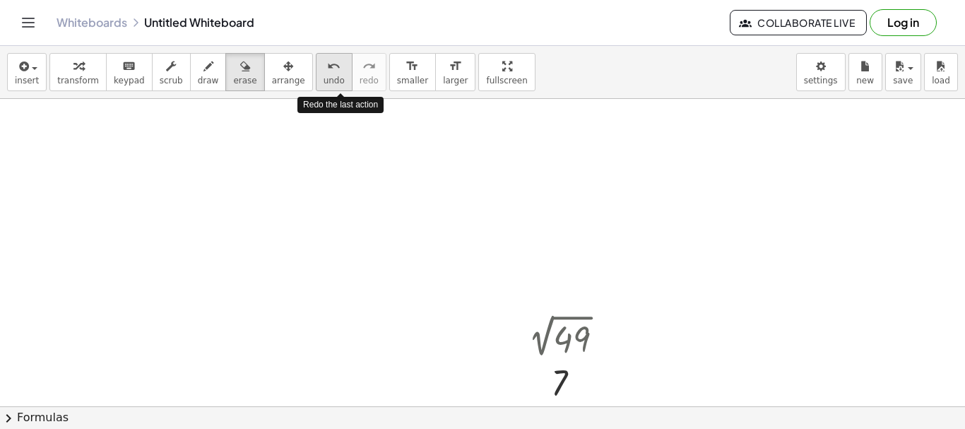
click at [321, 78] on div "undo undo redo redo" at bounding box center [351, 72] width 71 height 38
click at [321, 78] on button "undo undo" at bounding box center [334, 72] width 37 height 38
click at [323, 78] on span "undo" at bounding box center [333, 81] width 21 height 10
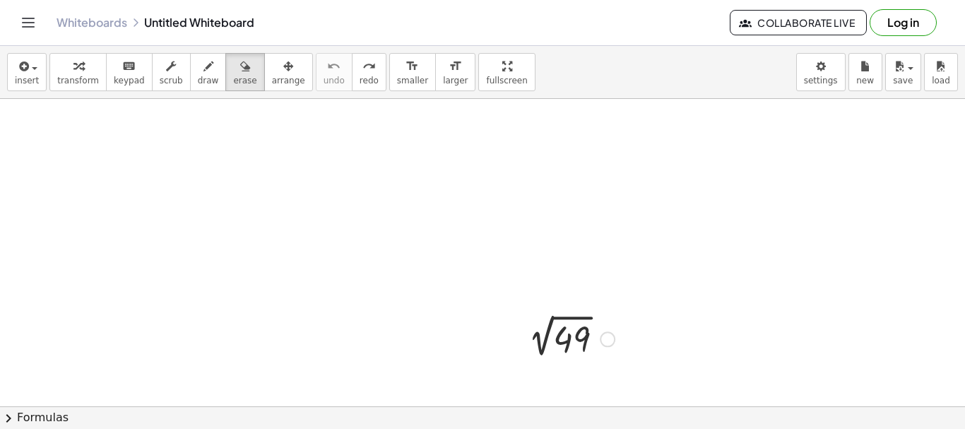
click at [386, 153] on div at bounding box center [482, 406] width 965 height 614
drag, startPoint x: 661, startPoint y: 371, endPoint x: 679, endPoint y: 340, distance: 35.5
click at [651, 341] on div at bounding box center [482, 406] width 965 height 614
click at [63, 83] on span "transform" at bounding box center [78, 81] width 42 height 10
click at [71, 76] on span "transform" at bounding box center [78, 81] width 42 height 10
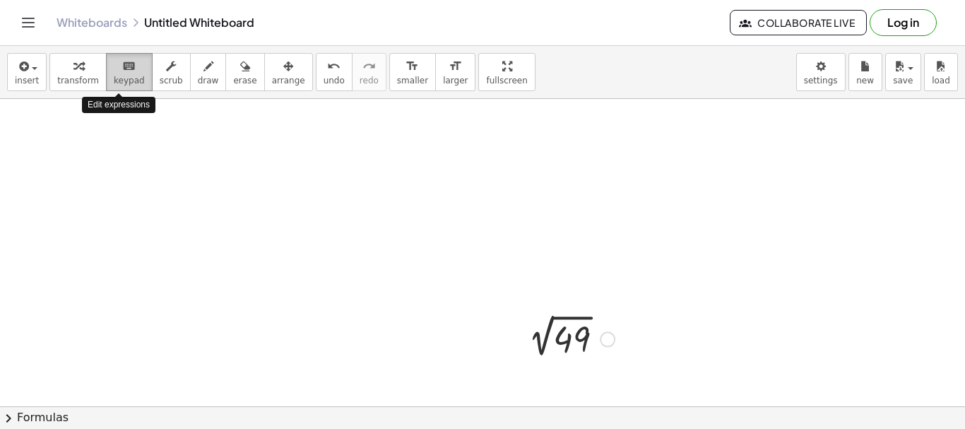
click at [122, 73] on icon "keyboard" at bounding box center [128, 66] width 13 height 17
click at [122, 74] on button "keyboard keypad" at bounding box center [129, 72] width 47 height 38
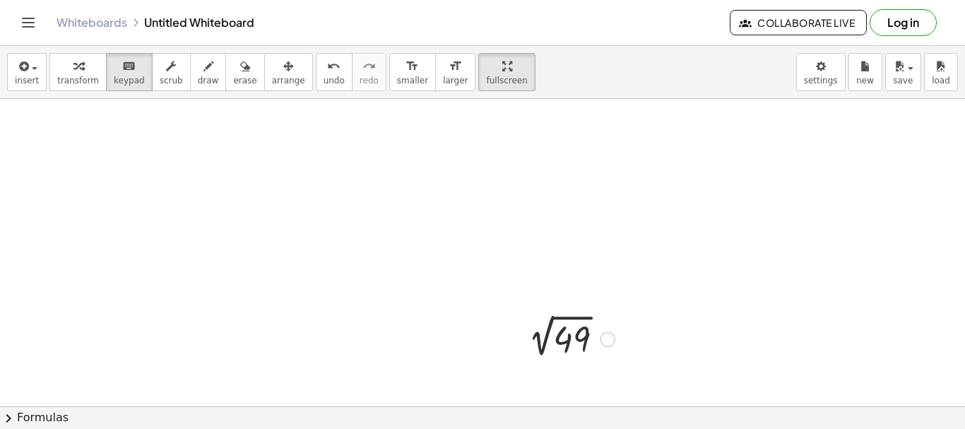
drag, startPoint x: 470, startPoint y: 71, endPoint x: 470, endPoint y: 157, distance: 85.4
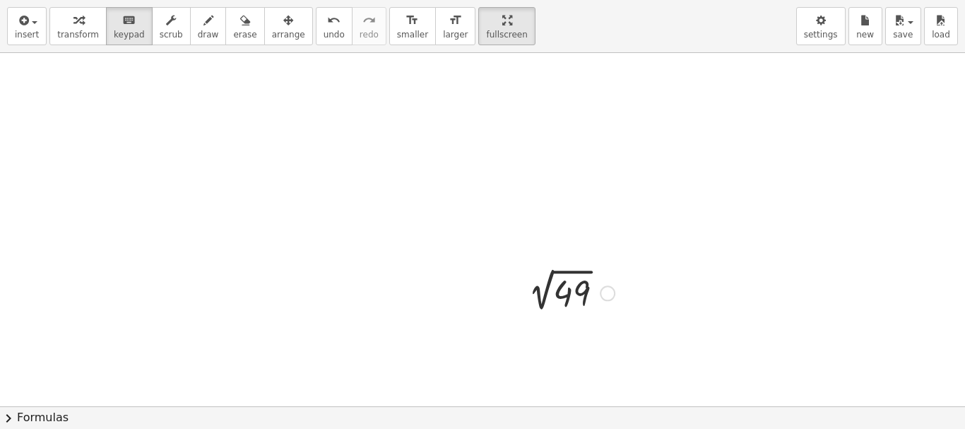
click at [470, 157] on div "insert select one: Math Expression Function Text Youtube Video Graphing Geometr…" at bounding box center [482, 214] width 965 height 429
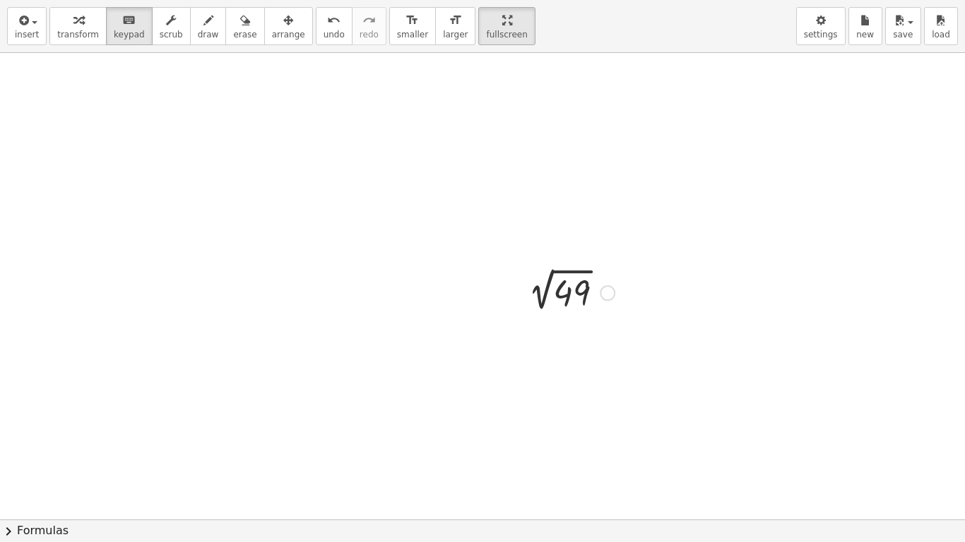
drag, startPoint x: 667, startPoint y: 382, endPoint x: 533, endPoint y: 291, distance: 162.2
click at [533, 291] on div "2 √ 49" at bounding box center [482, 520] width 965 height 934
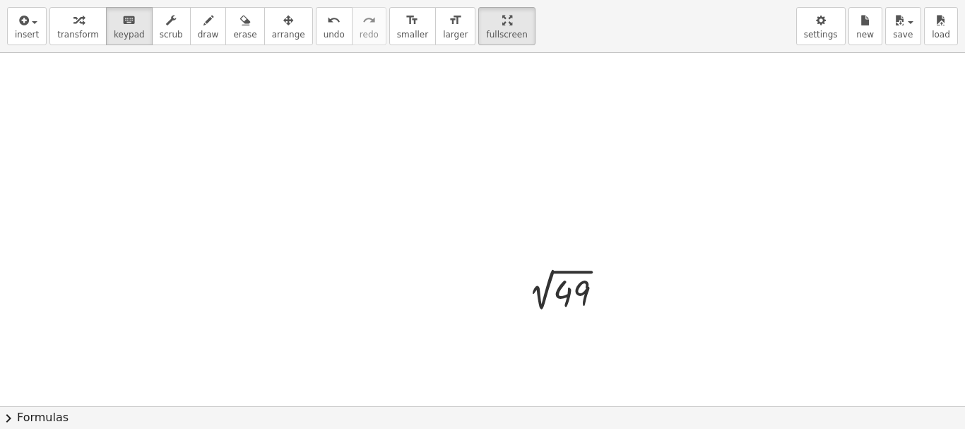
click at [386, 215] on div at bounding box center [482, 406] width 965 height 706
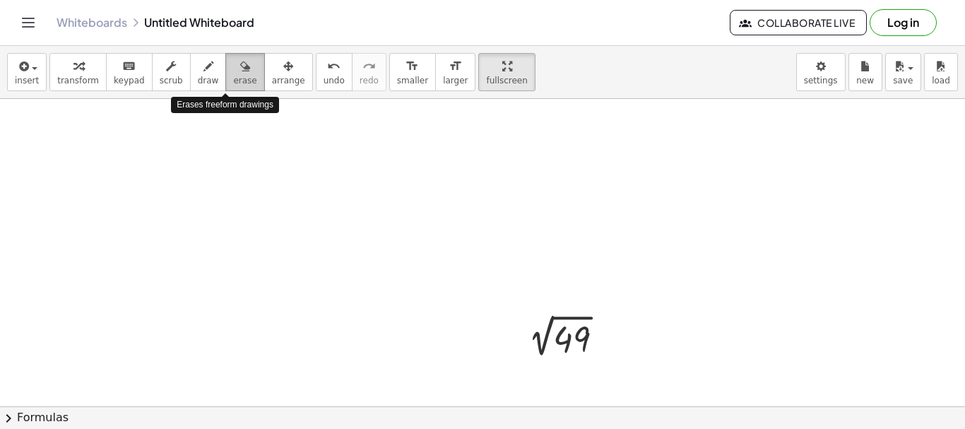
click at [233, 76] on span "erase" at bounding box center [244, 81] width 23 height 10
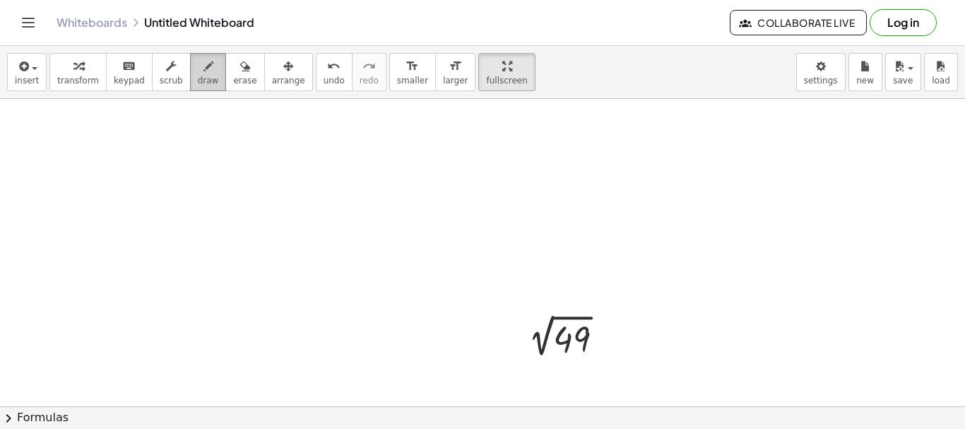
click at [203, 71] on icon "button" at bounding box center [208, 66] width 10 height 17
click at [166, 69] on icon "button" at bounding box center [171, 66] width 10 height 17
click at [202, 76] on button "draw" at bounding box center [208, 72] width 37 height 38
click at [122, 71] on icon "keyboard" at bounding box center [128, 66] width 13 height 17
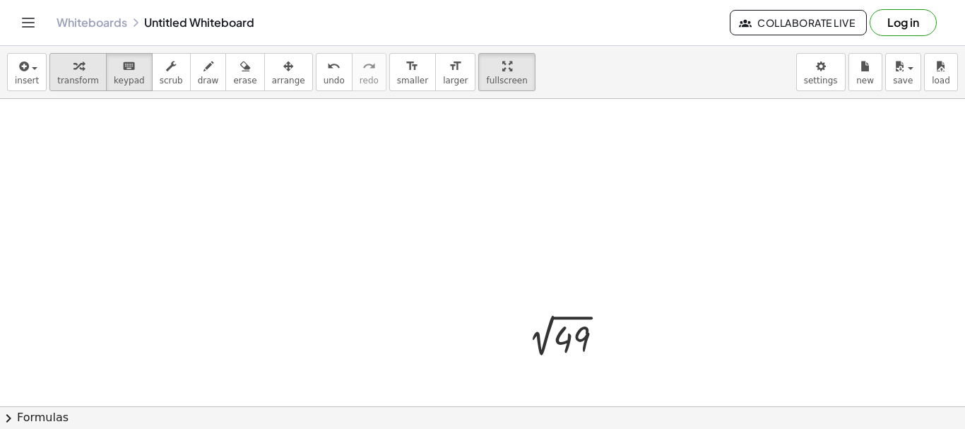
click at [68, 76] on span "transform" at bounding box center [78, 81] width 42 height 10
click at [26, 76] on span "insert" at bounding box center [27, 81] width 24 height 10
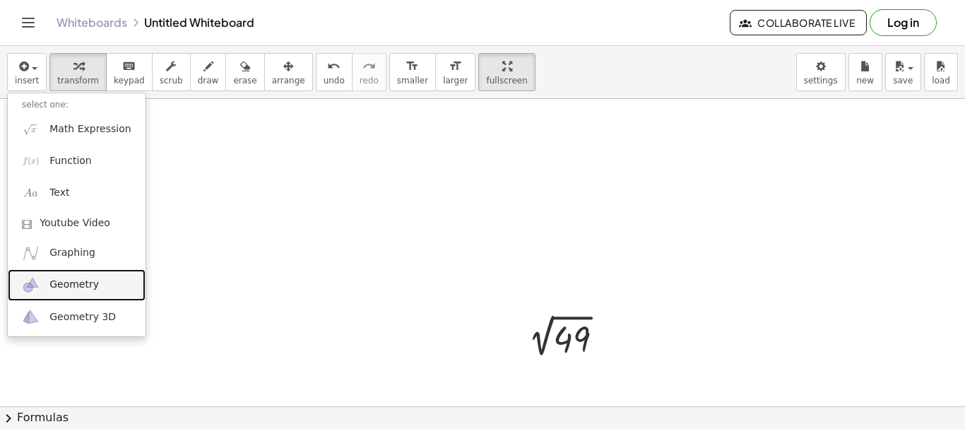
click at [94, 283] on link "Geometry" at bounding box center [77, 285] width 138 height 32
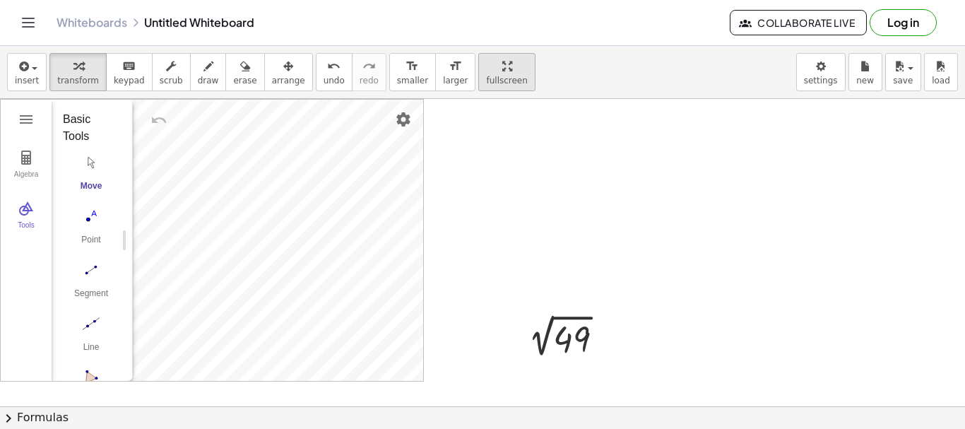
click at [502, 72] on icon "button" at bounding box center [507, 66] width 10 height 17
drag, startPoint x: 470, startPoint y: 72, endPoint x: 470, endPoint y: 157, distance: 85.4
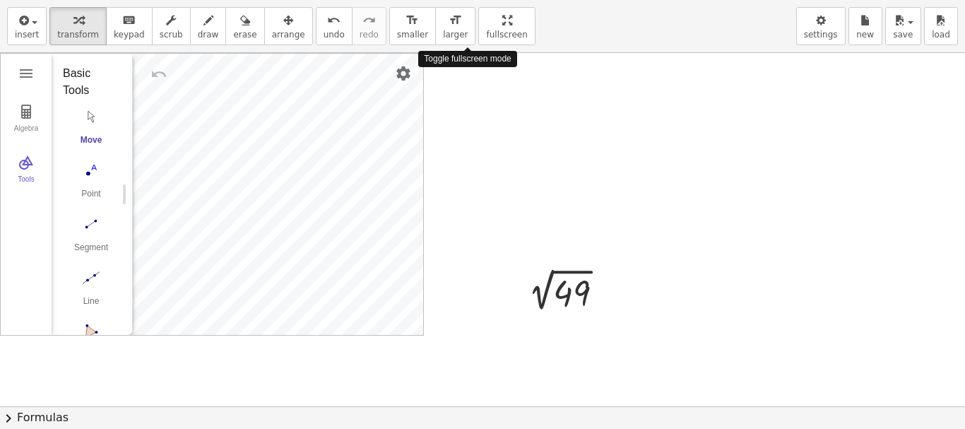
click at [470, 157] on div "insert select one: Math Expression Function Text Youtube Video Graphing Geometr…" at bounding box center [482, 214] width 965 height 429
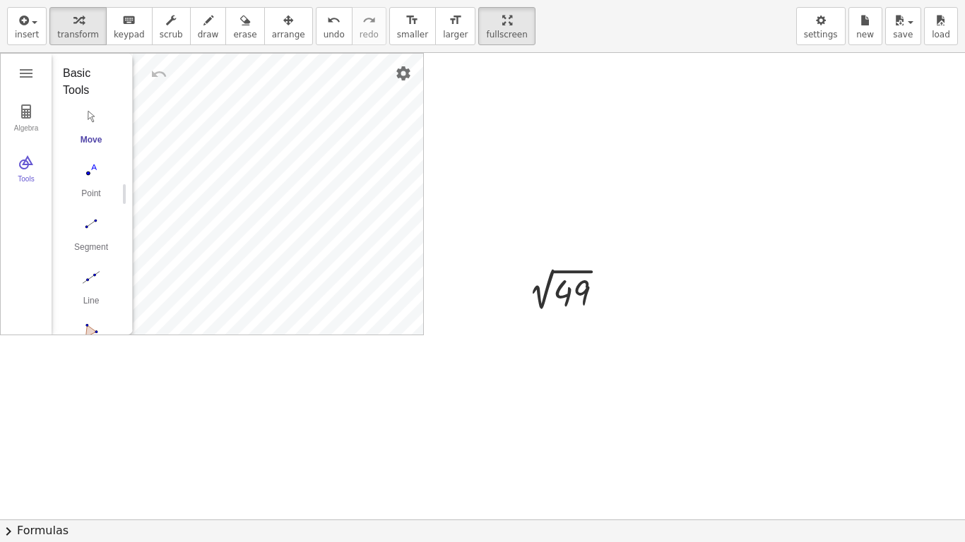
click at [470, 157] on div at bounding box center [482, 520] width 965 height 934
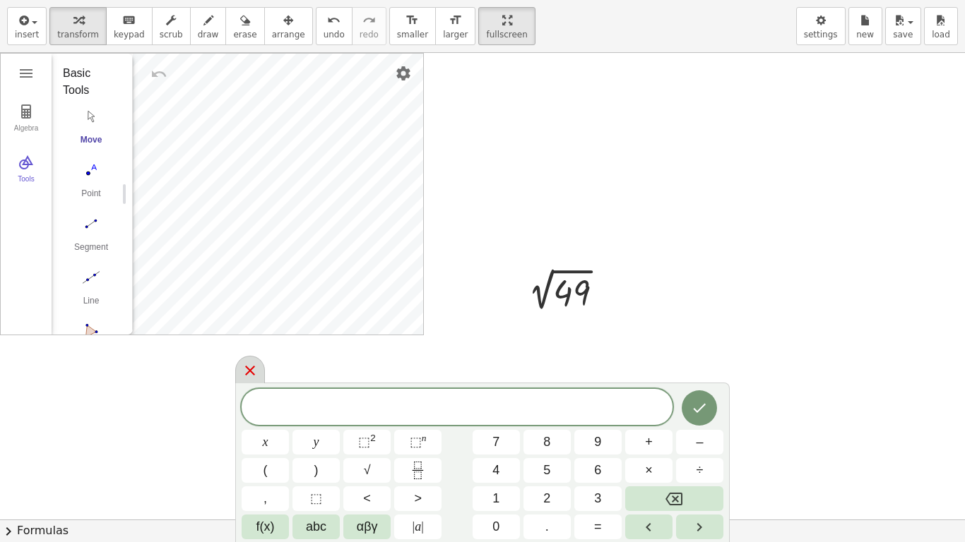
click at [243, 370] on icon at bounding box center [250, 370] width 17 height 17
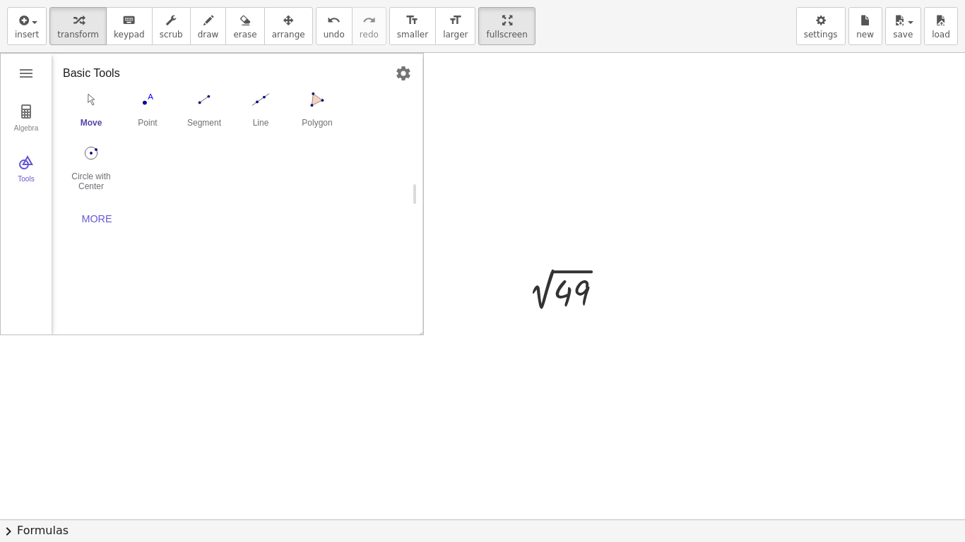
drag, startPoint x: 126, startPoint y: 194, endPoint x: 422, endPoint y: 262, distance: 303.6
click at [422, 262] on div "Geometry" at bounding box center [417, 194] width 11 height 281
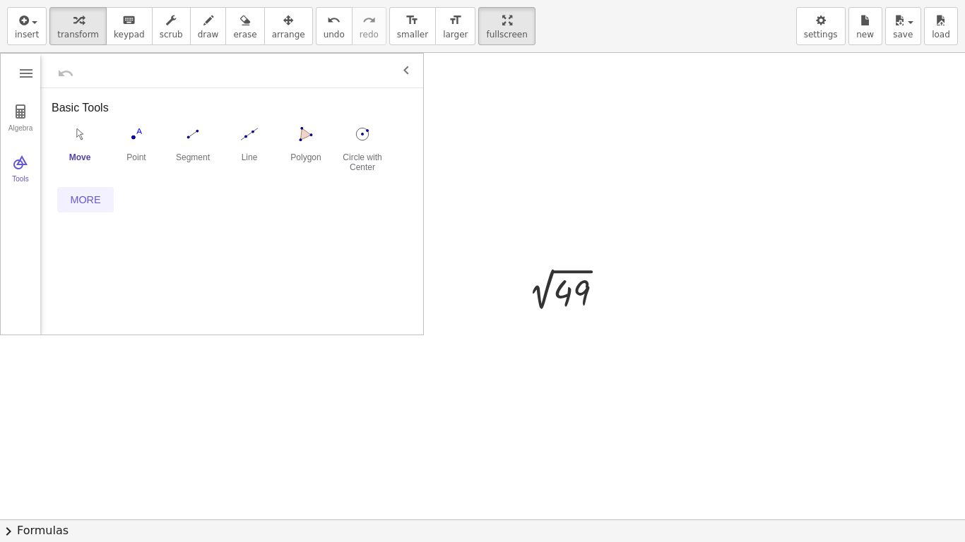
click at [83, 196] on div "More" at bounding box center [85, 199] width 45 height 11
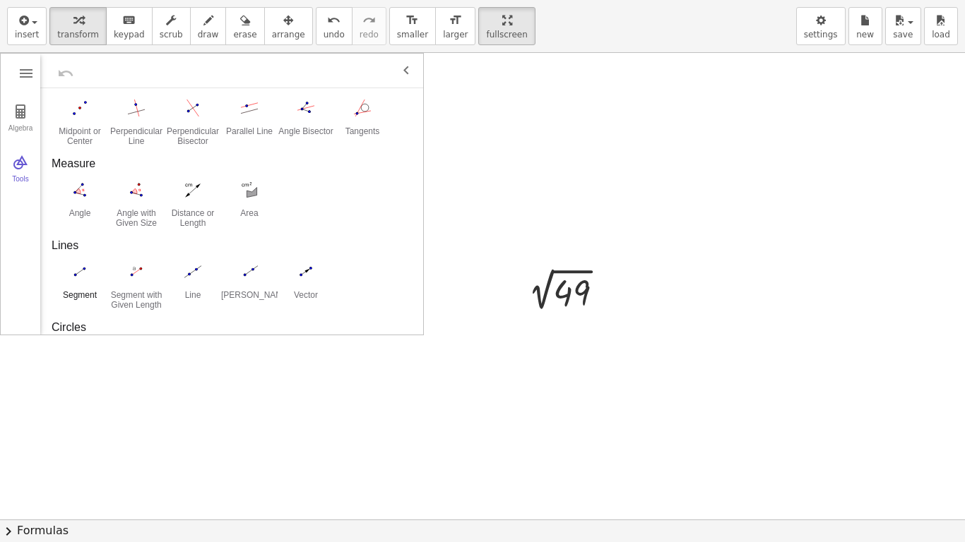
scroll to position [331, 0]
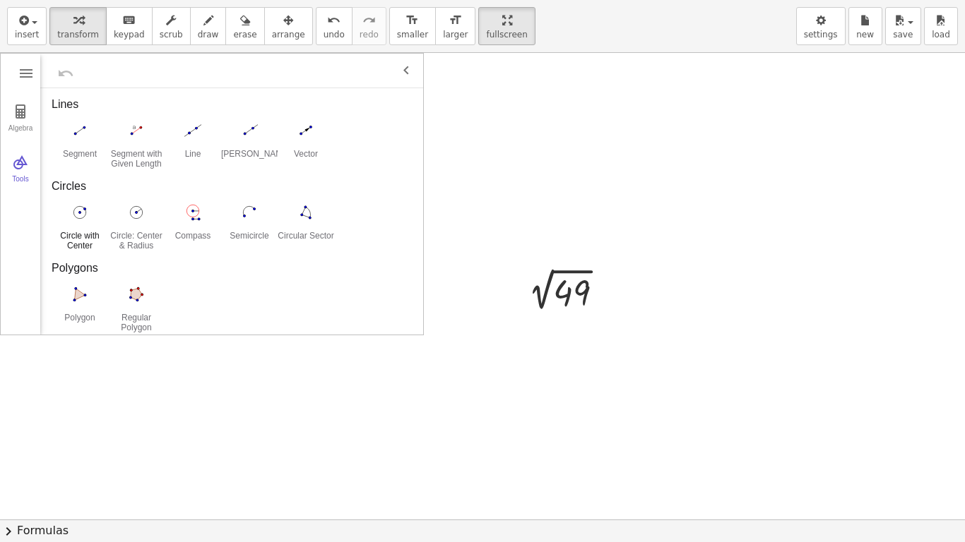
click at [72, 227] on button "Circle with Center through Point" at bounding box center [80, 226] width 56 height 51
drag, startPoint x: 585, startPoint y: 160, endPoint x: 745, endPoint y: 323, distance: 228.2
click at [745, 323] on div at bounding box center [482, 520] width 965 height 934
drag, startPoint x: 527, startPoint y: 143, endPoint x: 565, endPoint y: 184, distance: 56.5
click at [565, 184] on div at bounding box center [482, 520] width 965 height 934
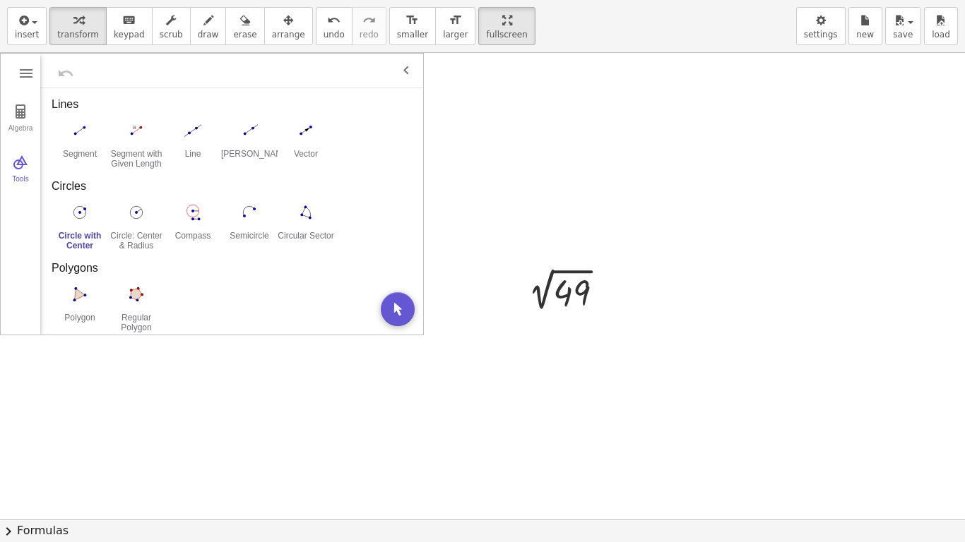
click at [408, 70] on img "Geometry" at bounding box center [406, 70] width 17 height 17
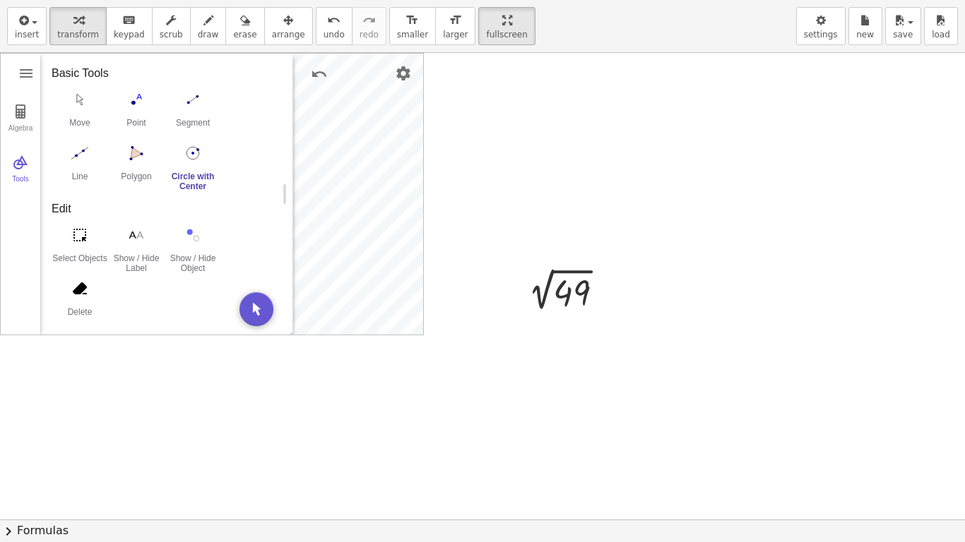
click at [450, 365] on div "2 √ 49 Algebra Tools Point A Point B c = Circle through B with center A Point C…" at bounding box center [482, 520] width 965 height 934
click at [192, 109] on img "Segment. Select two points or positions" at bounding box center [193, 99] width 56 height 23
click at [90, 109] on img "Move. Drag or select object" at bounding box center [80, 99] width 56 height 23
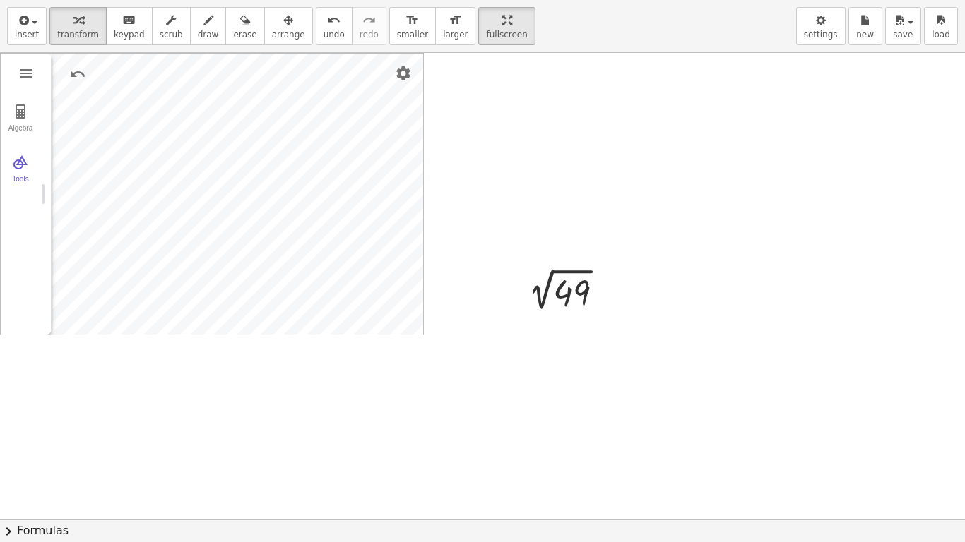
drag, startPoint x: 285, startPoint y: 193, endPoint x: 42, endPoint y: 193, distance: 242.9
click at [42, 193] on div "Geometry" at bounding box center [45, 194] width 11 height 281
click at [26, 66] on img "Geometry" at bounding box center [26, 73] width 17 height 17
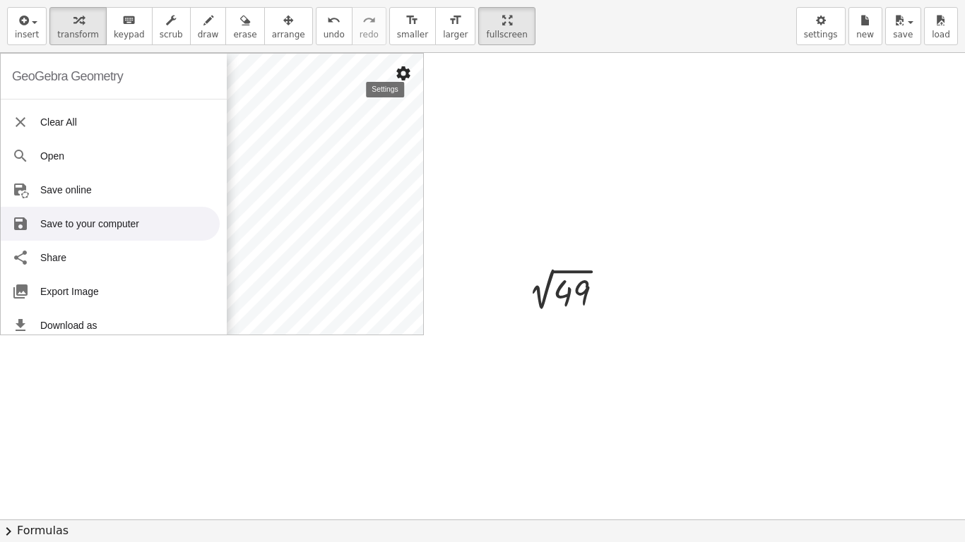
click at [406, 73] on img "Settings" at bounding box center [403, 73] width 17 height 17
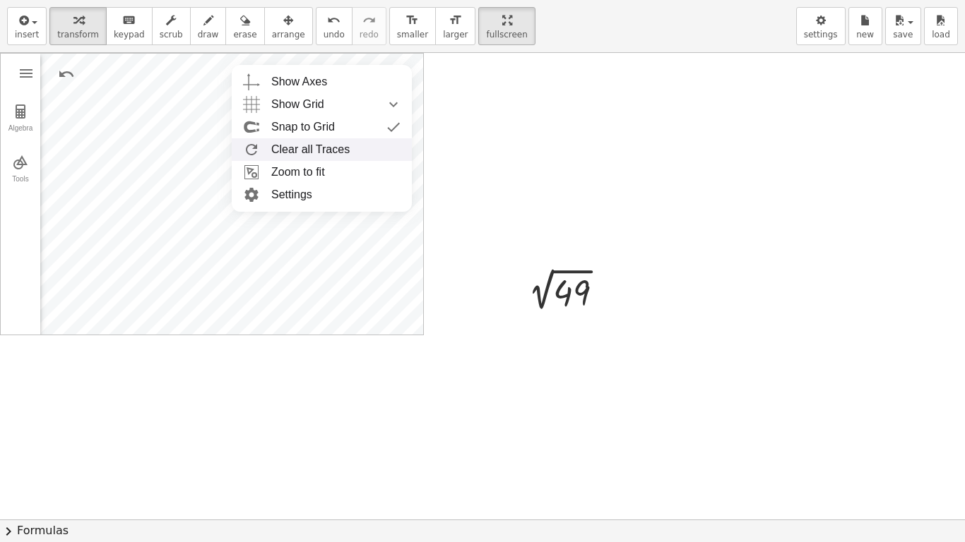
click at [635, 154] on div at bounding box center [482, 520] width 965 height 934
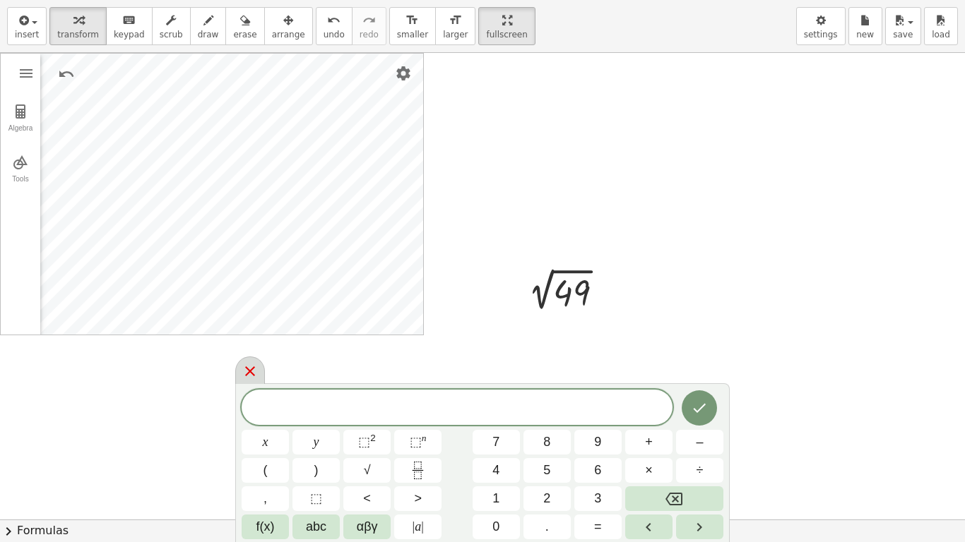
click at [248, 371] on icon at bounding box center [250, 371] width 17 height 17
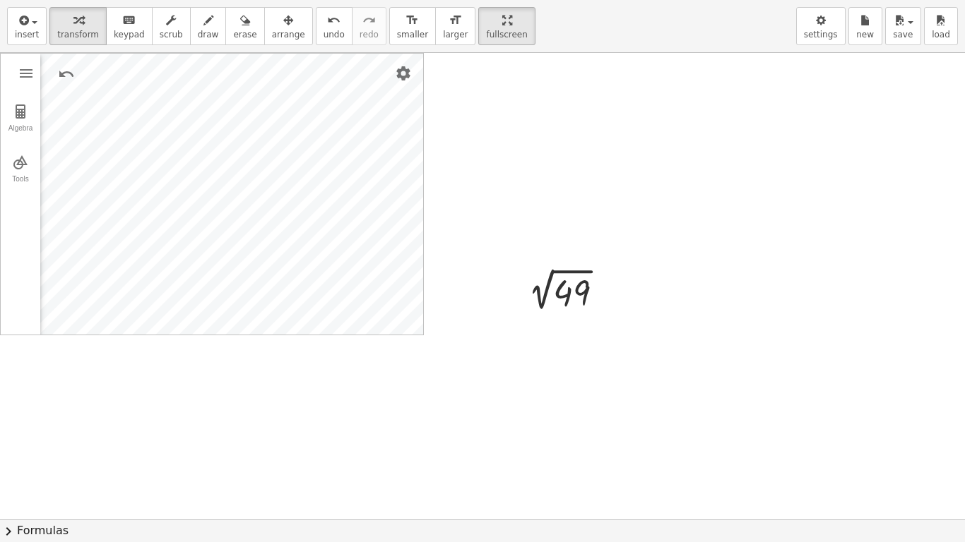
click at [532, 125] on div at bounding box center [482, 520] width 965 height 934
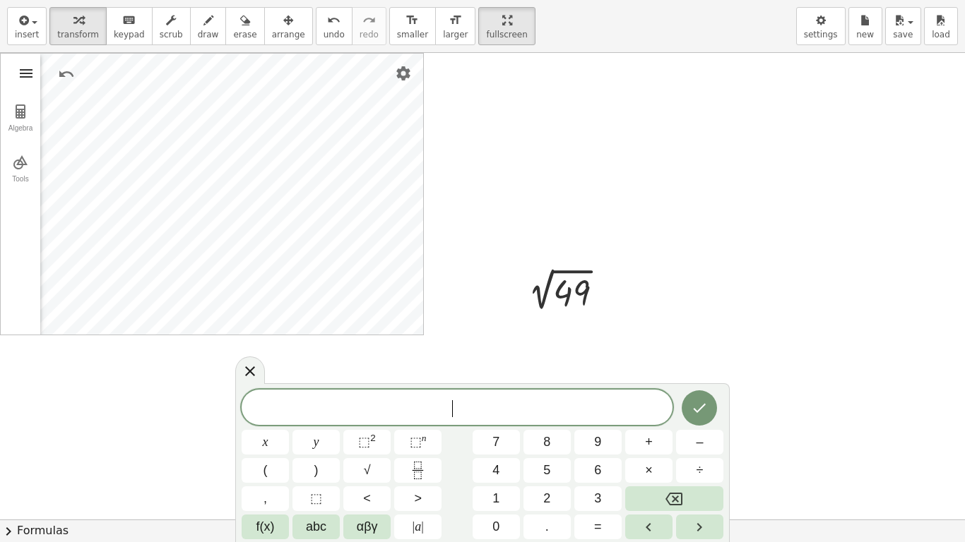
click at [28, 77] on img "Geometry" at bounding box center [26, 73] width 17 height 17
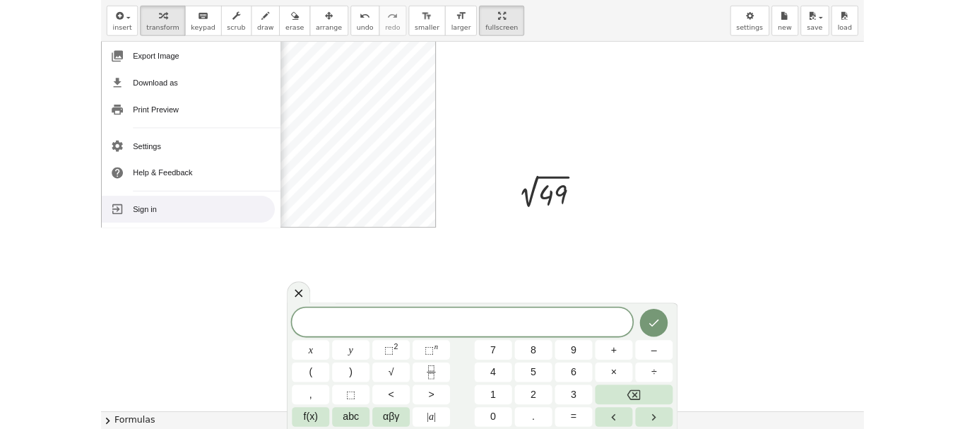
scroll to position [0, 0]
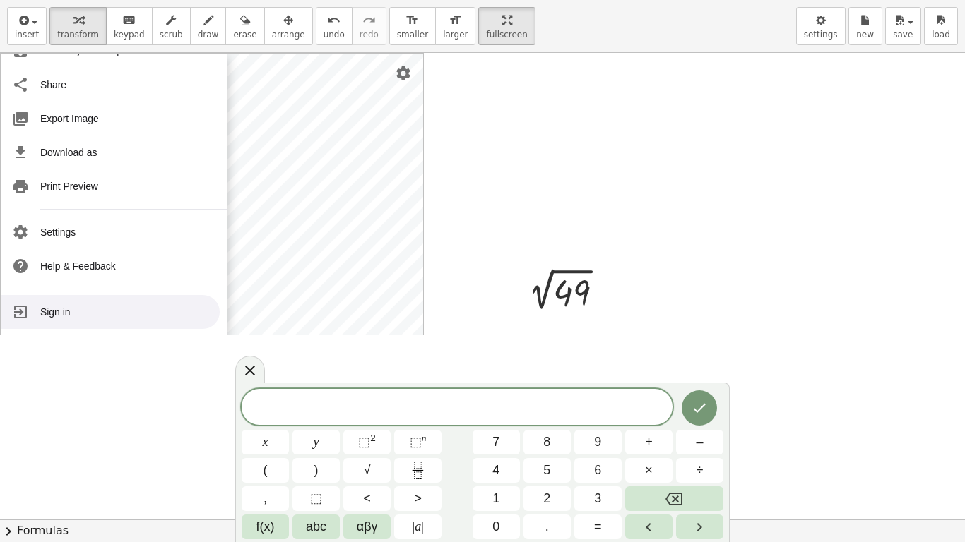
click at [778, 153] on div at bounding box center [482, 520] width 965 height 934
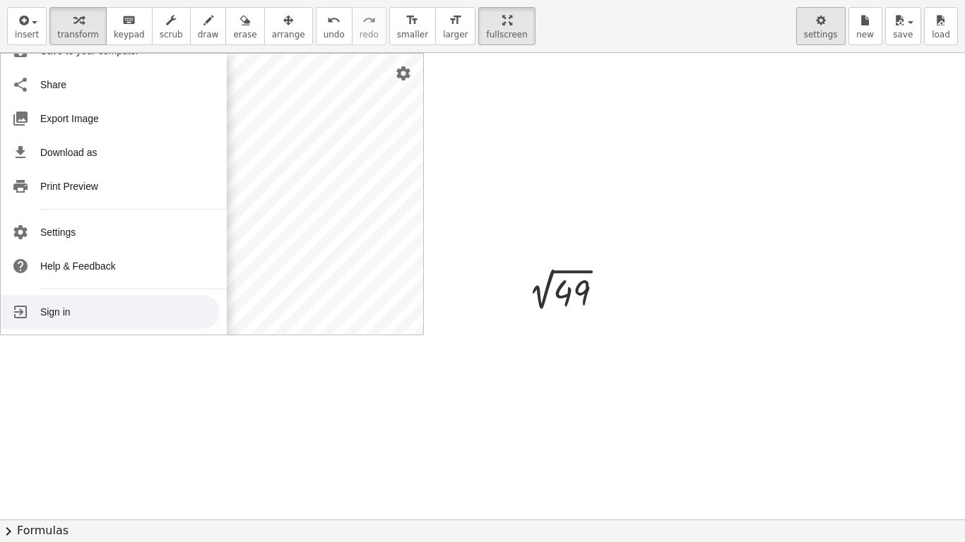
click at [821, 28] on icon "button" at bounding box center [821, 20] width 10 height 17
click at [826, 22] on icon "button" at bounding box center [821, 20] width 10 height 17
click at [397, 76] on img "Settings" at bounding box center [403, 73] width 17 height 17
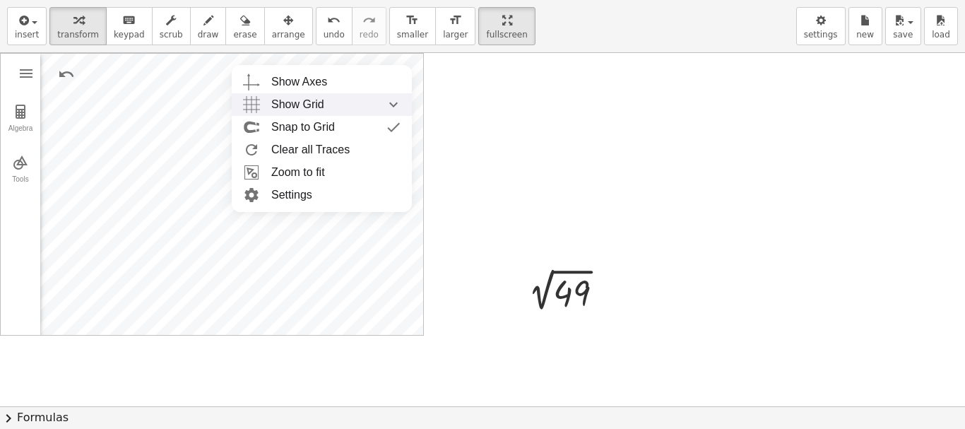
scroll to position [424, 0]
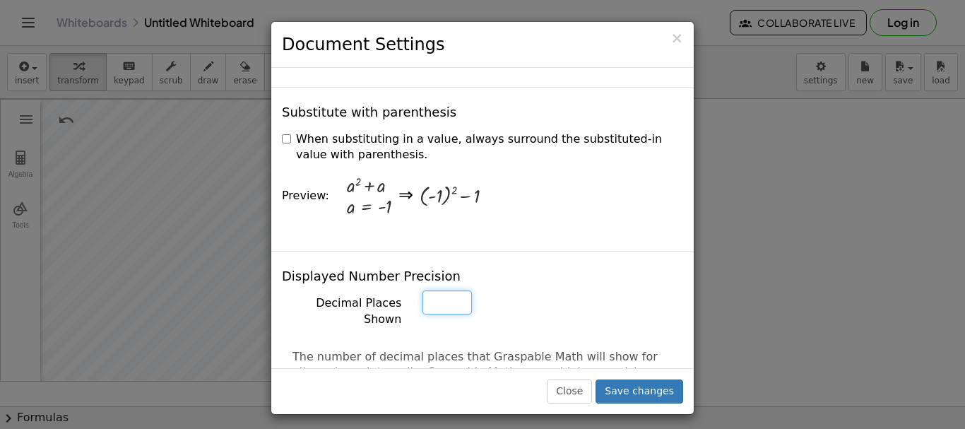
click at [442, 290] on input "*" at bounding box center [446, 302] width 49 height 24
click at [549, 188] on div "+ ( - 1 ) 2 − 1" at bounding box center [548, 196] width 258 height 47
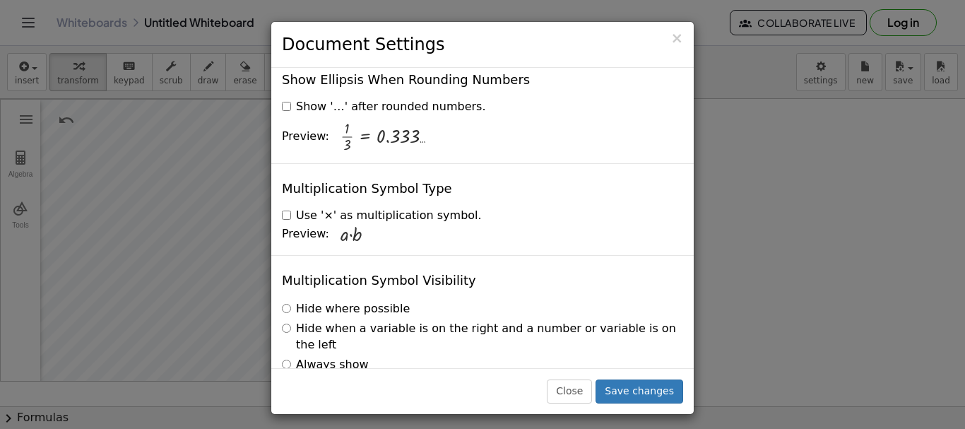
scroll to position [3472, 0]
click at [650, 395] on button "Save changes" at bounding box center [639, 391] width 88 height 24
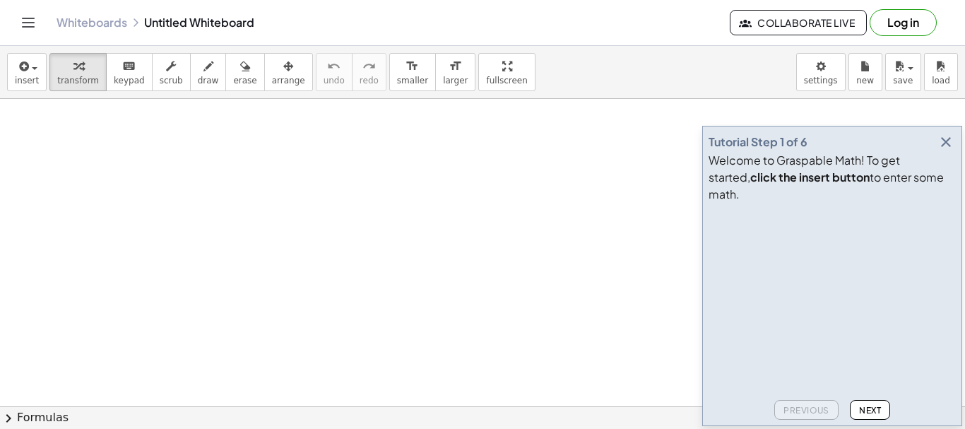
click at [948, 150] on icon "button" at bounding box center [945, 141] width 17 height 17
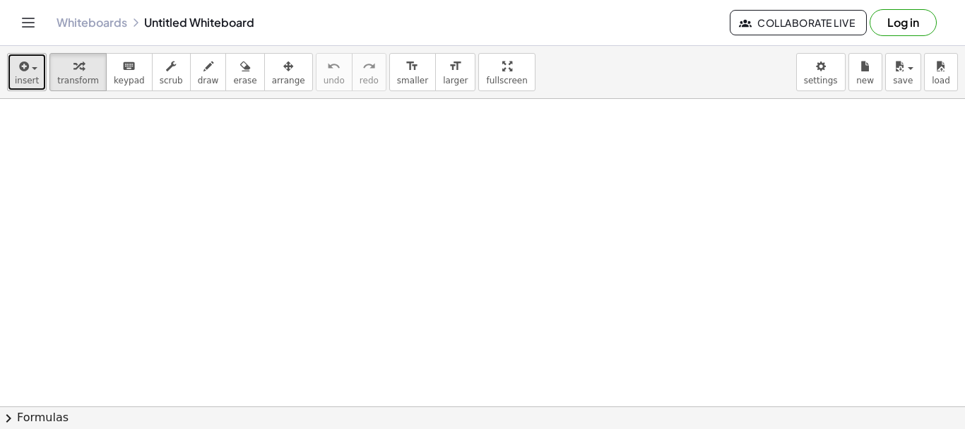
click at [35, 71] on div "button" at bounding box center [27, 65] width 24 height 17
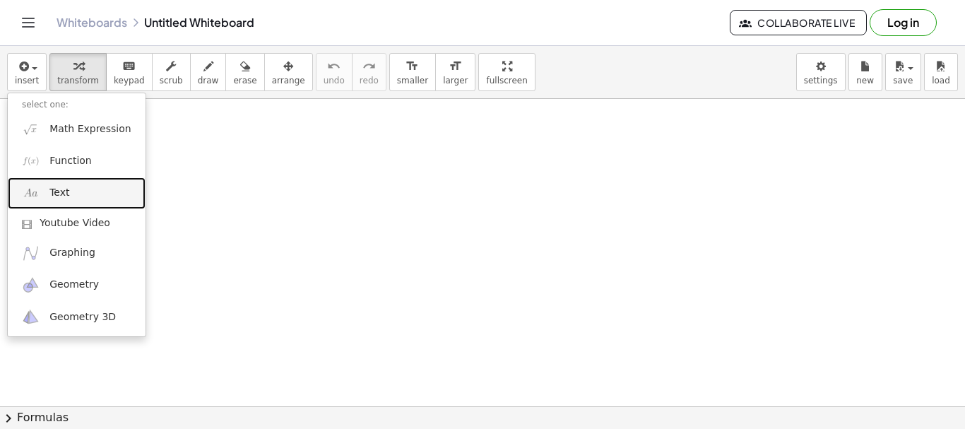
click at [62, 184] on link "Text" at bounding box center [77, 193] width 138 height 32
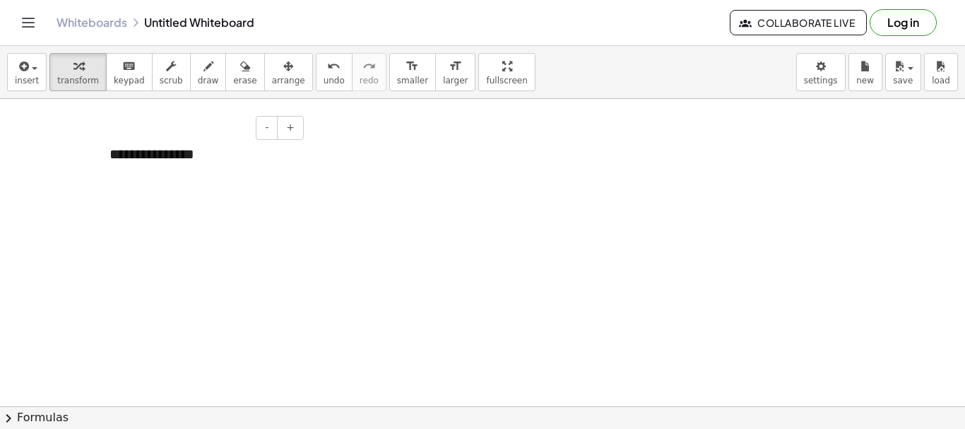
click at [220, 158] on div "**********" at bounding box center [201, 154] width 212 height 49
drag, startPoint x: 219, startPoint y: 155, endPoint x: 96, endPoint y: 157, distance: 122.9
click at [96, 157] on div "**********" at bounding box center [201, 154] width 212 height 49
paste div
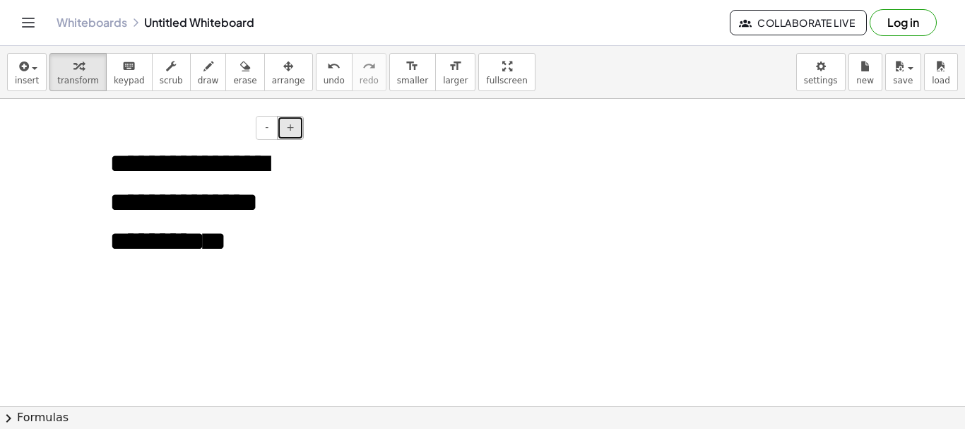
click at [293, 129] on span "+" at bounding box center [290, 126] width 8 height 11
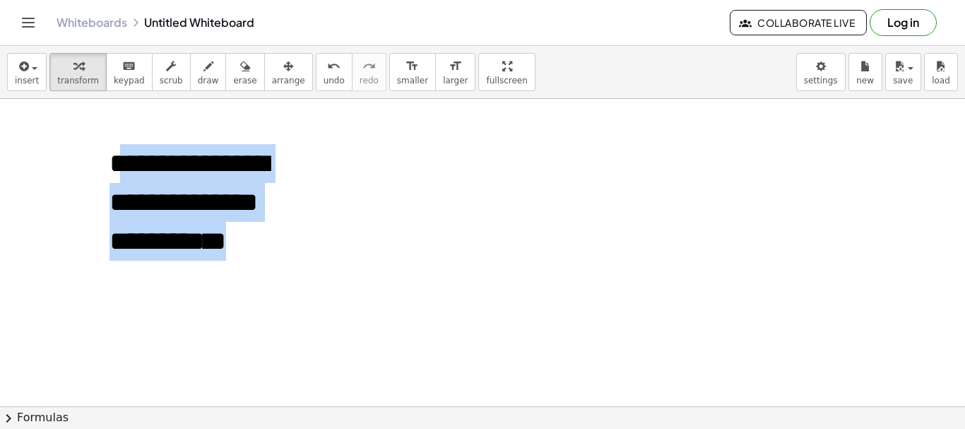
drag, startPoint x: 114, startPoint y: 163, endPoint x: 309, endPoint y: 263, distance: 218.9
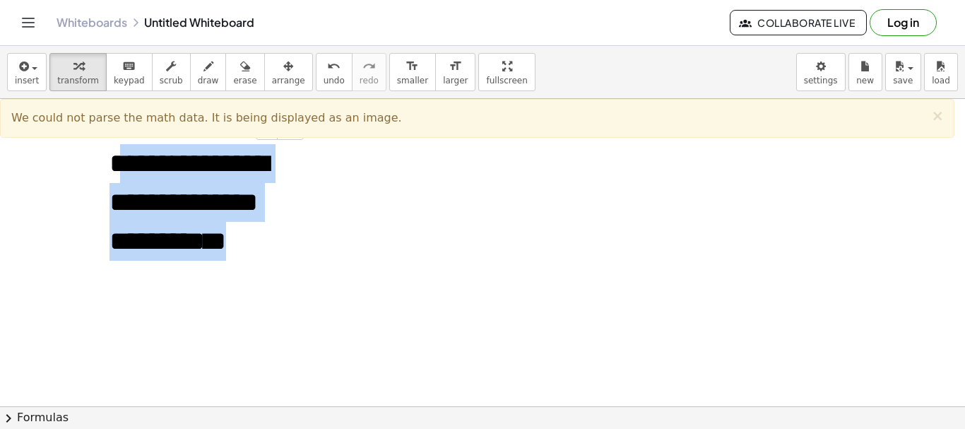
click at [290, 208] on div "**********" at bounding box center [201, 204] width 212 height 148
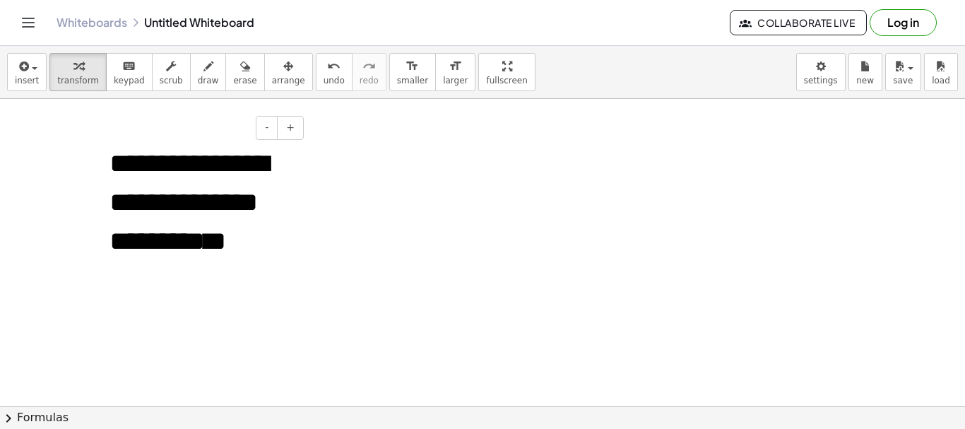
click at [138, 172] on span "* ***" at bounding box center [141, 163] width 64 height 27
click at [134, 170] on span "* ***" at bounding box center [141, 163] width 64 height 27
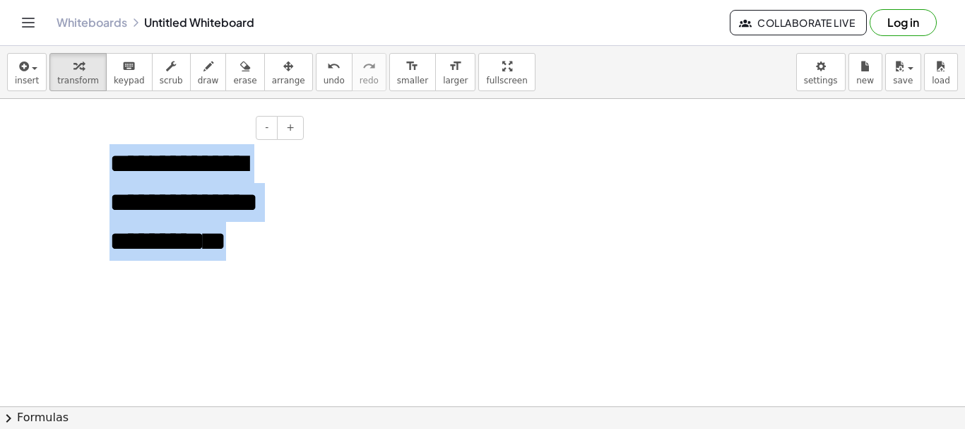
drag, startPoint x: 114, startPoint y: 167, endPoint x: 279, endPoint y: 246, distance: 182.6
click at [279, 246] on div "**********" at bounding box center [201, 204] width 212 height 148
click at [443, 78] on span "larger" at bounding box center [455, 81] width 25 height 10
click at [397, 80] on span "smaller" at bounding box center [412, 81] width 31 height 10
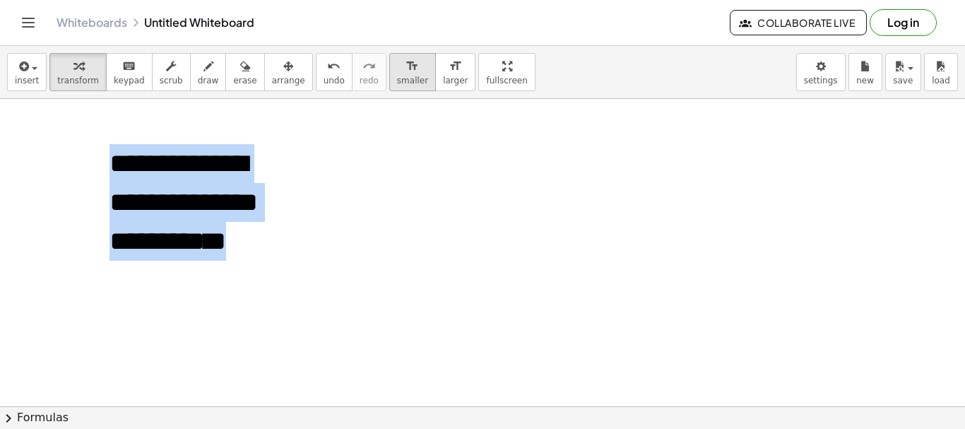
click at [397, 80] on span "smaller" at bounding box center [412, 81] width 31 height 10
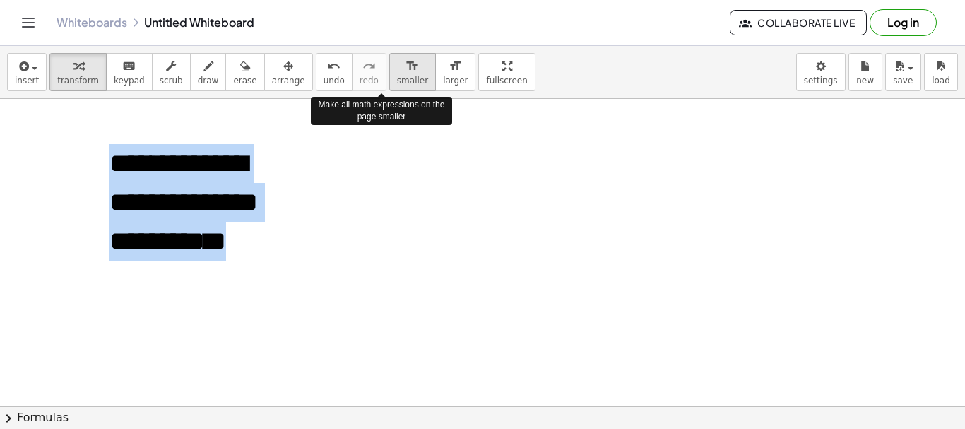
click at [397, 80] on span "smaller" at bounding box center [412, 81] width 31 height 10
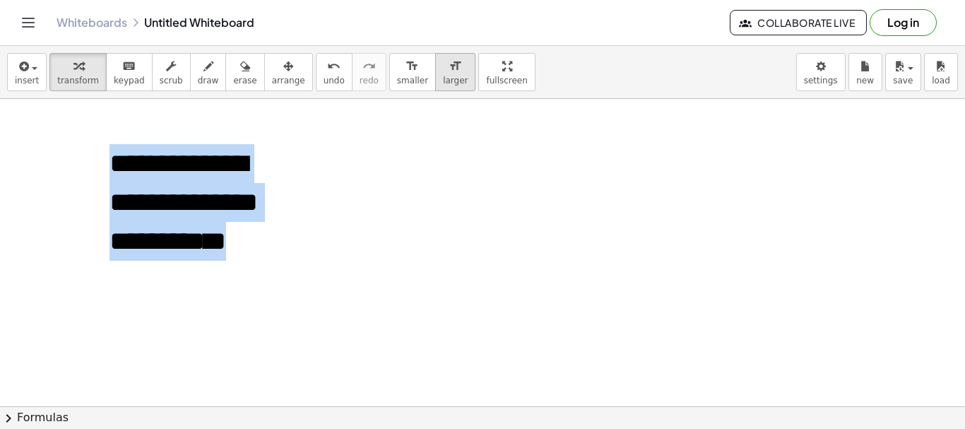
click at [448, 72] on icon "format_size" at bounding box center [454, 66] width 13 height 17
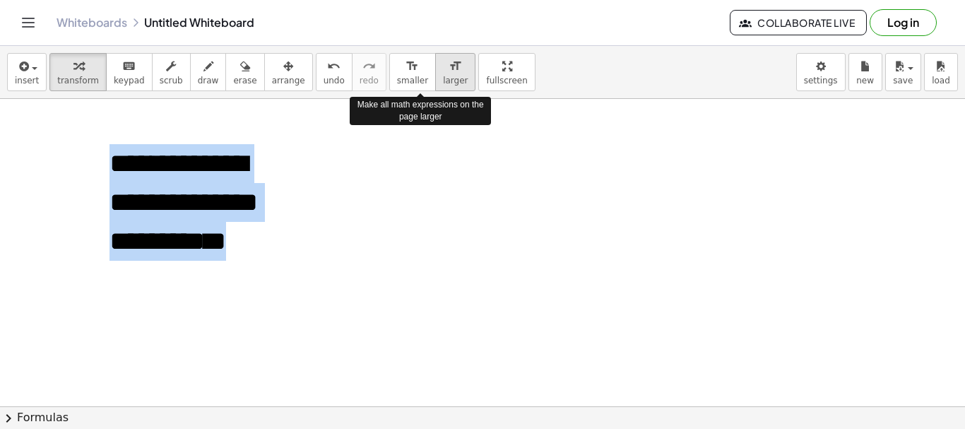
click at [448, 72] on icon "format_size" at bounding box center [454, 66] width 13 height 17
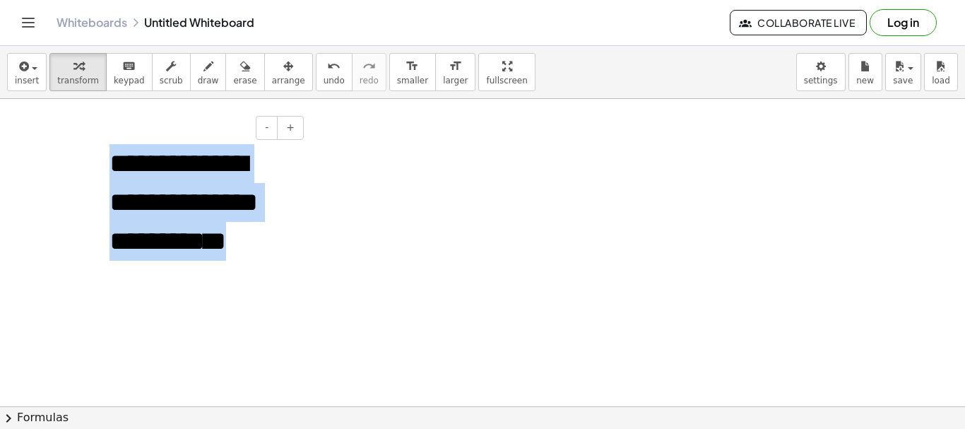
click at [246, 273] on div "**********" at bounding box center [201, 204] width 212 height 148
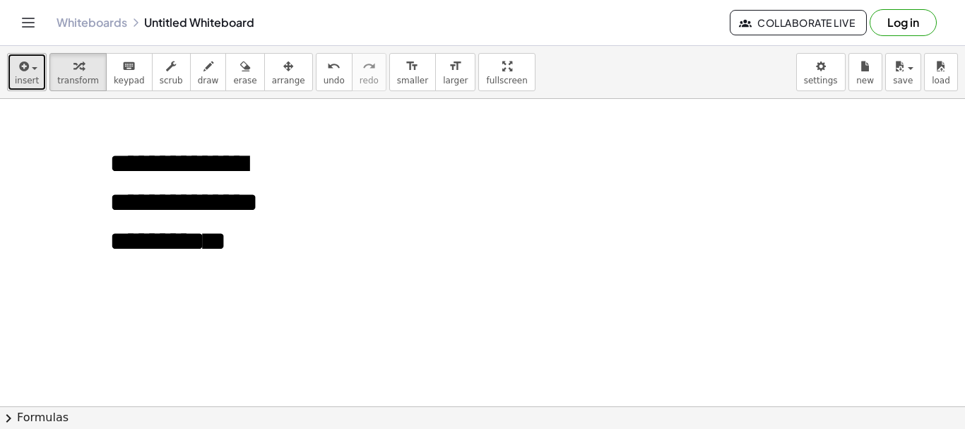
click at [32, 67] on span "button" at bounding box center [35, 68] width 6 height 3
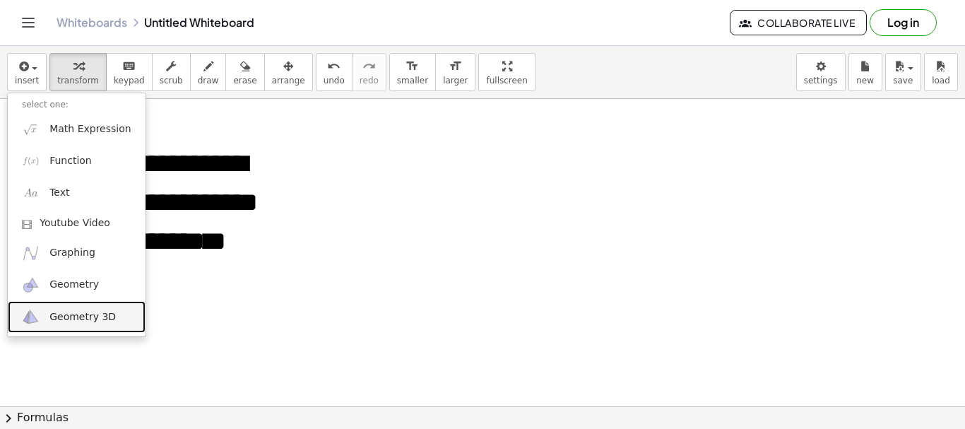
click at [100, 316] on span "Geometry 3D" at bounding box center [82, 317] width 66 height 14
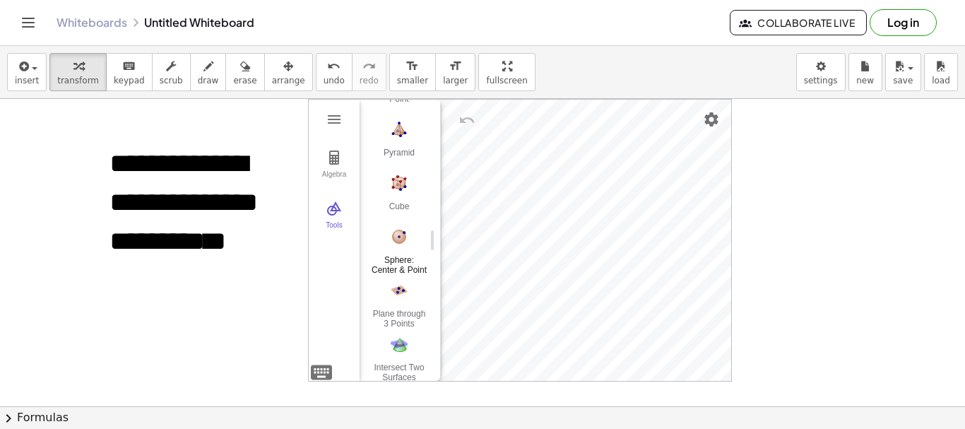
scroll to position [141, 0]
click at [396, 185] on img "Cube. Select two points or other corresponding objects" at bounding box center [399, 182] width 56 height 23
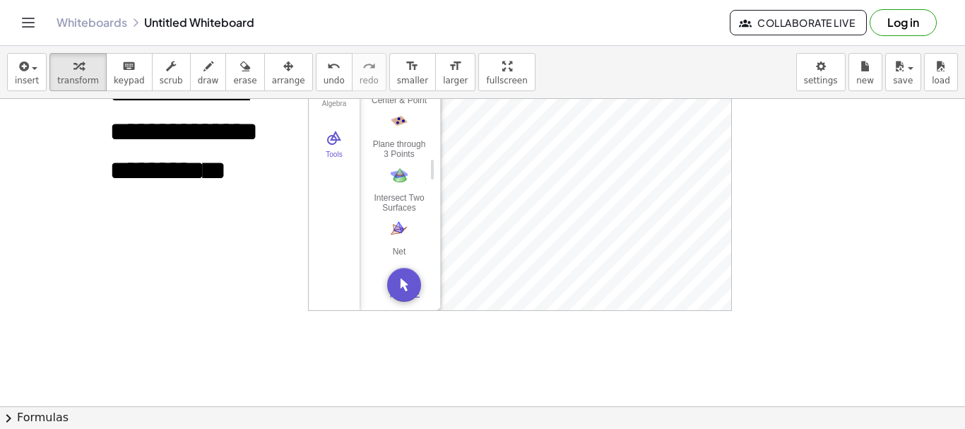
scroll to position [253, 0]
click at [394, 215] on img "Net. Select a polyhedron" at bounding box center [399, 221] width 56 height 23
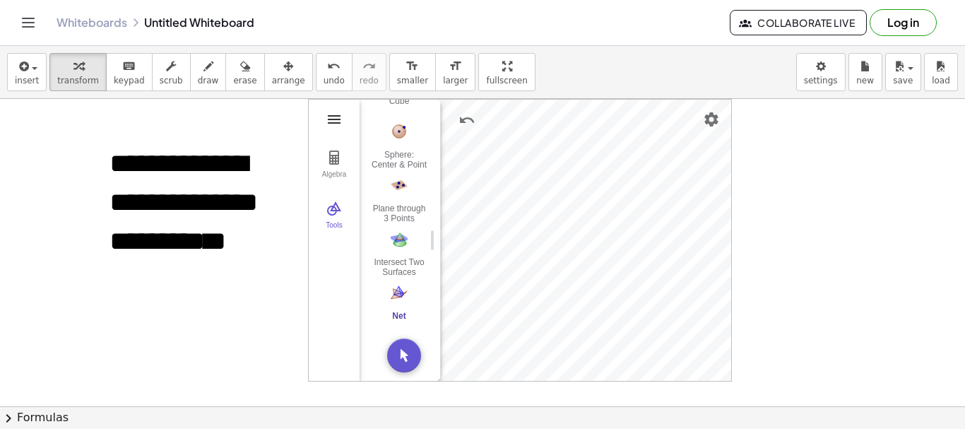
click at [341, 117] on img "3D Calculator" at bounding box center [334, 119] width 17 height 17
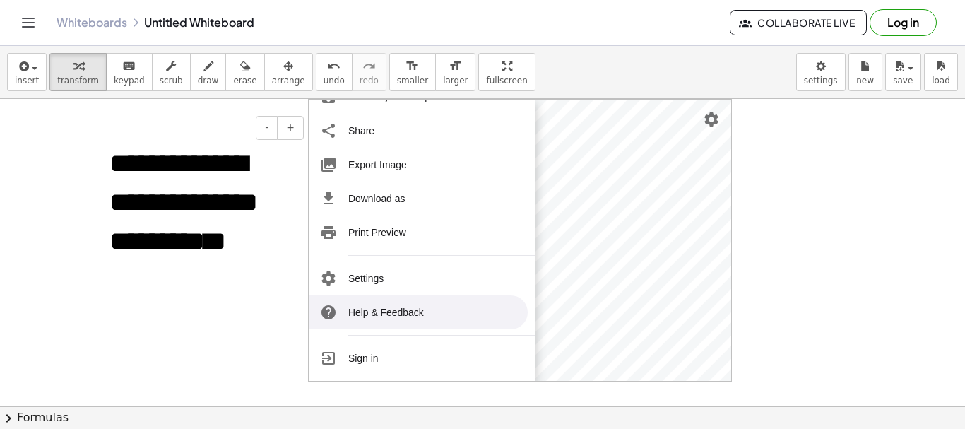
click at [211, 254] on span "**********" at bounding box center [183, 202] width 148 height 105
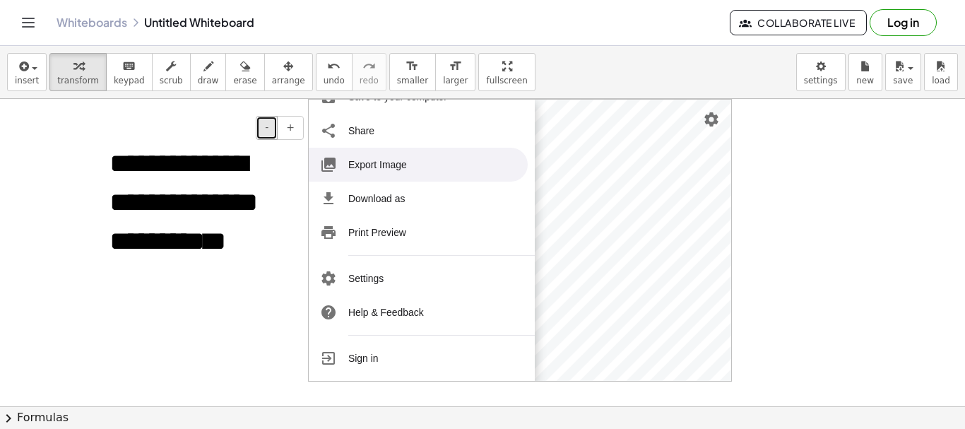
click at [271, 130] on button "-" at bounding box center [267, 128] width 22 height 24
click at [270, 129] on button "-" at bounding box center [267, 128] width 22 height 24
click at [229, 150] on span "**********" at bounding box center [183, 202] width 148 height 105
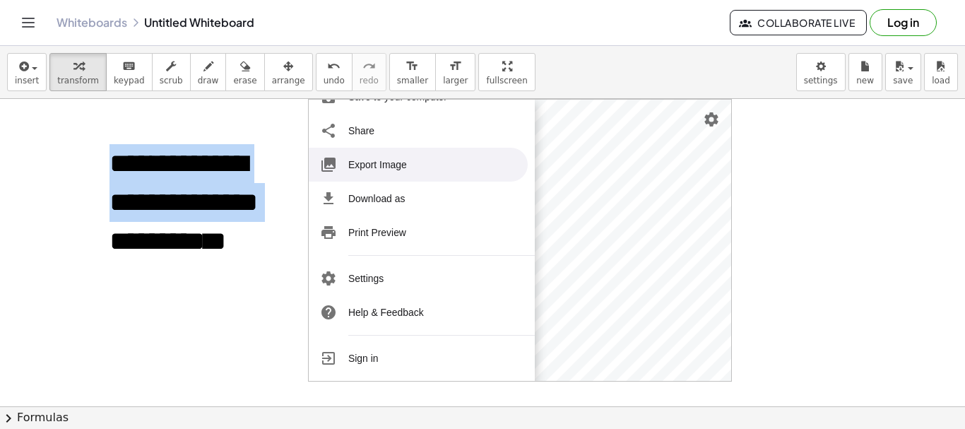
drag, startPoint x: 112, startPoint y: 162, endPoint x: 309, endPoint y: 261, distance: 220.1
click at [309, 261] on div "**********" at bounding box center [482, 406] width 965 height 614
click at [270, 125] on button "-" at bounding box center [267, 128] width 22 height 24
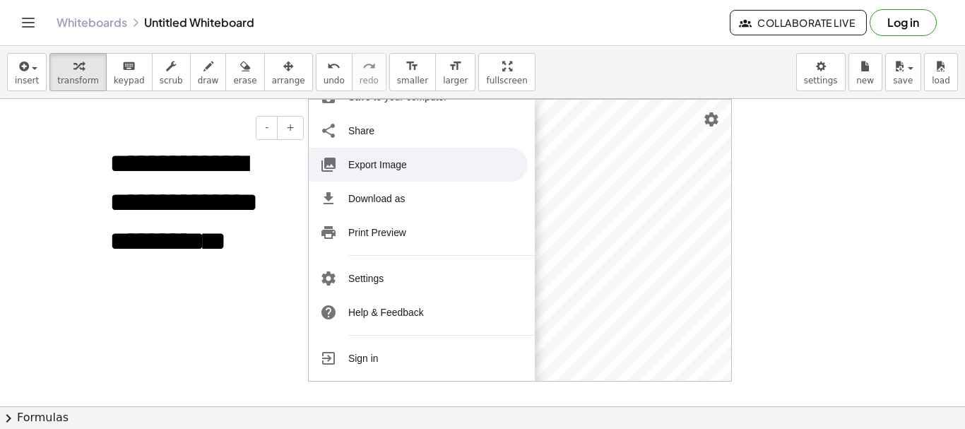
click at [269, 231] on div "**********" at bounding box center [201, 204] width 212 height 148
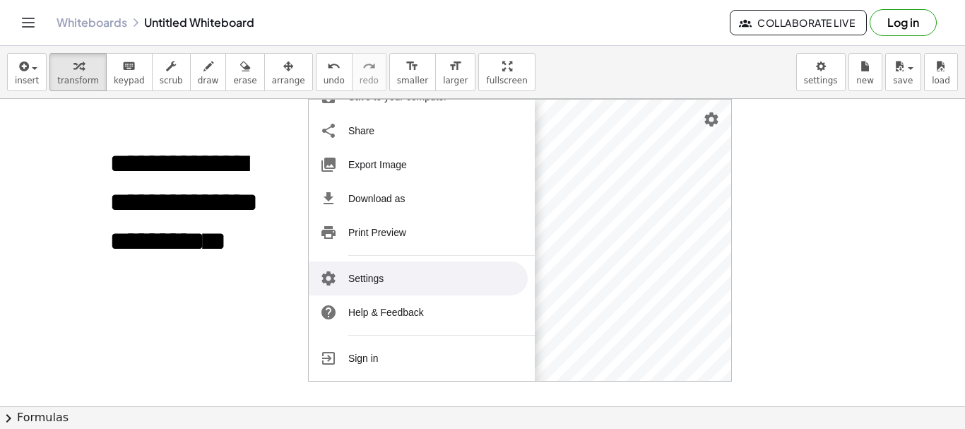
click at [853, 227] on div at bounding box center [482, 406] width 965 height 614
drag, startPoint x: 917, startPoint y: 319, endPoint x: 88, endPoint y: 250, distance: 831.9
click at [97, 254] on div "**********" at bounding box center [482, 406] width 965 height 614
click at [323, 76] on span "undo" at bounding box center [333, 81] width 21 height 10
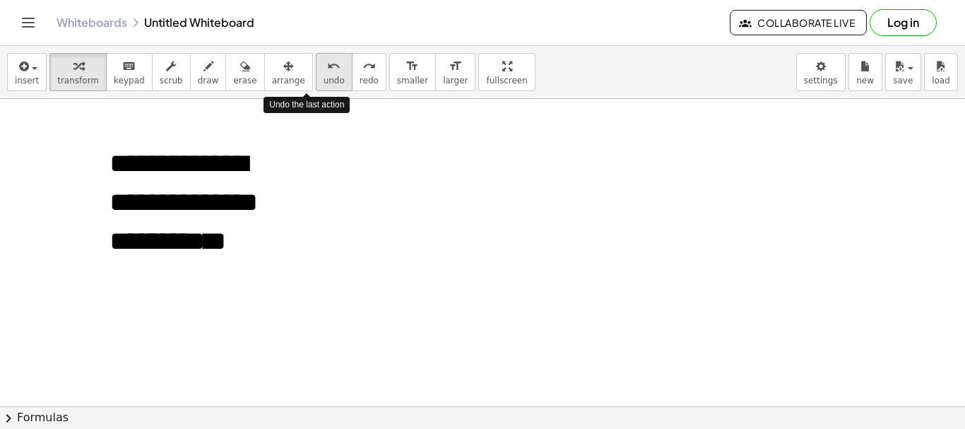
click at [323, 76] on span "undo" at bounding box center [333, 81] width 21 height 10
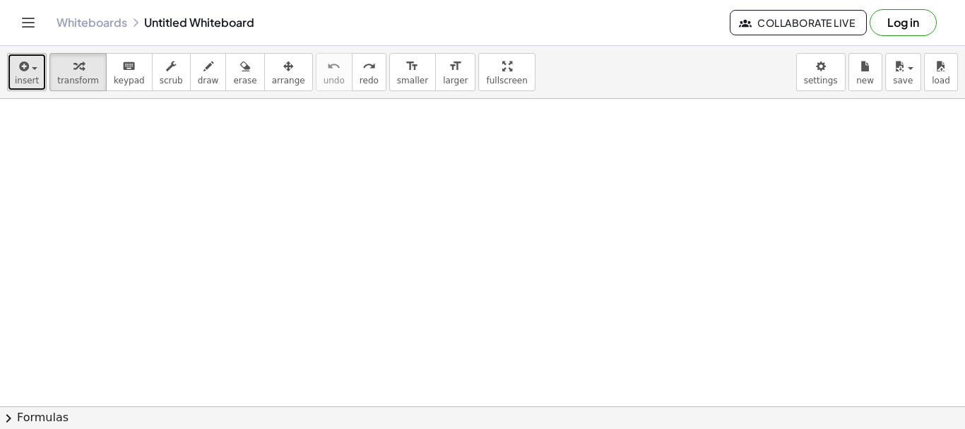
click at [20, 76] on span "insert" at bounding box center [27, 81] width 24 height 10
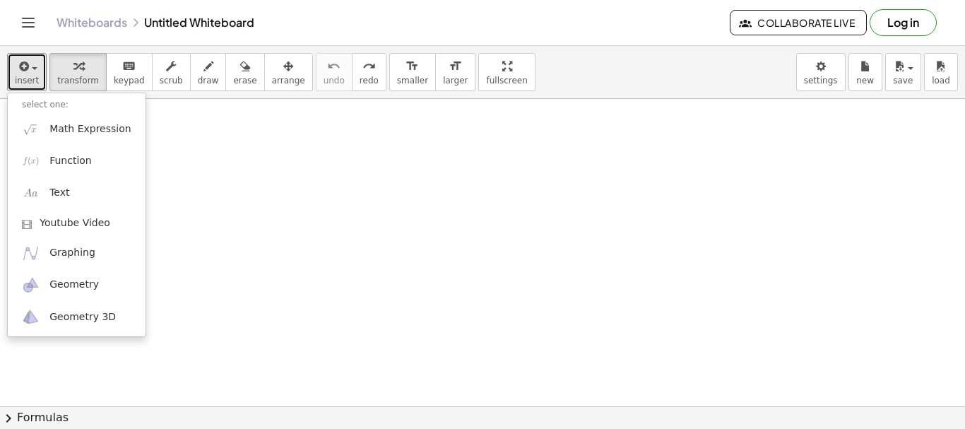
click at [655, 247] on div at bounding box center [482, 406] width 965 height 614
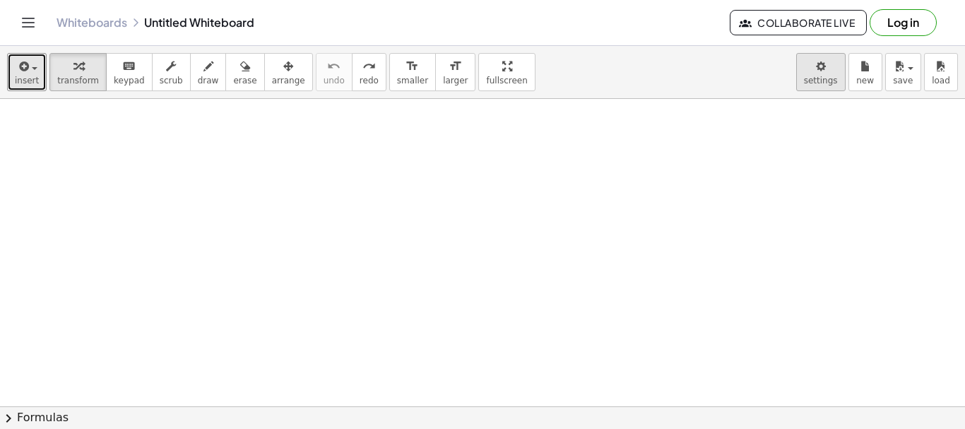
click at [814, 83] on body "Graspable Math Activities Get Started Activity Bank Assigned Work Classes White…" at bounding box center [482, 214] width 965 height 429
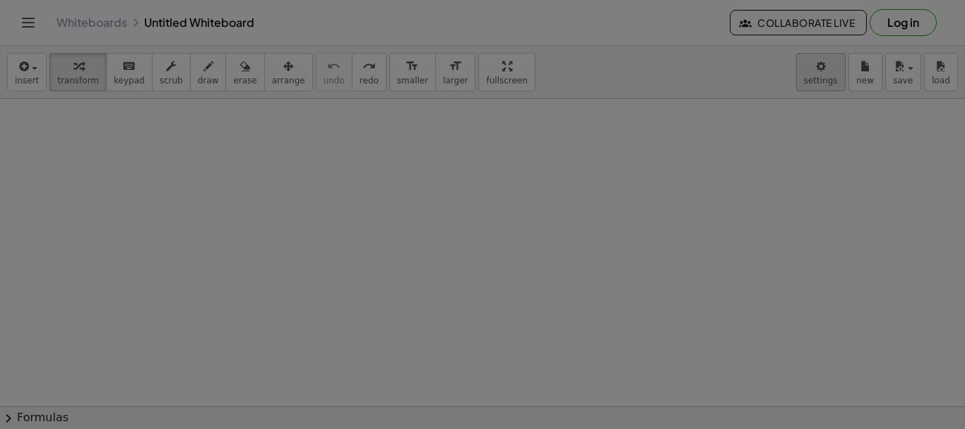
click at [829, 71] on body "Graspable Math Activities Get Started Activity Bank Assigned Work Classes White…" at bounding box center [482, 214] width 965 height 429
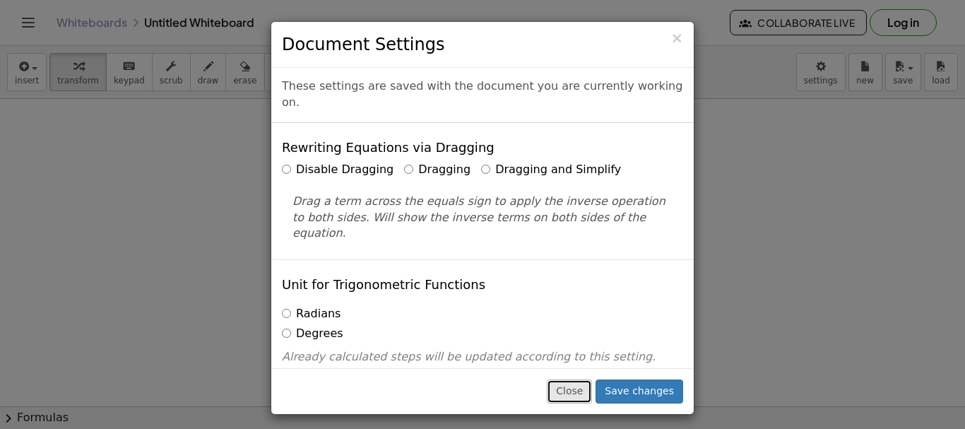
click at [581, 395] on button "Close" at bounding box center [569, 391] width 45 height 24
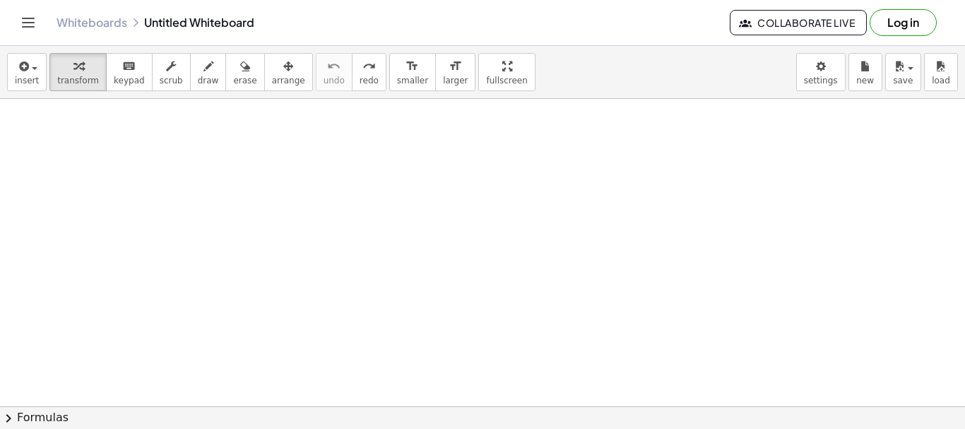
click at [273, 186] on div at bounding box center [482, 406] width 965 height 614
click at [11, 418] on span "chevron_right" at bounding box center [8, 418] width 17 height 17
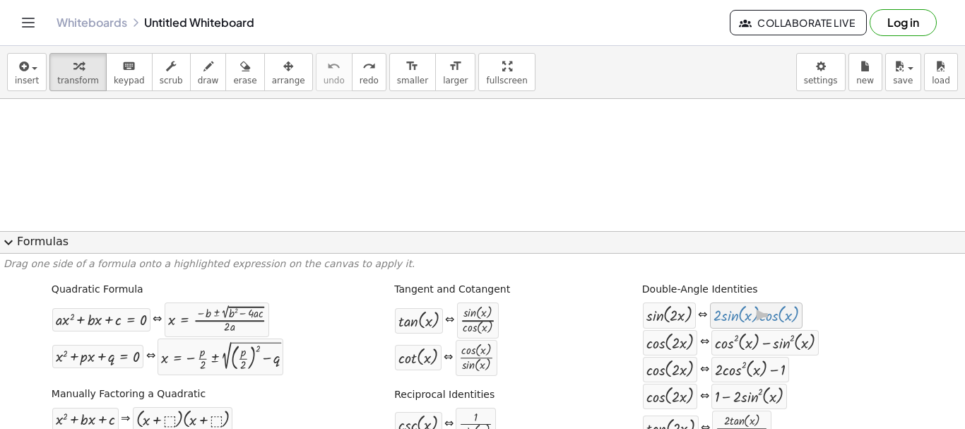
click at [746, 318] on div at bounding box center [756, 315] width 86 height 18
drag, startPoint x: 746, startPoint y: 318, endPoint x: 446, endPoint y: 118, distance: 361.0
click at [470, 138] on div at bounding box center [482, 406] width 965 height 614
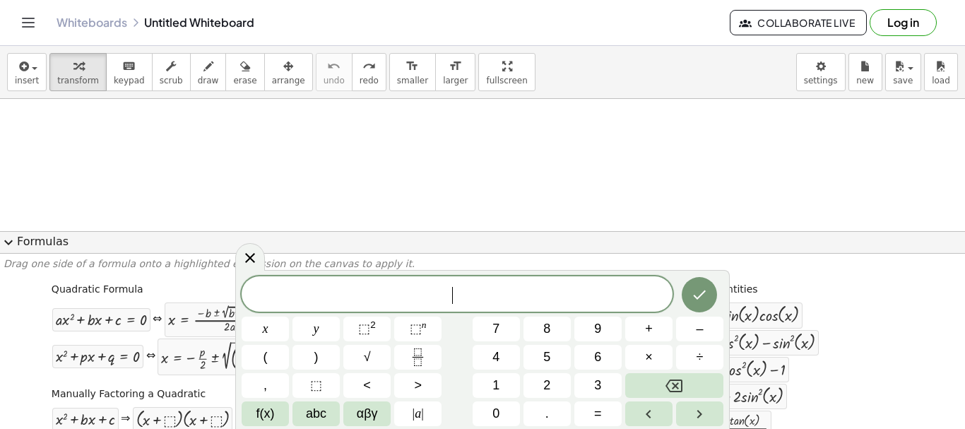
click at [471, 136] on div at bounding box center [482, 406] width 965 height 614
click at [472, 129] on div at bounding box center [482, 406] width 965 height 614
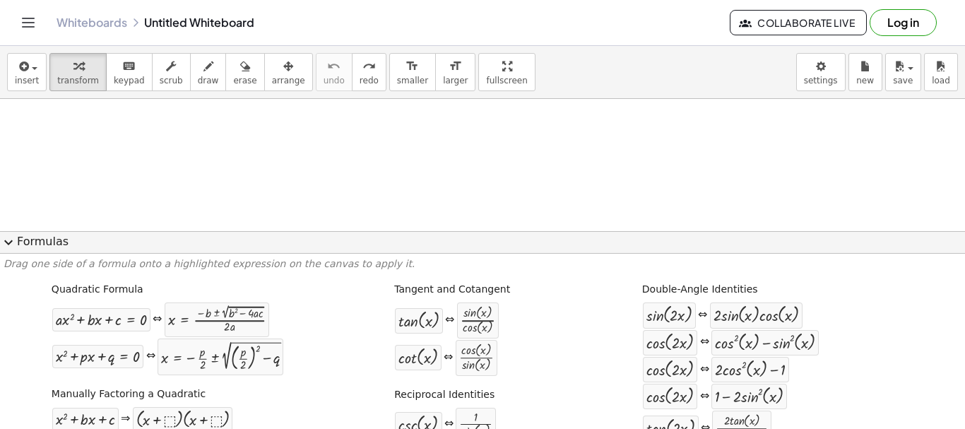
click at [475, 129] on div at bounding box center [482, 406] width 965 height 614
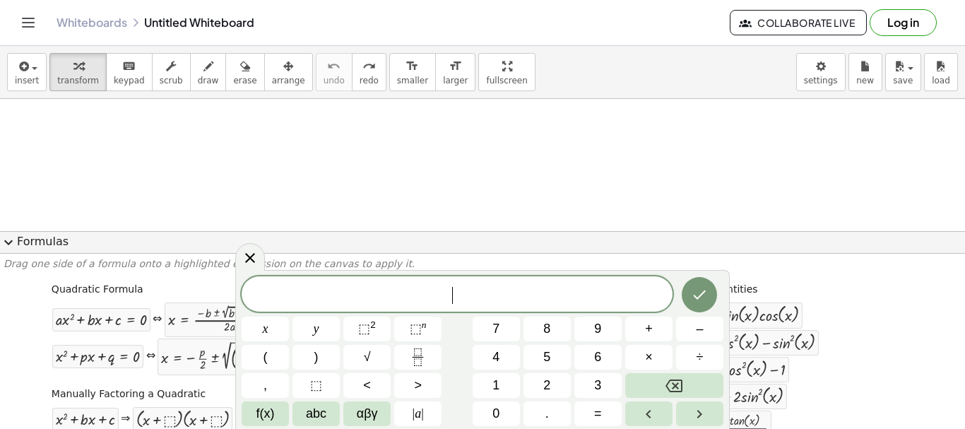
click at [475, 129] on div at bounding box center [482, 406] width 965 height 614
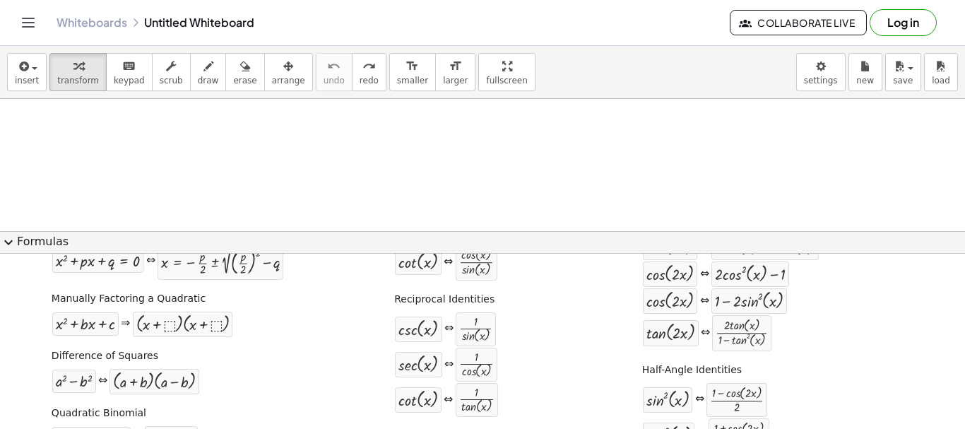
scroll to position [71, 0]
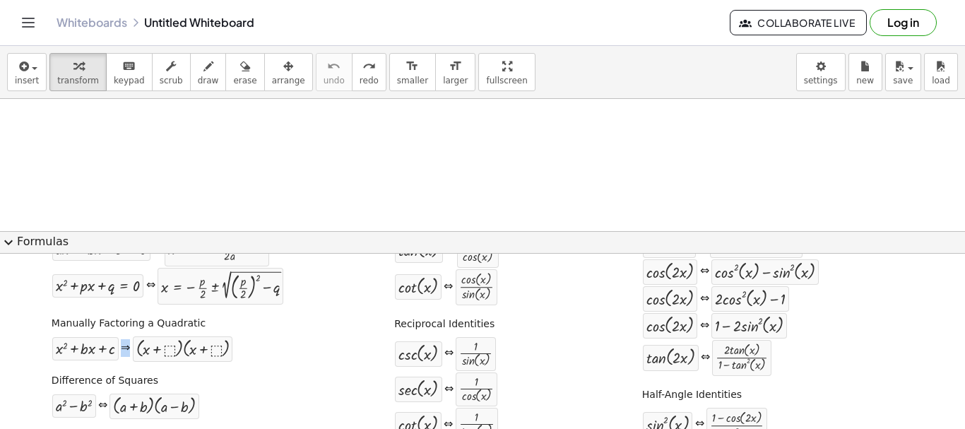
drag, startPoint x: 32, startPoint y: 350, endPoint x: 309, endPoint y: 350, distance: 276.1
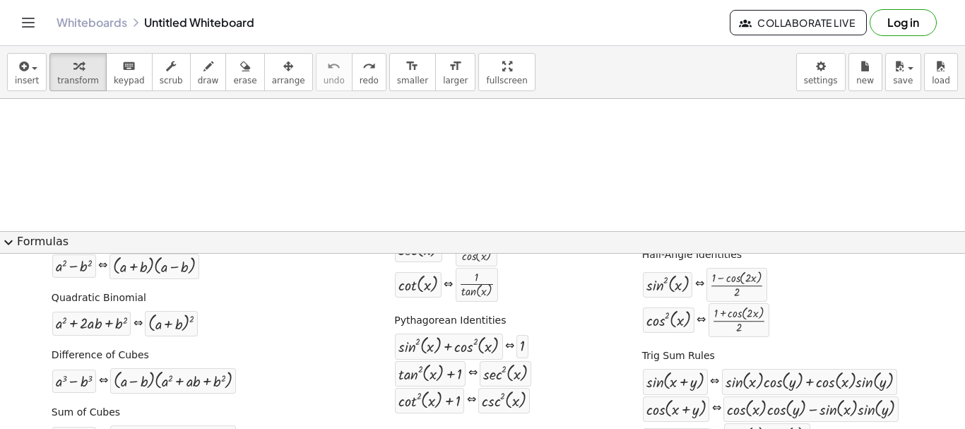
scroll to position [212, 0]
click at [107, 300] on label "Quadratic Binomial" at bounding box center [99, 297] width 95 height 14
click at [112, 323] on div at bounding box center [91, 322] width 71 height 16
drag, startPoint x: 112, startPoint y: 326, endPoint x: 105, endPoint y: 105, distance: 221.1
click at [145, 150] on div at bounding box center [482, 406] width 965 height 614
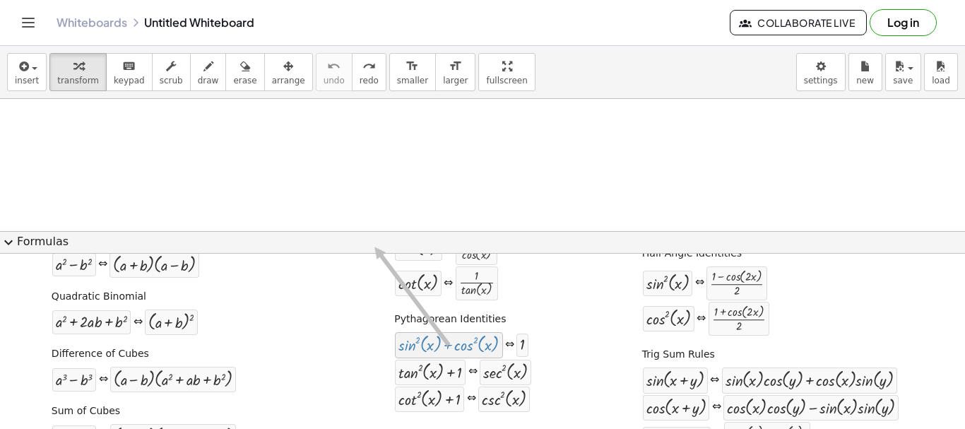
drag, startPoint x: 436, startPoint y: 352, endPoint x: 364, endPoint y: 244, distance: 130.4
click at [466, 344] on div at bounding box center [448, 344] width 100 height 18
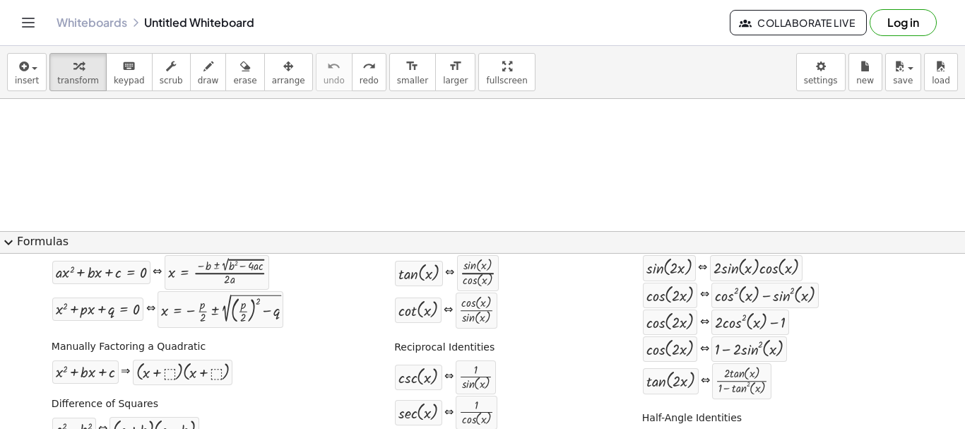
scroll to position [0, 0]
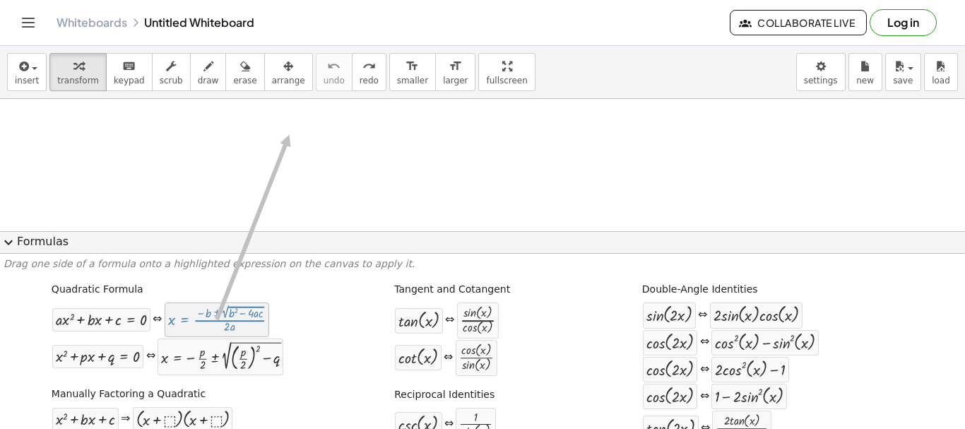
drag, startPoint x: 265, startPoint y: 307, endPoint x: 289, endPoint y: 135, distance: 174.0
drag, startPoint x: 251, startPoint y: 322, endPoint x: 178, endPoint y: 133, distance: 202.7
drag, startPoint x: 52, startPoint y: 315, endPoint x: 282, endPoint y: 174, distance: 270.1
click at [26, 76] on span "insert" at bounding box center [27, 81] width 24 height 10
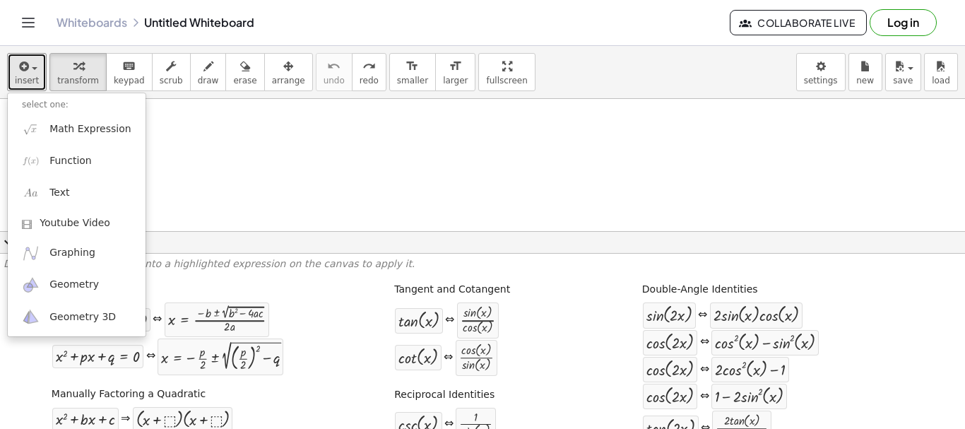
click at [665, 177] on div at bounding box center [482, 335] width 965 height 614
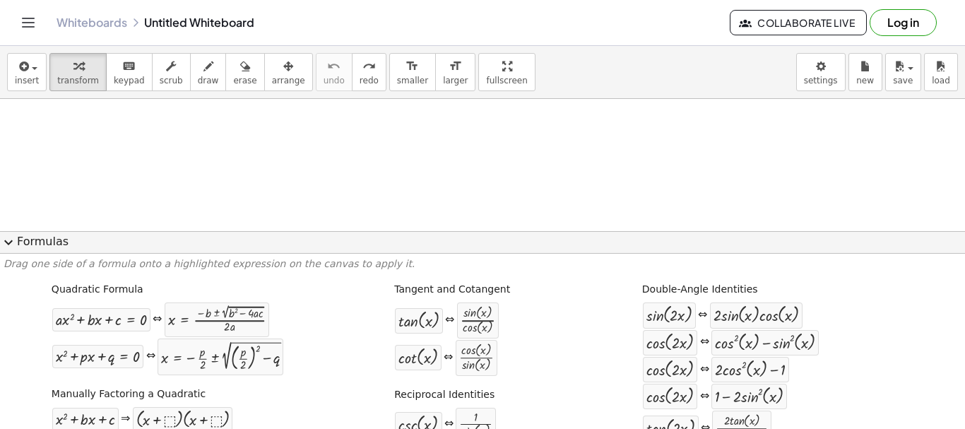
click at [904, 16] on button "Log in" at bounding box center [902, 22] width 67 height 27
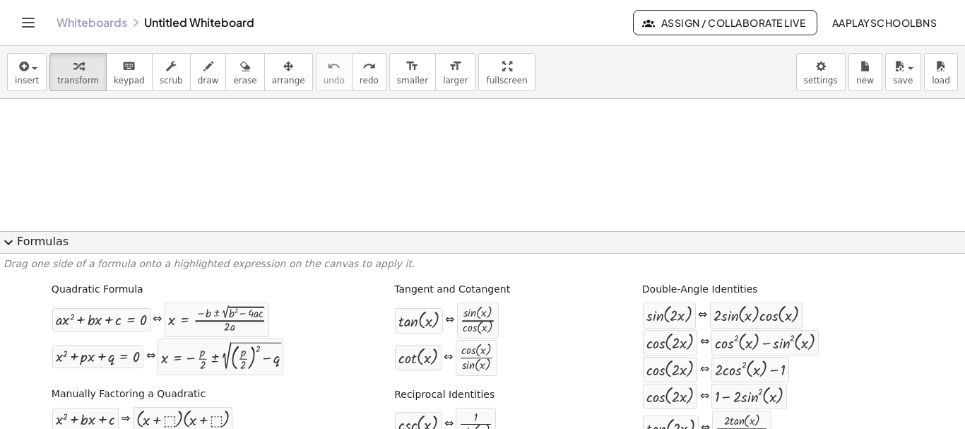
click at [7, 243] on span "expand_more" at bounding box center [8, 242] width 17 height 17
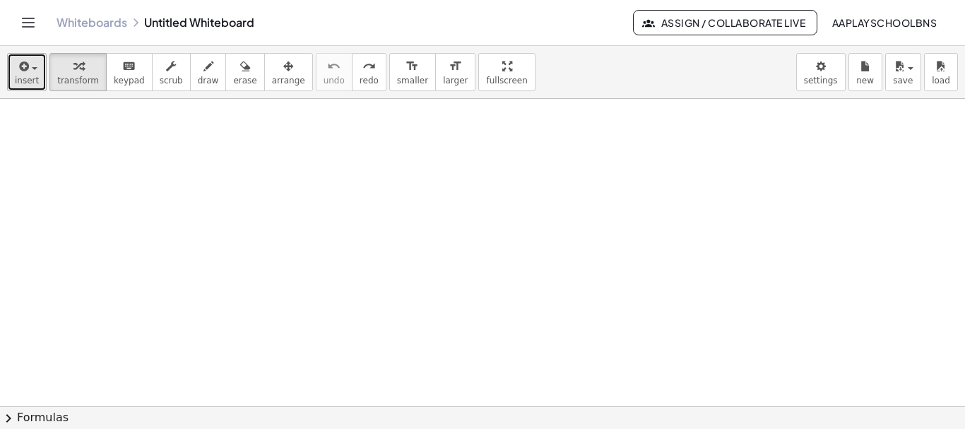
click at [32, 74] on button "insert" at bounding box center [27, 72] width 40 height 38
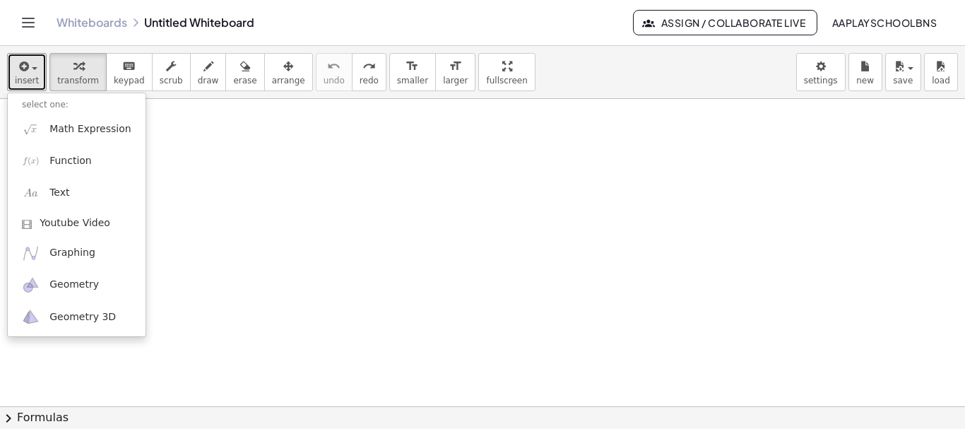
click at [359, 215] on div at bounding box center [482, 406] width 965 height 614
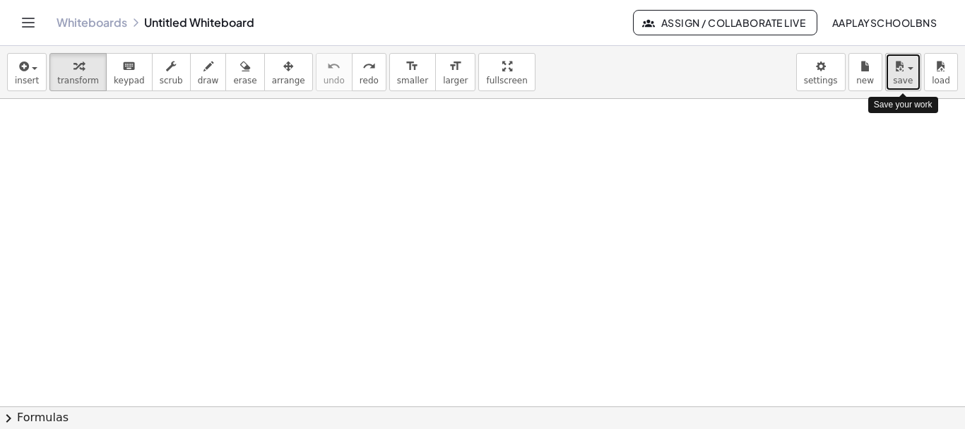
click at [912, 74] on button "save" at bounding box center [903, 72] width 36 height 38
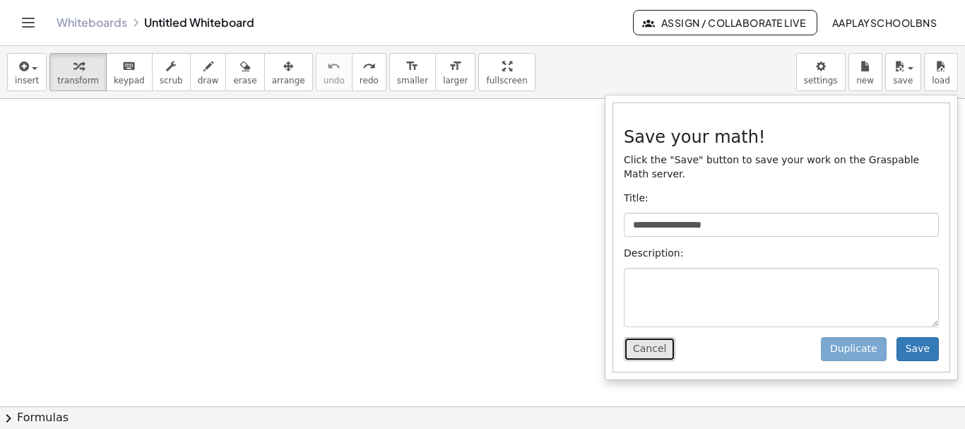
click at [648, 337] on button "Cancel" at bounding box center [650, 349] width 52 height 24
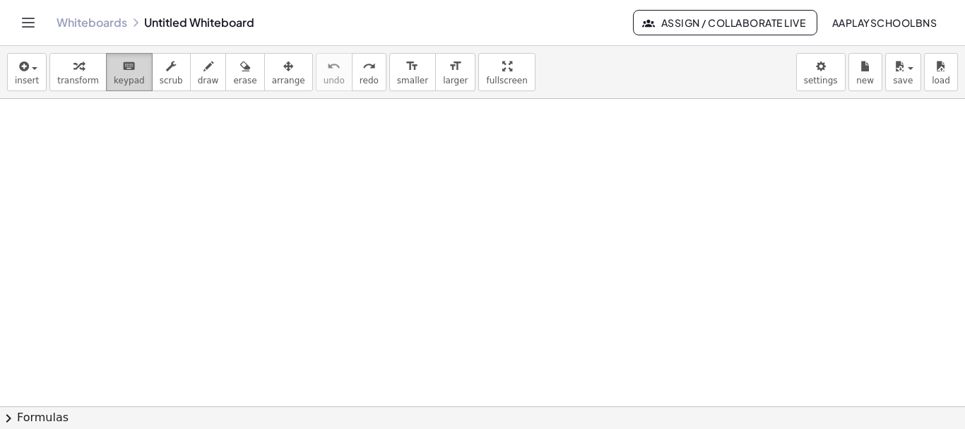
click at [122, 67] on icon "keyboard" at bounding box center [128, 66] width 13 height 17
click at [119, 78] on span "keypad" at bounding box center [129, 81] width 31 height 10
click at [119, 79] on span "keypad" at bounding box center [129, 81] width 31 height 10
click at [30, 23] on icon "Toggle navigation" at bounding box center [29, 22] width 12 height 8
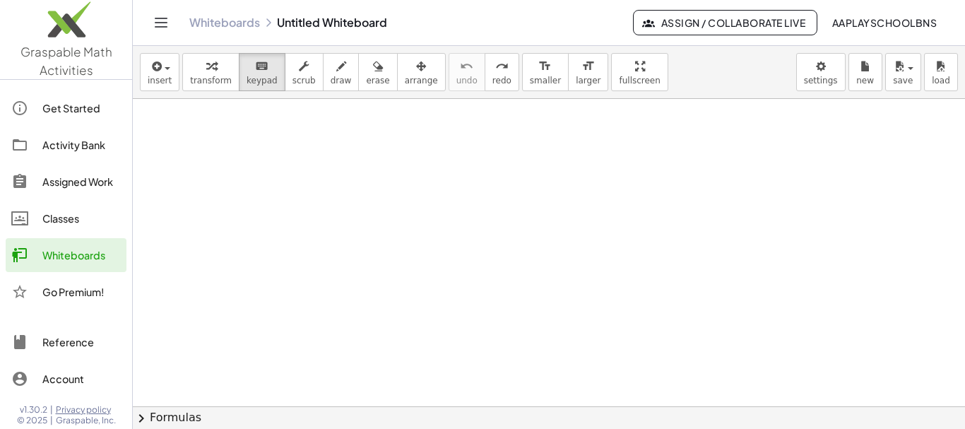
click at [69, 150] on div "Activity Bank" at bounding box center [81, 144] width 78 height 17
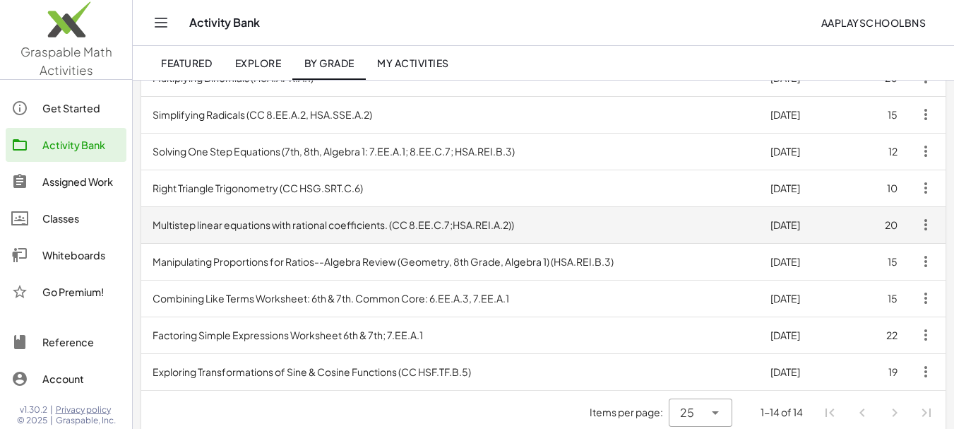
scroll to position [393, 0]
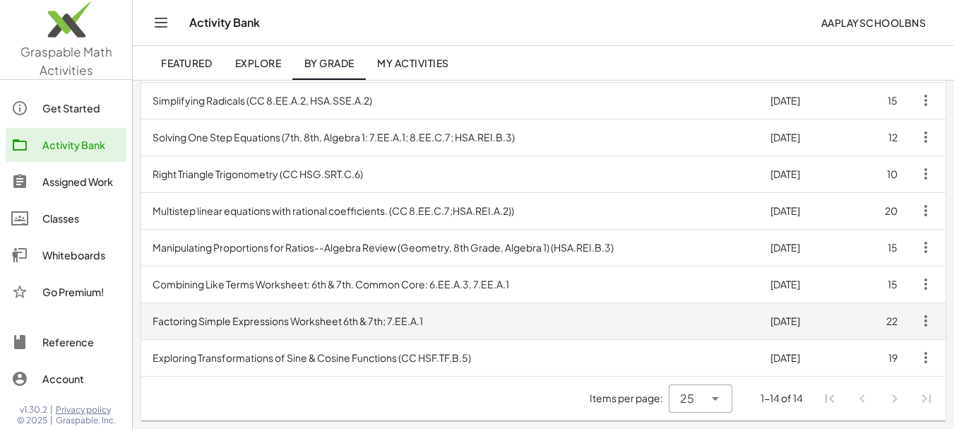
click at [260, 319] on td "Factoring Simple Expressions Worksheet 6th & 7th; 7.EE.A.1" at bounding box center [450, 320] width 618 height 37
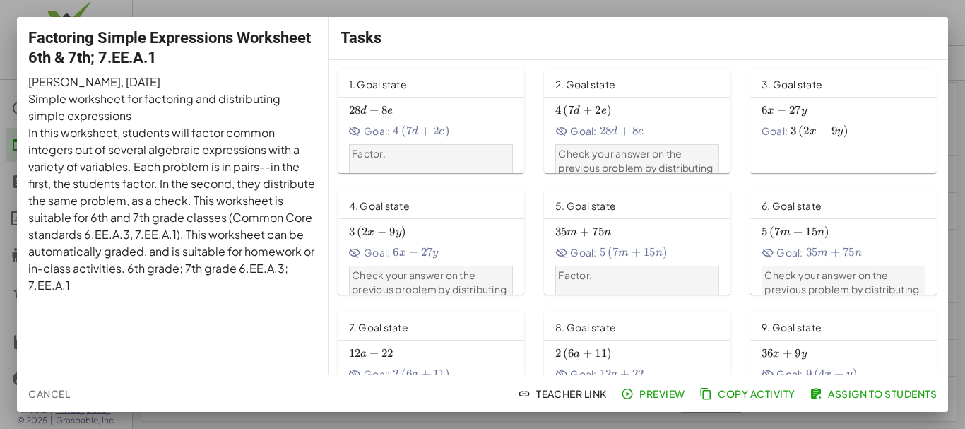
click at [373, 109] on span "+" at bounding box center [373, 110] width 9 height 14
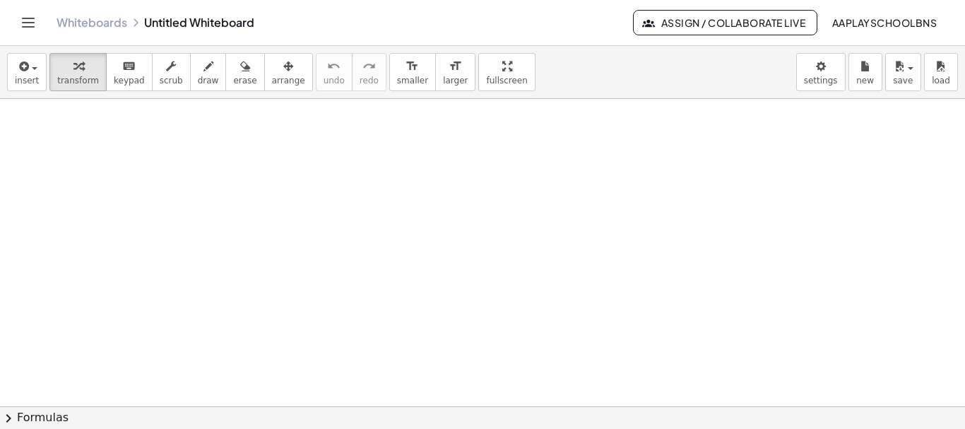
click at [704, 21] on span "Assign / Collaborate Live" at bounding box center [725, 22] width 160 height 13
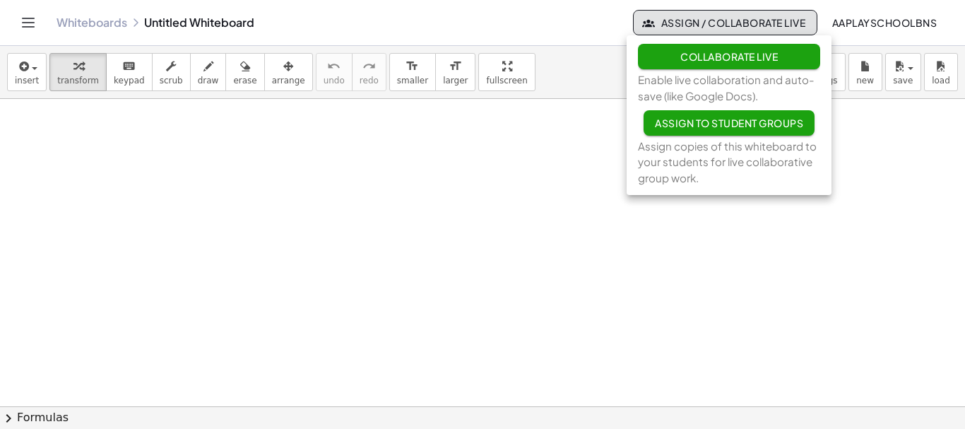
click at [907, 19] on span "aaplayschoolbns" at bounding box center [883, 22] width 105 height 13
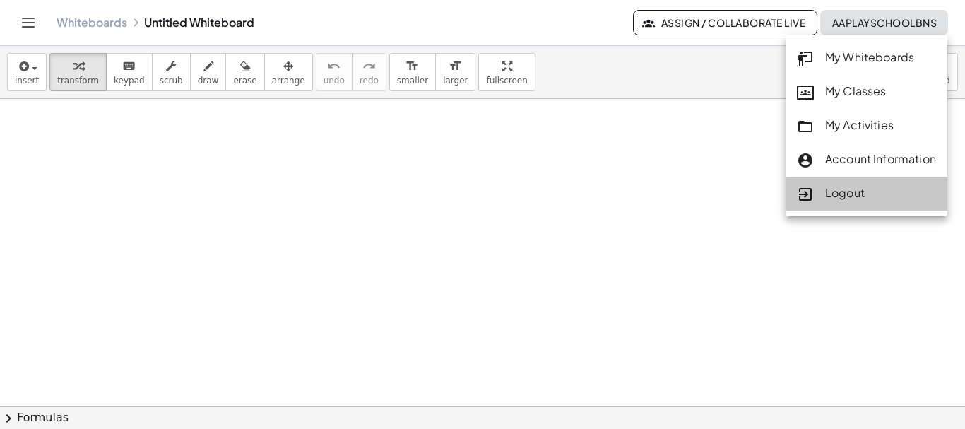
click at [845, 191] on div "Logout" at bounding box center [866, 193] width 139 height 18
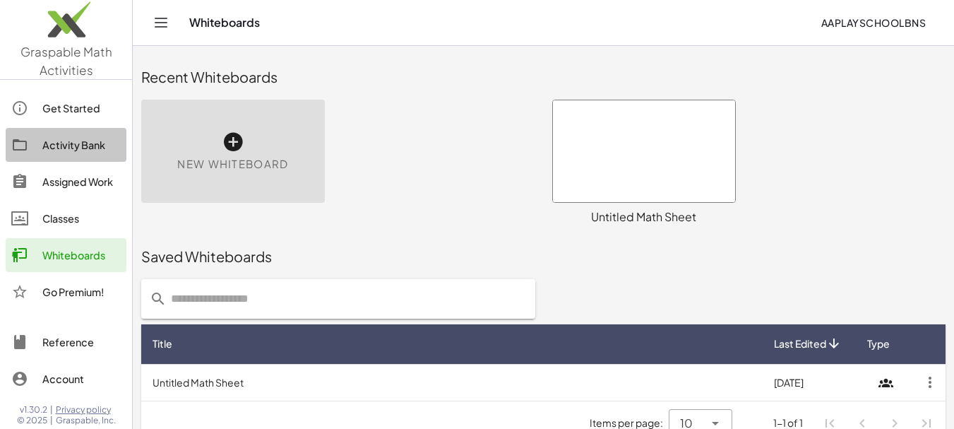
click at [91, 138] on div "Activity Bank" at bounding box center [81, 144] width 78 height 17
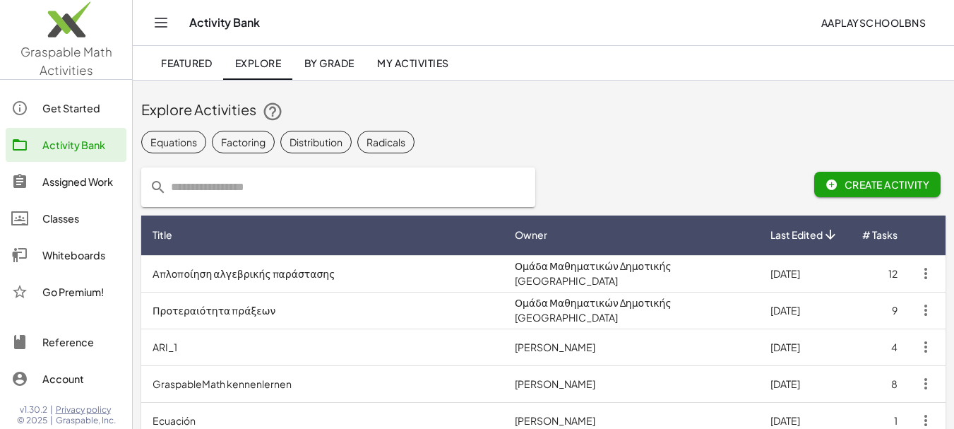
click at [337, 68] on span "By Grade" at bounding box center [329, 62] width 50 height 13
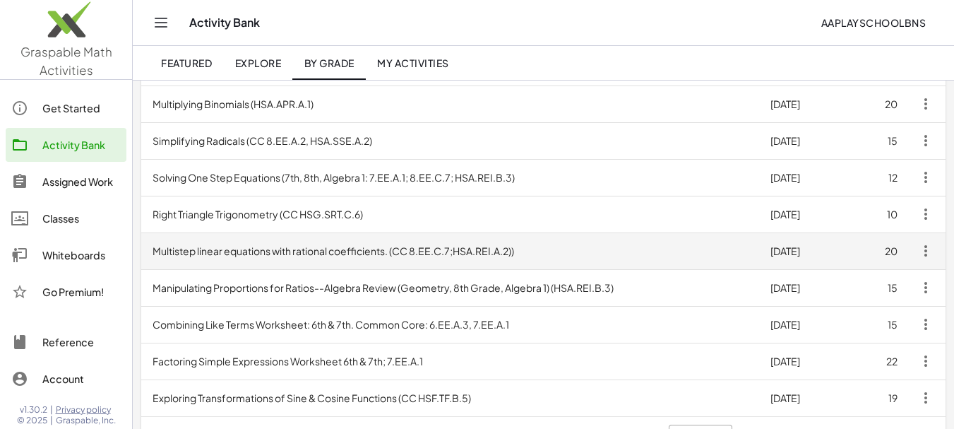
scroll to position [393, 0]
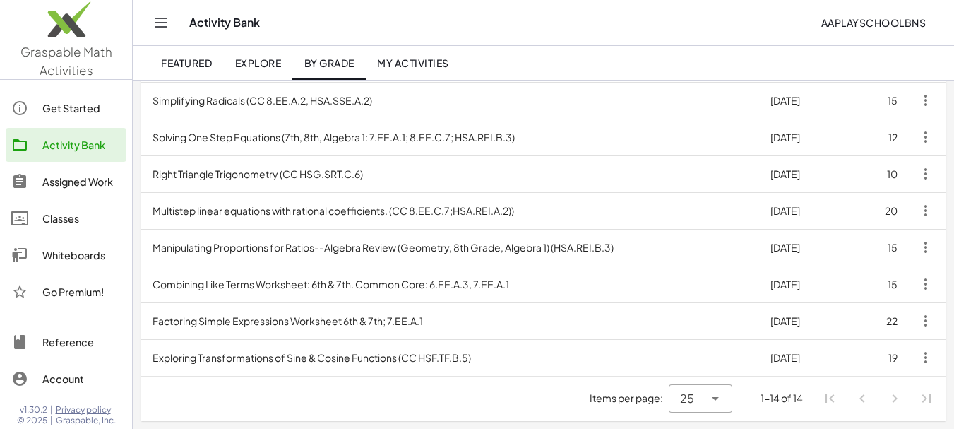
click at [263, 60] on span "Explore" at bounding box center [257, 62] width 47 height 13
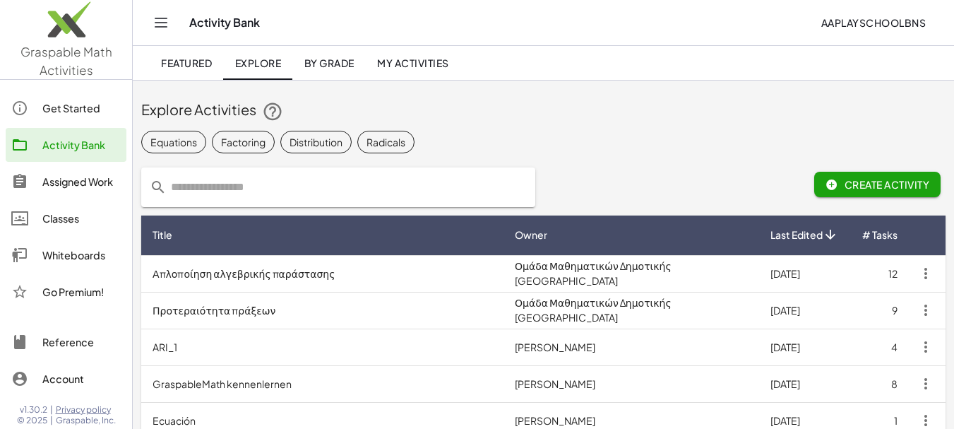
click at [347, 62] on span "By Grade" at bounding box center [329, 62] width 50 height 13
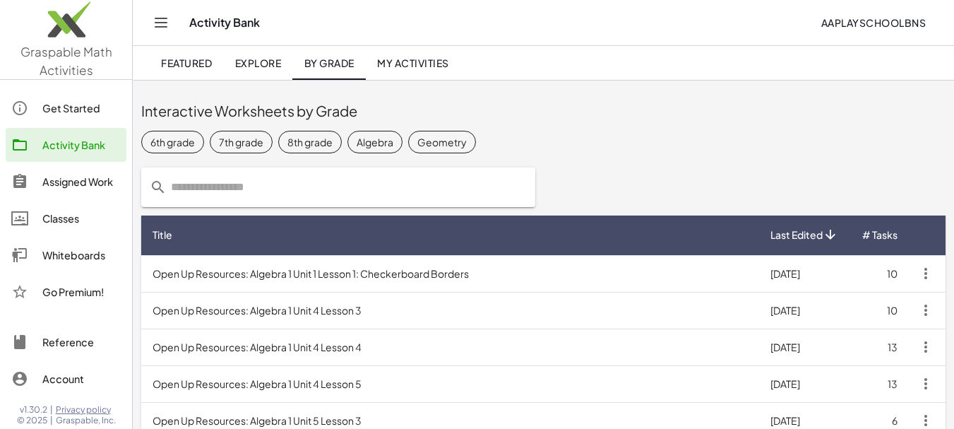
click at [246, 187] on input "text" at bounding box center [347, 187] width 360 height 40
type input "**********"
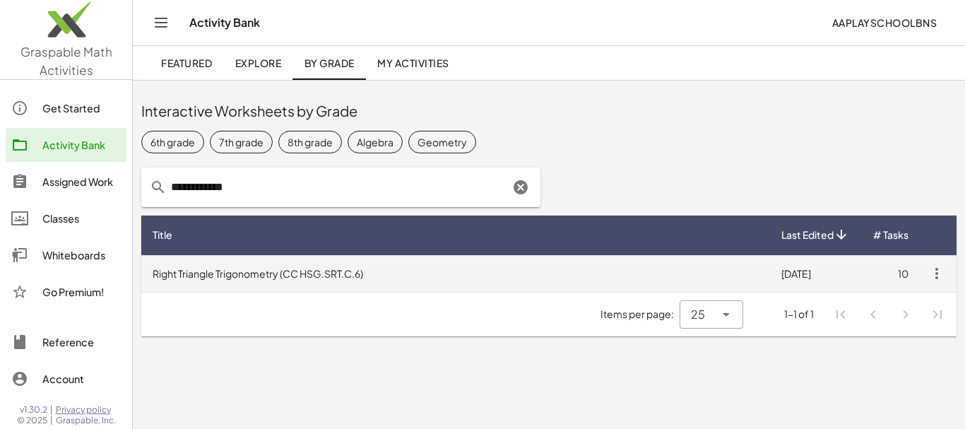
click at [287, 276] on td "Right Triangle Trigonometry (CC HSG.SRT.C.6)" at bounding box center [455, 273] width 628 height 37
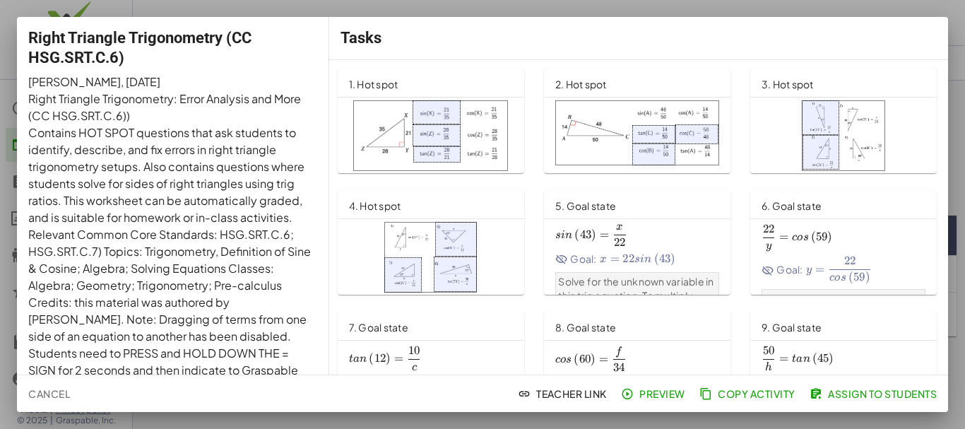
click at [646, 143] on div at bounding box center [654, 154] width 44 height 22
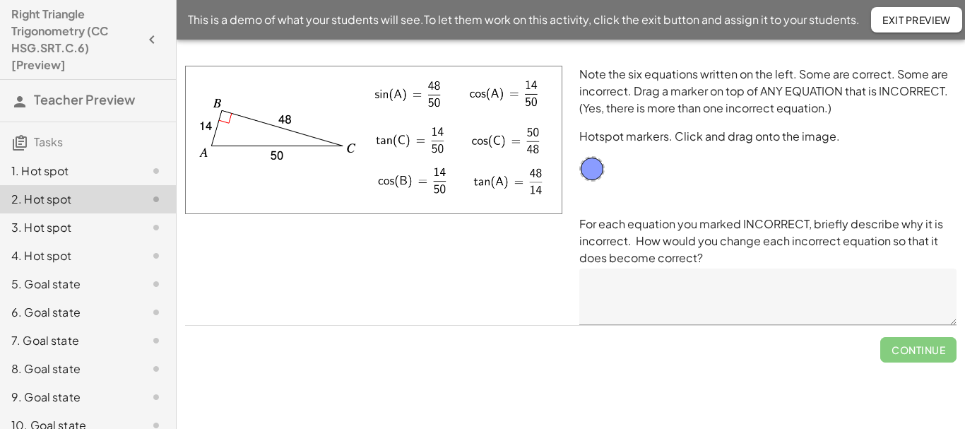
click at [401, 145] on img at bounding box center [373, 140] width 377 height 148
click at [412, 86] on img at bounding box center [373, 140] width 377 height 148
click at [412, 102] on img at bounding box center [373, 140] width 377 height 148
click at [595, 164] on div at bounding box center [591, 168] width 25 height 25
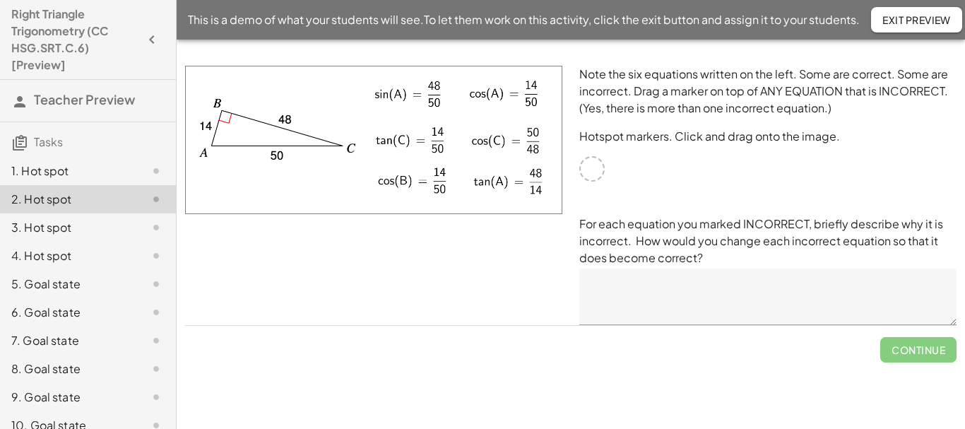
click at [595, 170] on div at bounding box center [591, 168] width 25 height 25
click at [456, 294] on div at bounding box center [374, 195] width 394 height 276
click at [69, 171] on div "1. Hot spot" at bounding box center [68, 170] width 114 height 17
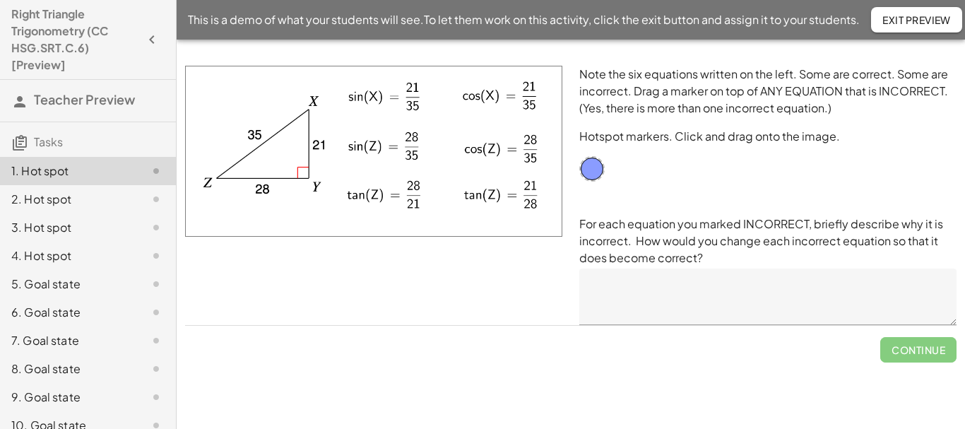
click at [66, 193] on div "2. Hot spot" at bounding box center [68, 199] width 114 height 17
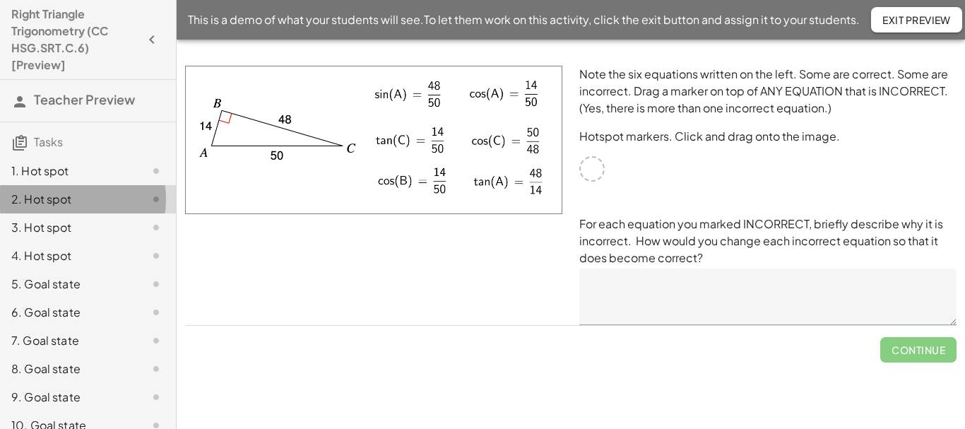
click at [68, 186] on div "2. Hot spot" at bounding box center [88, 199] width 176 height 28
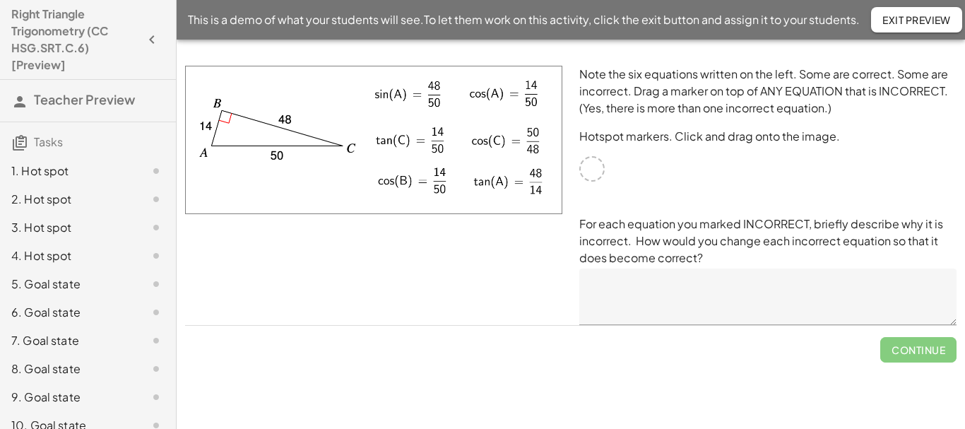
click at [68, 242] on div "2. Hot spot" at bounding box center [88, 256] width 176 height 28
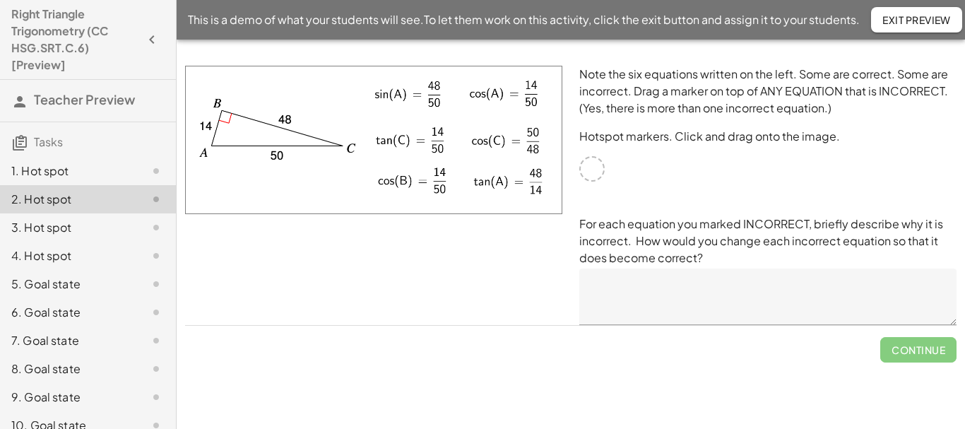
click at [54, 211] on div "2. Hot spot" at bounding box center [88, 199] width 176 height 28
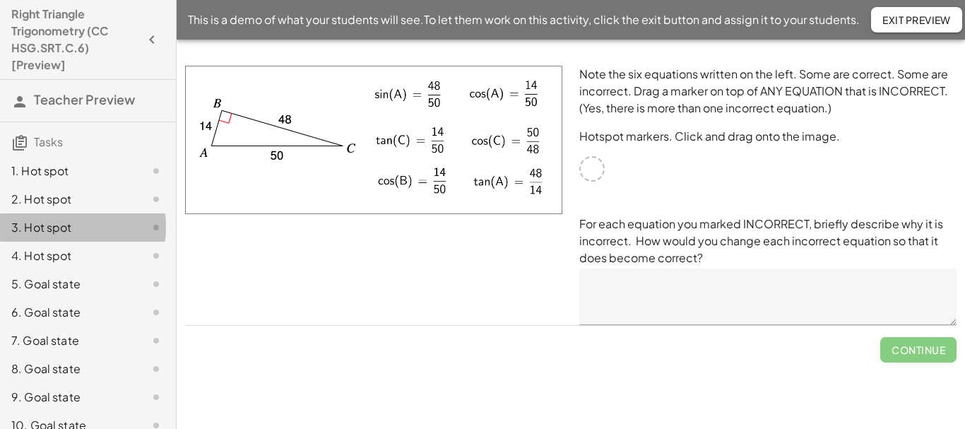
click at [55, 270] on div "3. Hot spot" at bounding box center [88, 284] width 176 height 28
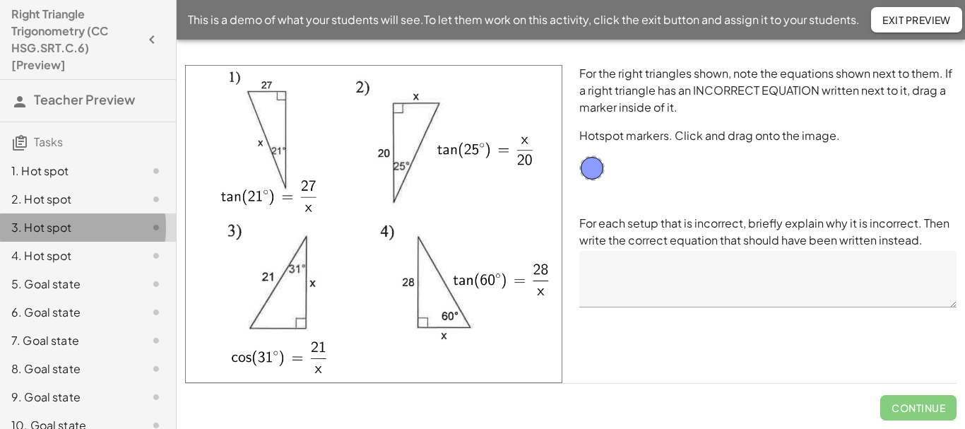
click at [55, 226] on div "3. Hot spot" at bounding box center [68, 227] width 114 height 17
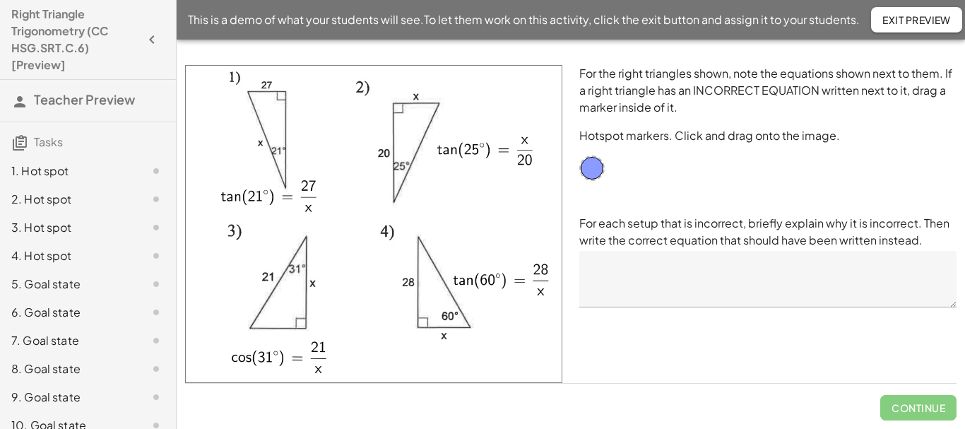
click at [55, 249] on div "4. Hot spot" at bounding box center [68, 255] width 114 height 17
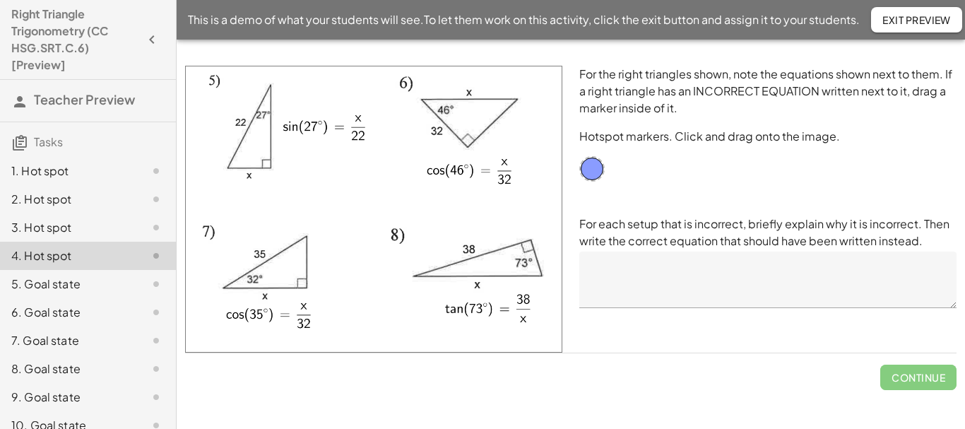
click at [56, 275] on div "5. Goal state" at bounding box center [68, 283] width 114 height 17
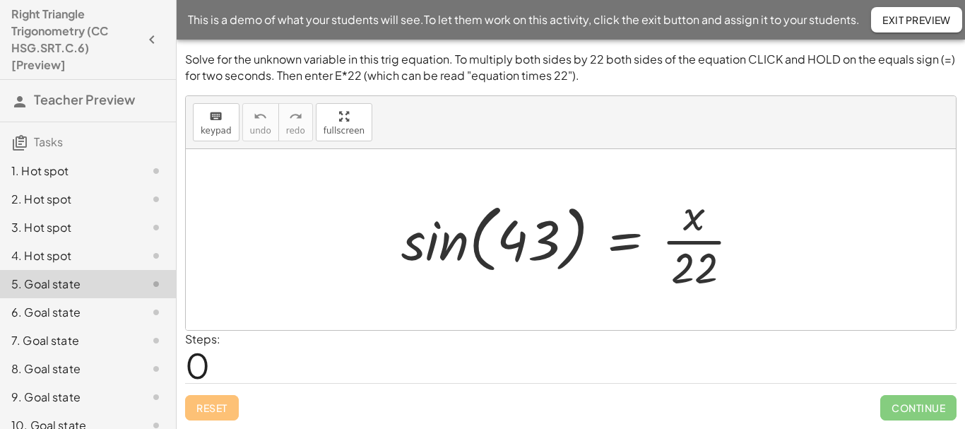
click at [52, 309] on div "6. Goal state" at bounding box center [68, 312] width 114 height 17
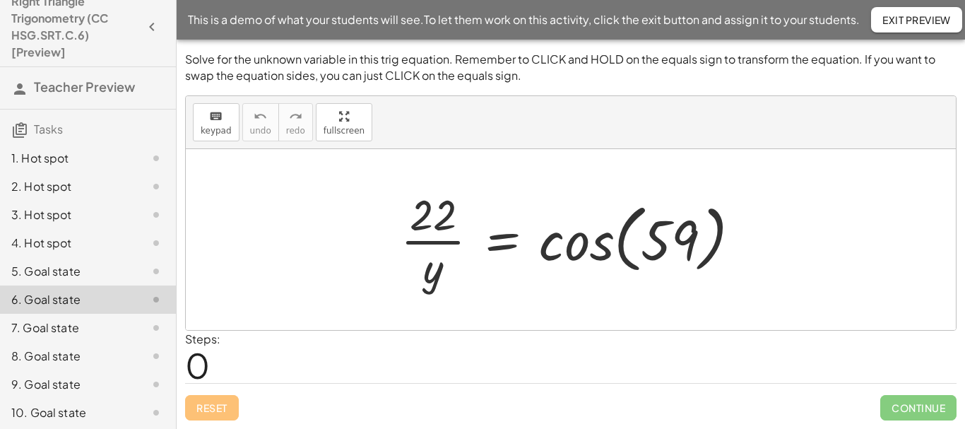
scroll to position [16, 0]
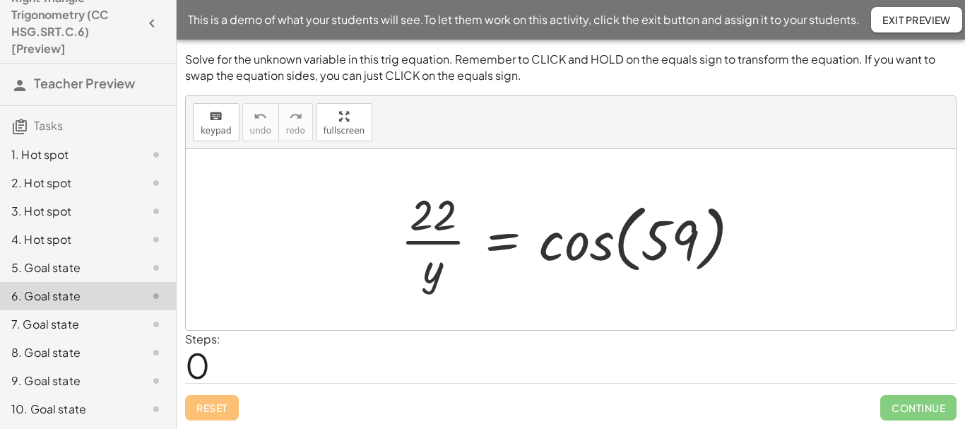
click at [60, 301] on div "6. Goal state" at bounding box center [68, 295] width 114 height 17
click at [68, 310] on div "5. Goal state" at bounding box center [88, 324] width 176 height 28
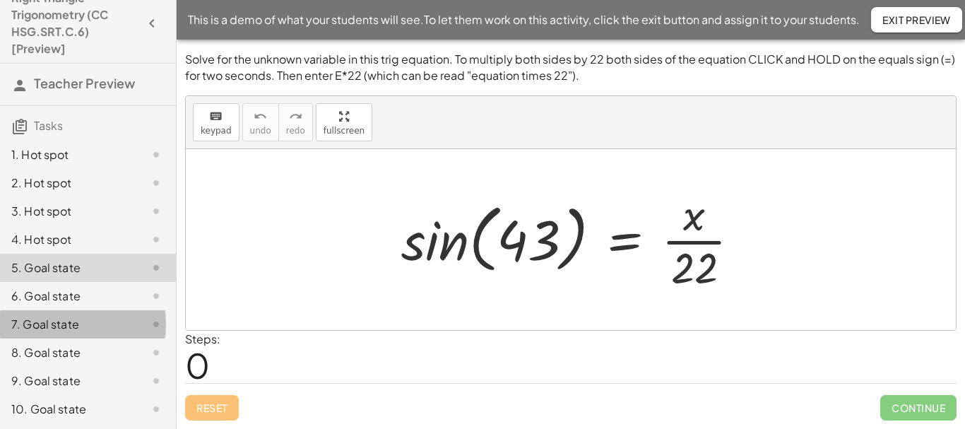
click at [64, 318] on div "7. Goal state" at bounding box center [68, 324] width 114 height 17
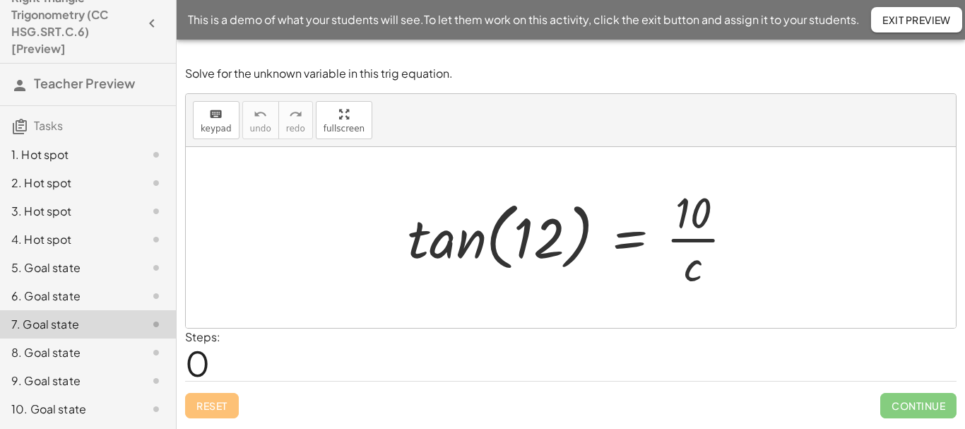
click at [68, 331] on div "7. Goal state" at bounding box center [68, 324] width 114 height 17
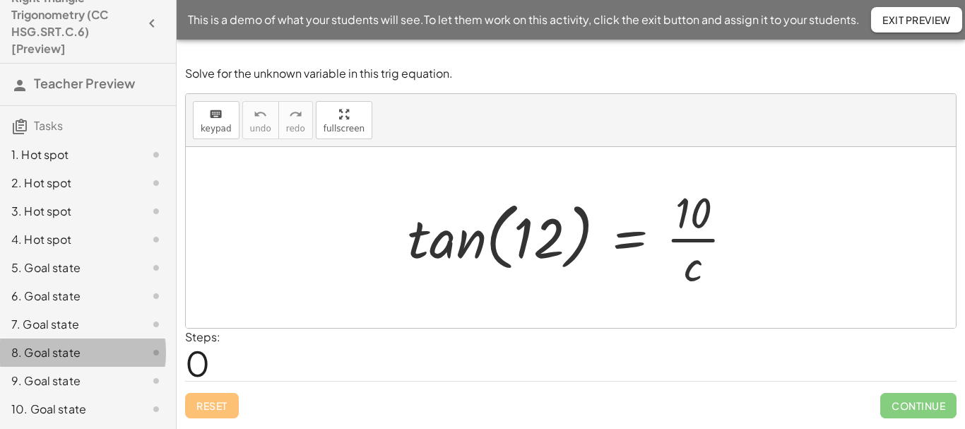
click at [68, 347] on div "8. Goal state" at bounding box center [68, 352] width 114 height 17
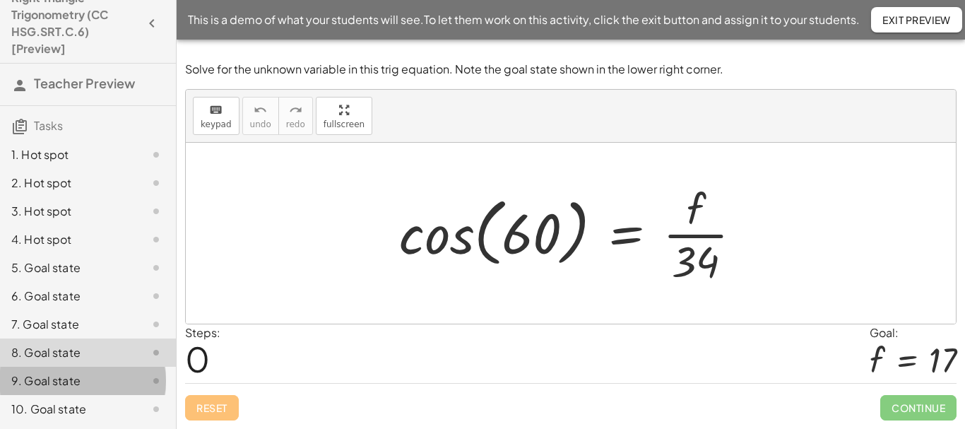
click at [63, 383] on div "9. Goal state" at bounding box center [68, 380] width 114 height 17
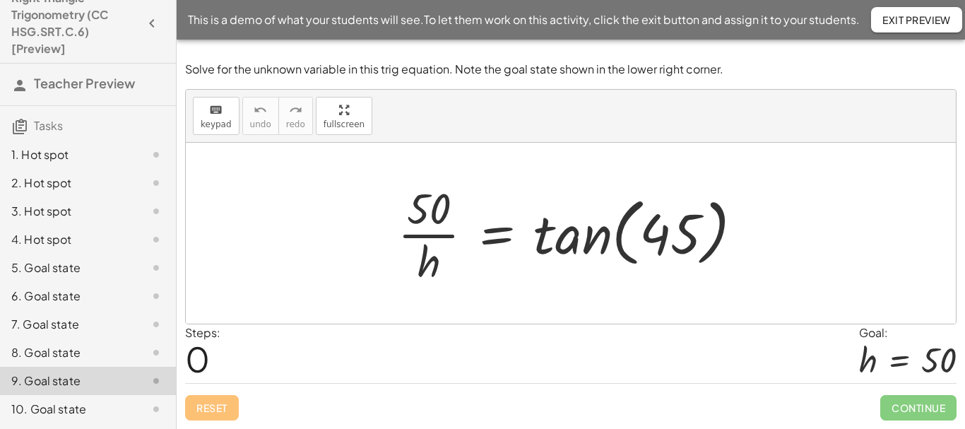
click at [107, 88] on span "Teacher Preview" at bounding box center [84, 83] width 101 height 16
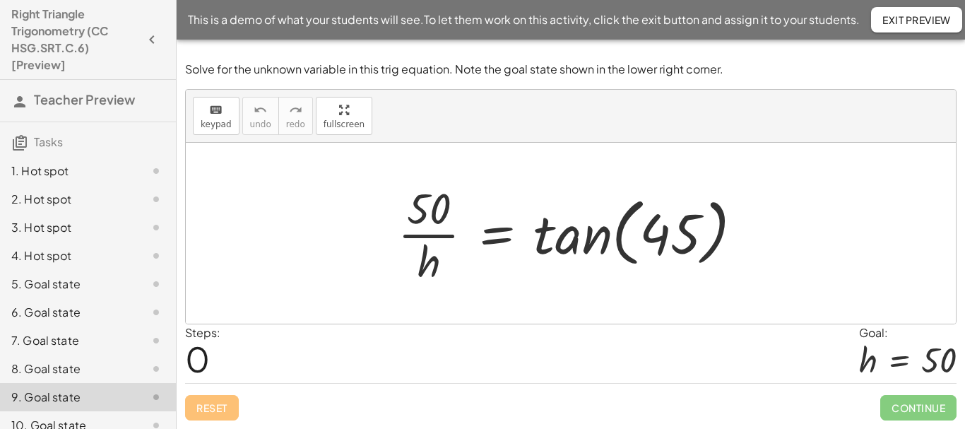
click at [914, 23] on span "Exit Preview" at bounding box center [916, 19] width 68 height 13
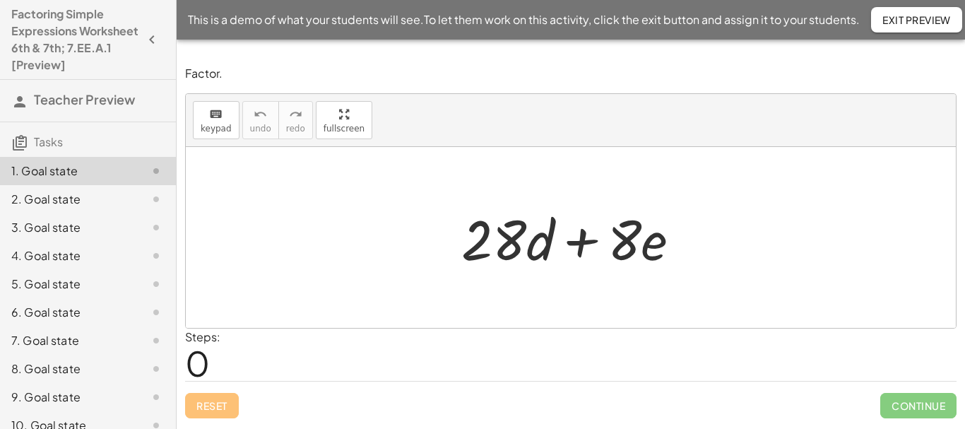
click at [199, 361] on span "0" at bounding box center [197, 362] width 25 height 43
click at [371, 357] on div "Steps: 0" at bounding box center [570, 354] width 771 height 52
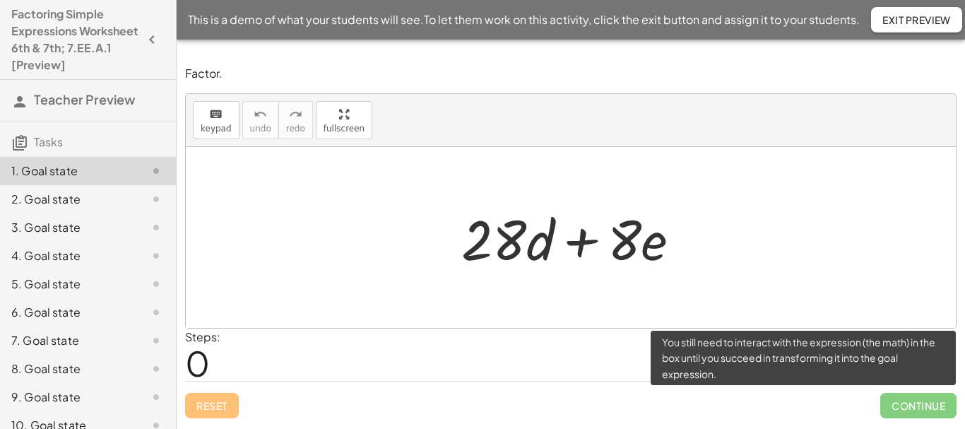
click at [925, 415] on span "Continue" at bounding box center [918, 405] width 76 height 25
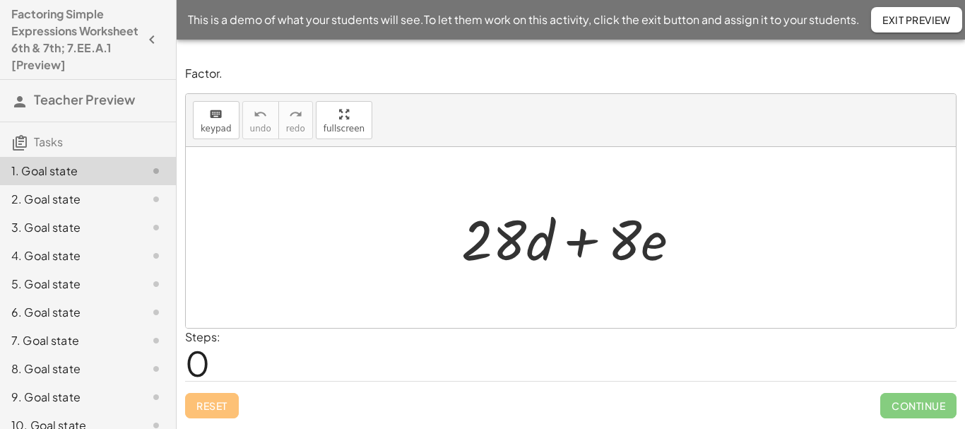
click at [198, 364] on span "0" at bounding box center [197, 362] width 25 height 43
click at [304, 356] on div "Steps: 0" at bounding box center [570, 354] width 771 height 52
click at [342, 264] on div at bounding box center [571, 237] width 770 height 181
click at [521, 245] on div at bounding box center [576, 237] width 244 height 73
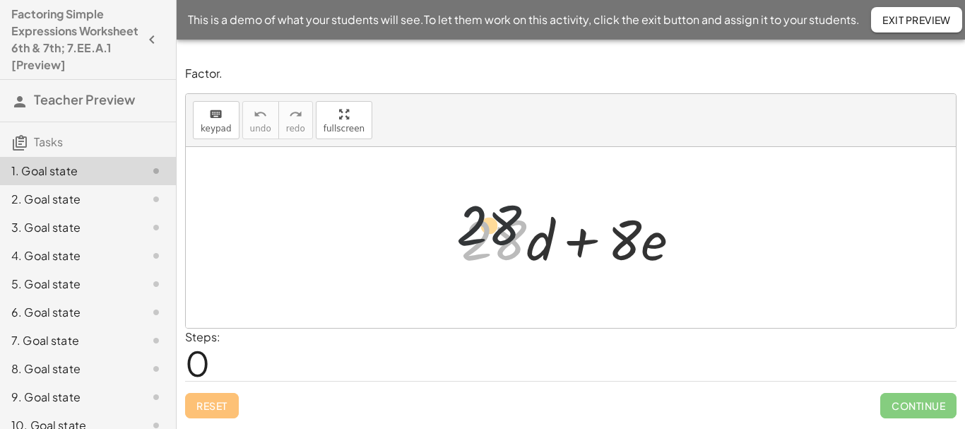
drag, startPoint x: 520, startPoint y: 262, endPoint x: 497, endPoint y: 186, distance: 78.9
click at [498, 189] on div "· 28 + · 28 · d + · 8 · e" at bounding box center [571, 237] width 770 height 181
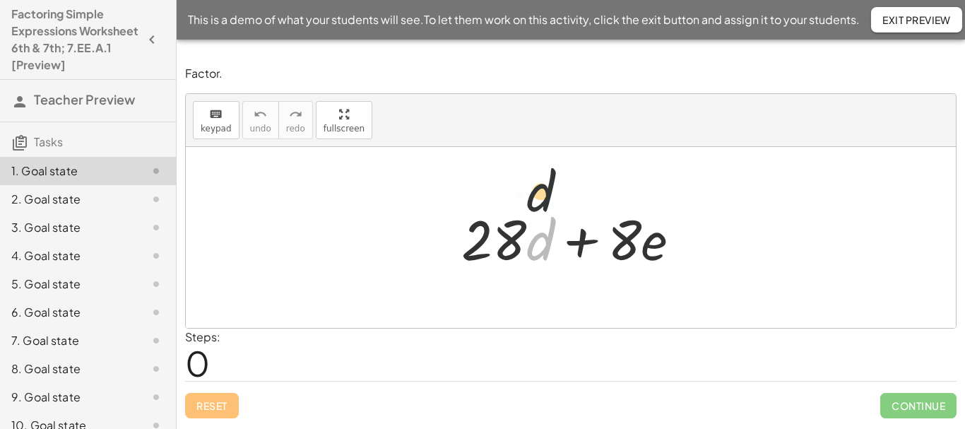
drag, startPoint x: 544, startPoint y: 247, endPoint x: 544, endPoint y: 180, distance: 67.1
click at [220, 126] on span "keypad" at bounding box center [216, 129] width 31 height 10
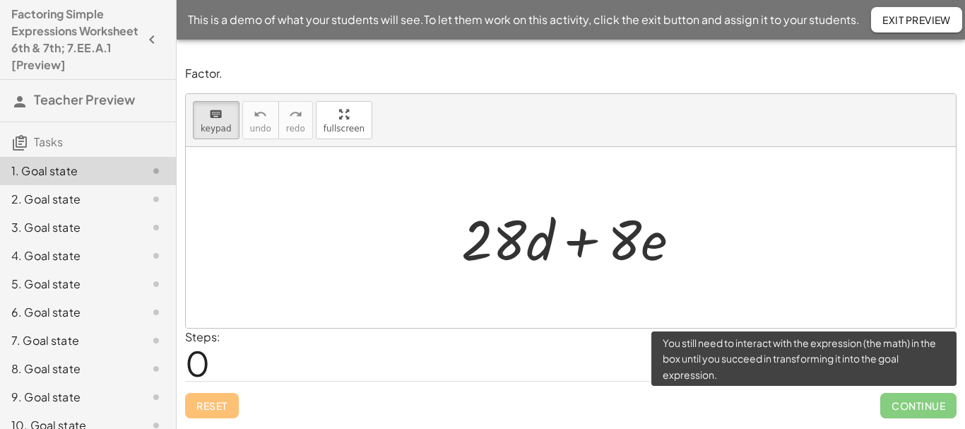
click at [917, 409] on span "Continue" at bounding box center [918, 405] width 76 height 25
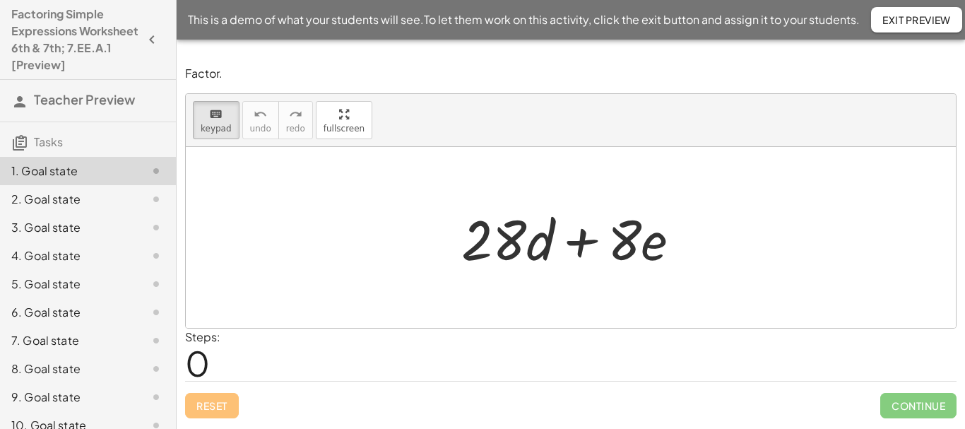
click at [556, 257] on div at bounding box center [576, 237] width 244 height 73
click at [913, 15] on span "Exit Preview" at bounding box center [916, 19] width 68 height 13
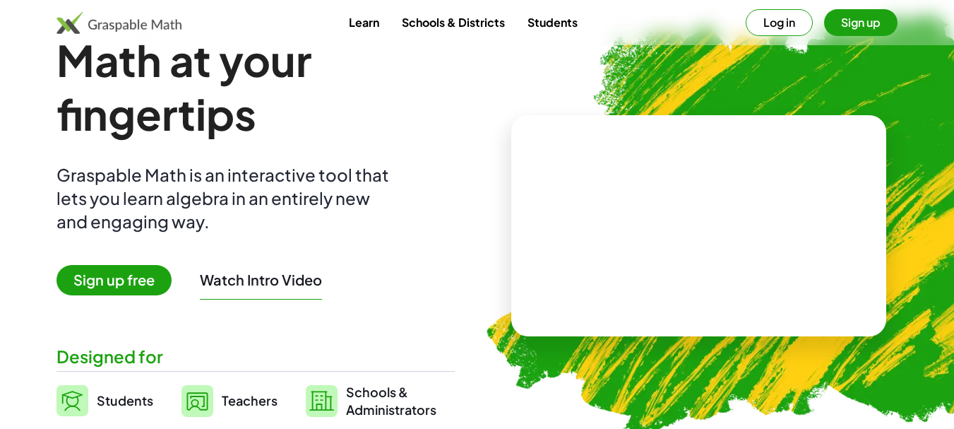
scroll to position [71, 0]
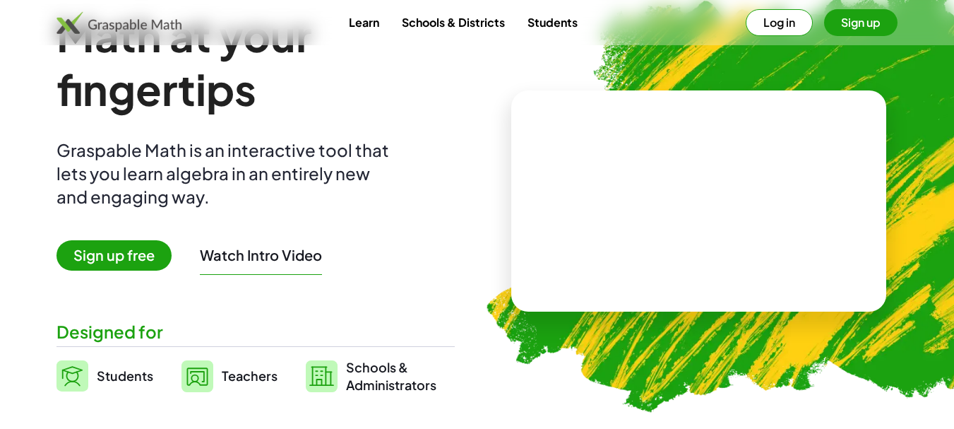
click at [291, 258] on button "Watch Intro Video" at bounding box center [261, 255] width 122 height 18
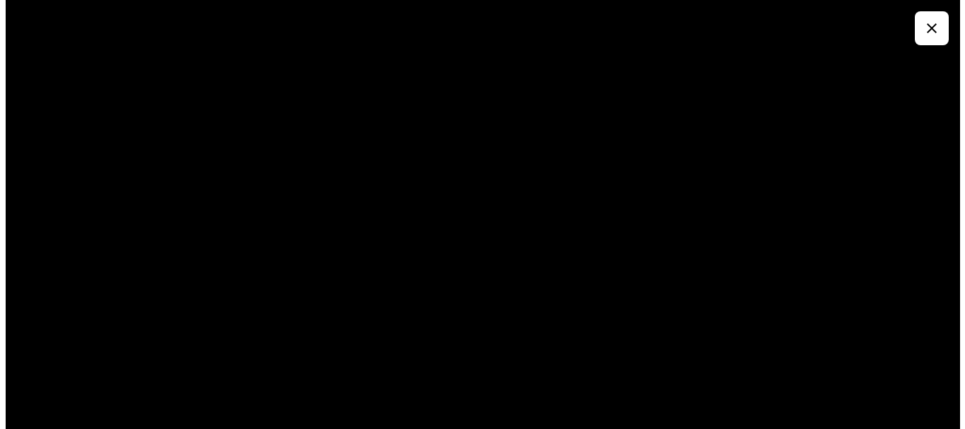
scroll to position [0, 0]
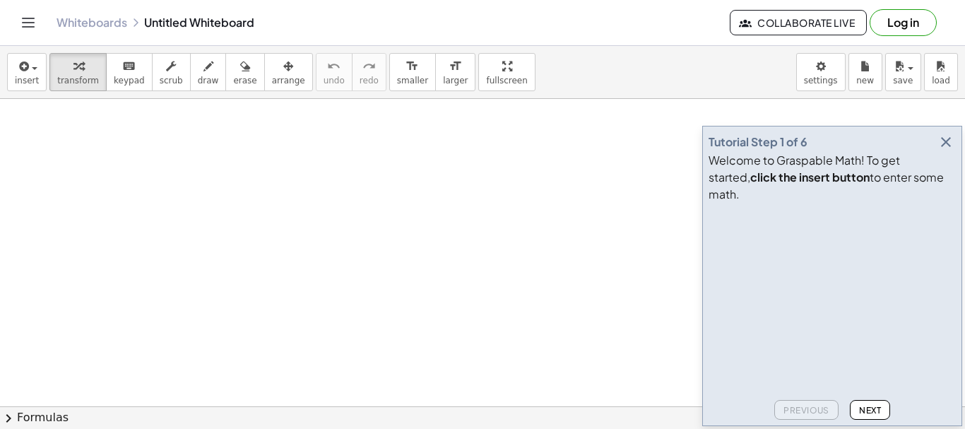
click at [864, 407] on span "Next" at bounding box center [870, 410] width 22 height 11
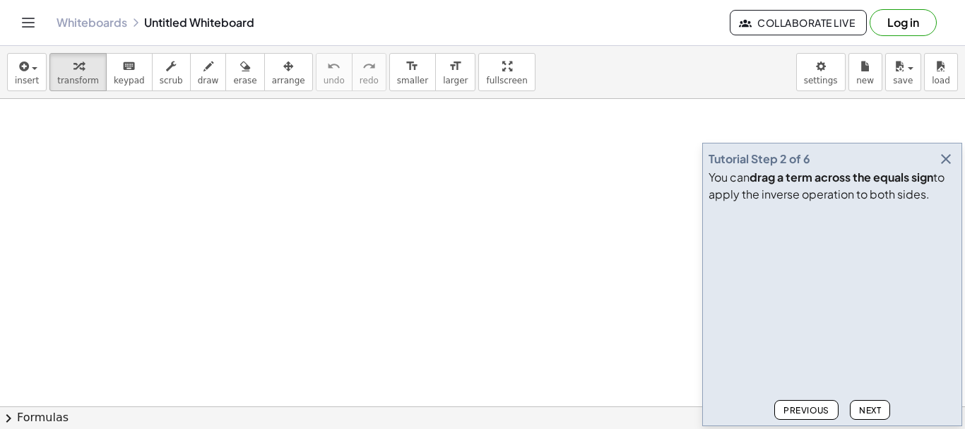
click at [866, 403] on button "Next" at bounding box center [870, 410] width 40 height 20
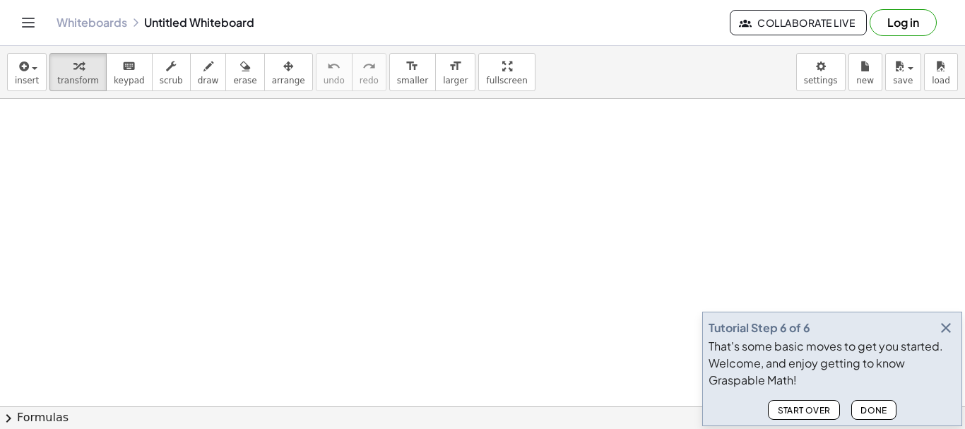
click at [866, 403] on button "Done" at bounding box center [873, 410] width 45 height 20
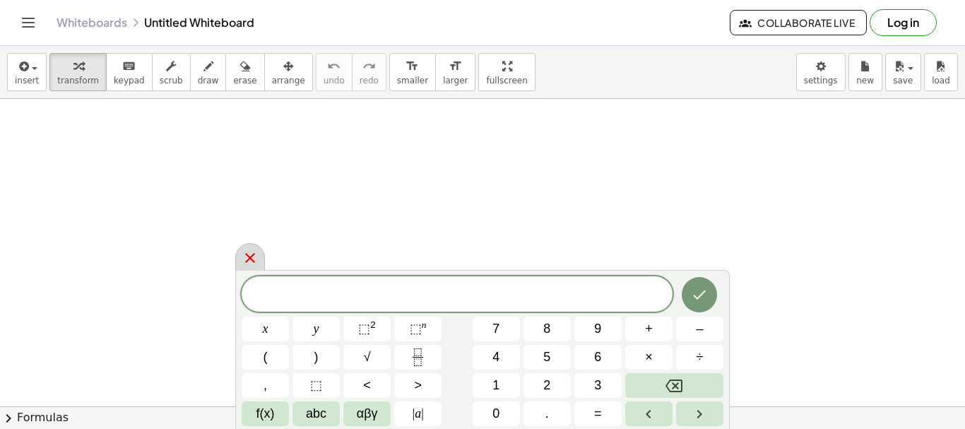
click at [254, 258] on icon at bounding box center [250, 257] width 17 height 17
